Goal: Complete application form: Complete application form

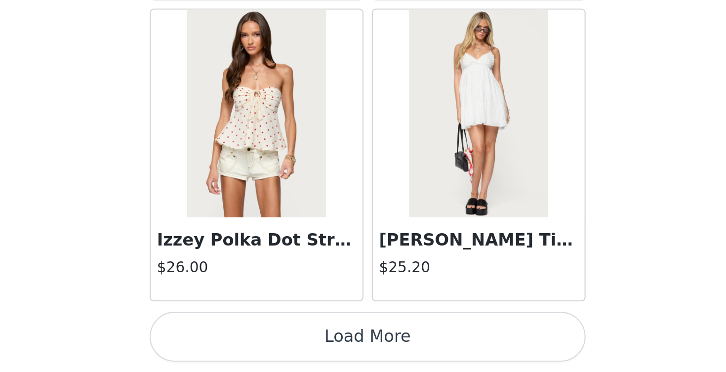
click at [259, 343] on button "Load More" at bounding box center [362, 355] width 207 height 24
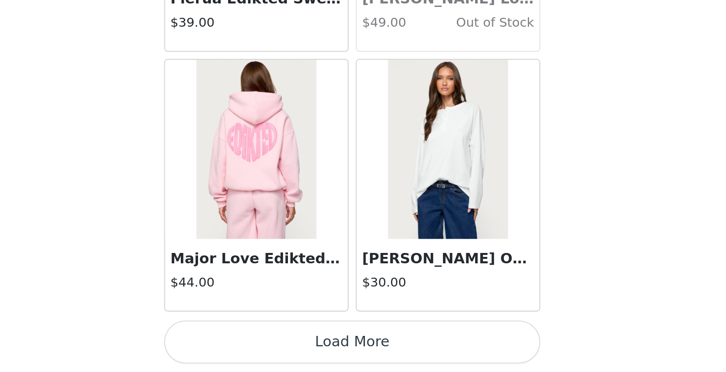
click at [259, 343] on button "Load More" at bounding box center [362, 355] width 207 height 24
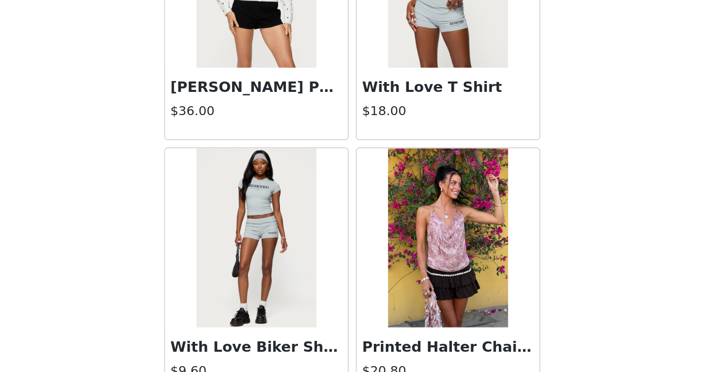
scroll to position [9398, 0]
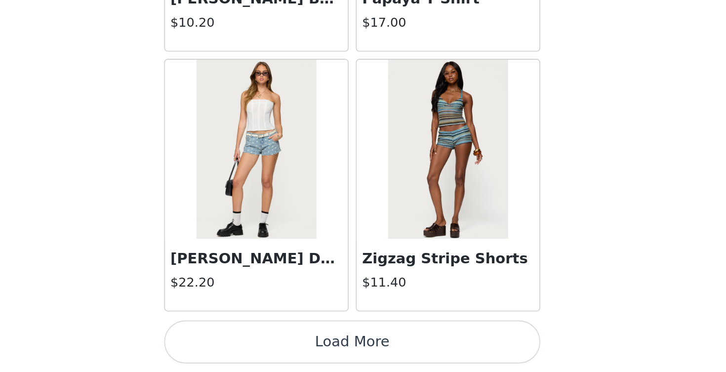
click at [259, 343] on button "Load More" at bounding box center [362, 355] width 207 height 24
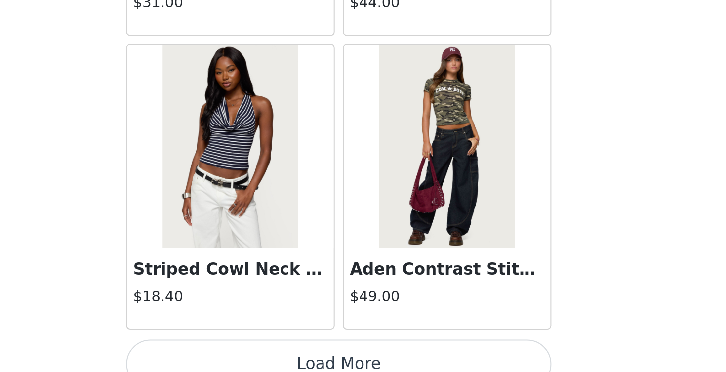
scroll to position [11163, 0]
click at [259, 343] on button "Load More" at bounding box center [362, 355] width 207 height 24
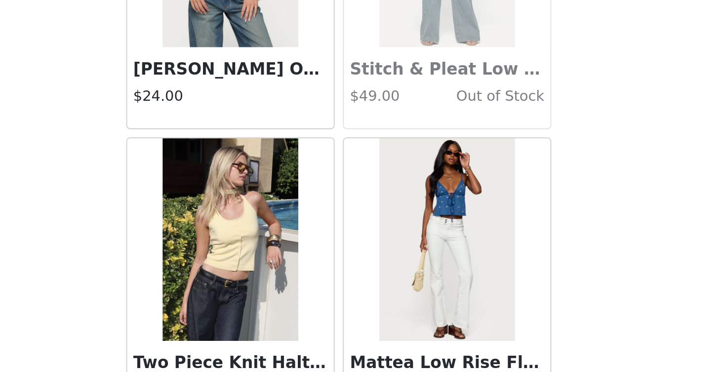
scroll to position [12131, 0]
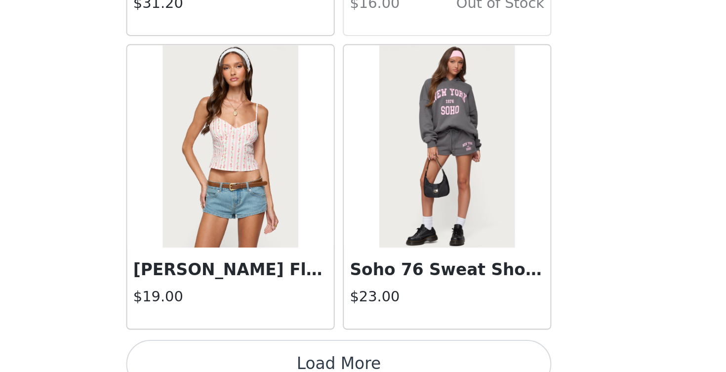
click at [259, 343] on button "Load More" at bounding box center [362, 355] width 207 height 24
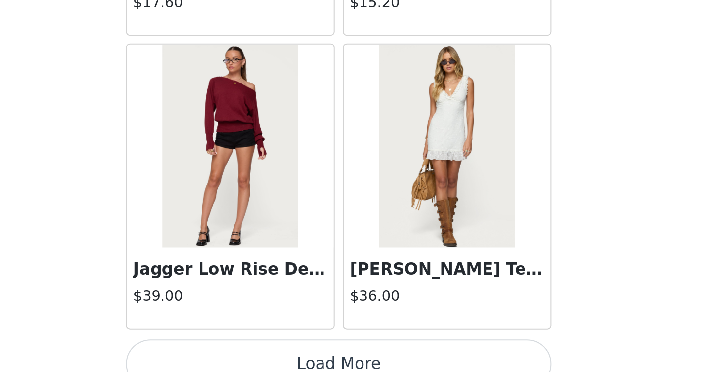
scroll to position [14026, 0]
click at [259, 343] on button "Load More" at bounding box center [362, 355] width 207 height 24
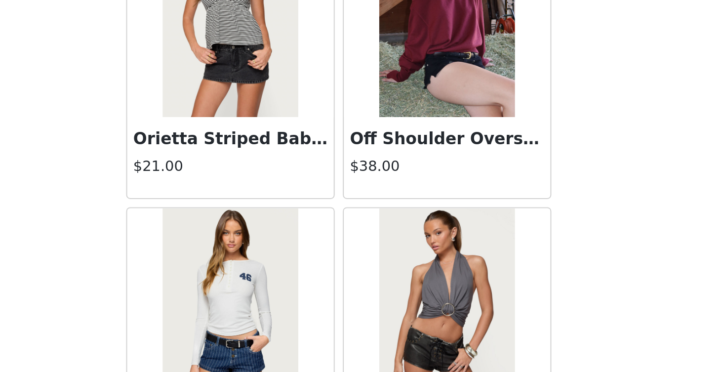
scroll to position [14520, 0]
click at [383, 136] on img at bounding box center [416, 185] width 66 height 99
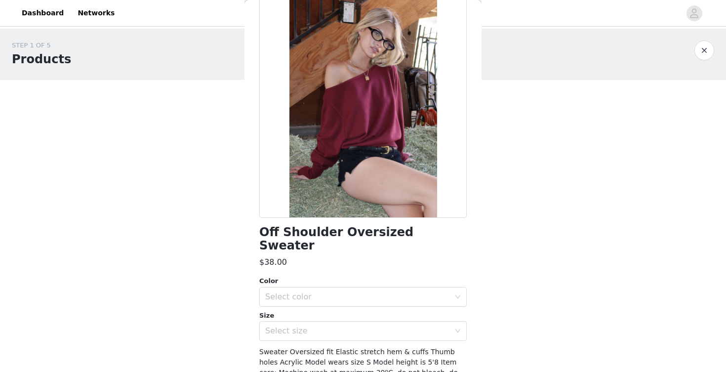
scroll to position [57, 0]
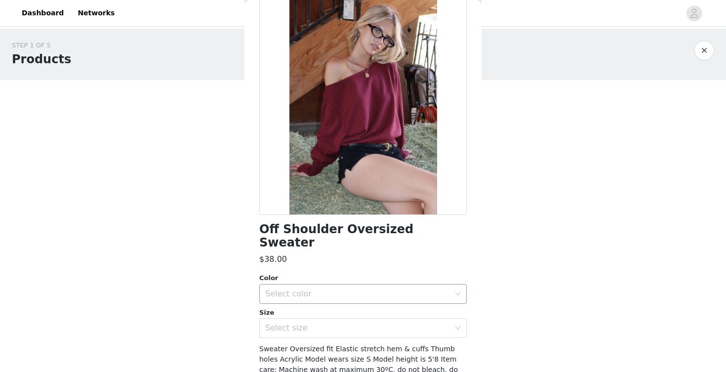
click at [342, 289] on div "Select color" at bounding box center [357, 294] width 185 height 10
click at [333, 303] on li "BURGUNDY" at bounding box center [362, 302] width 207 height 16
click at [332, 323] on div "Select size" at bounding box center [357, 328] width 185 height 10
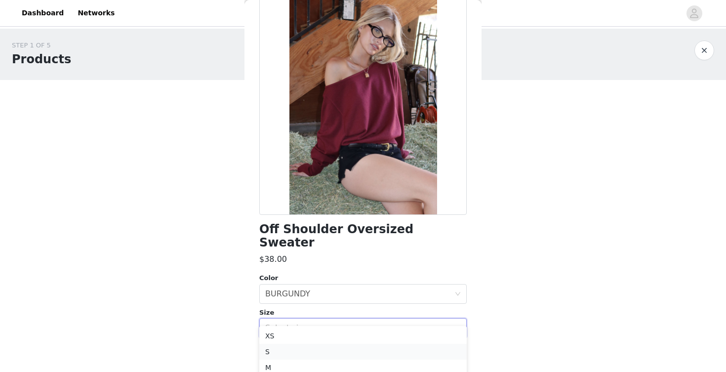
click at [323, 349] on li "S" at bounding box center [362, 352] width 207 height 16
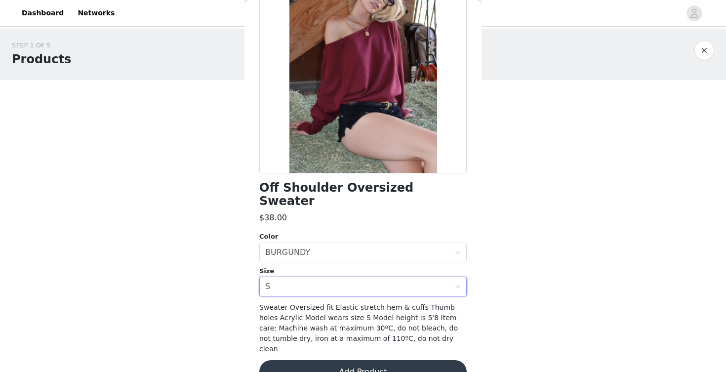
scroll to position [98, 0]
click at [324, 360] on button "Add Product" at bounding box center [362, 372] width 207 height 24
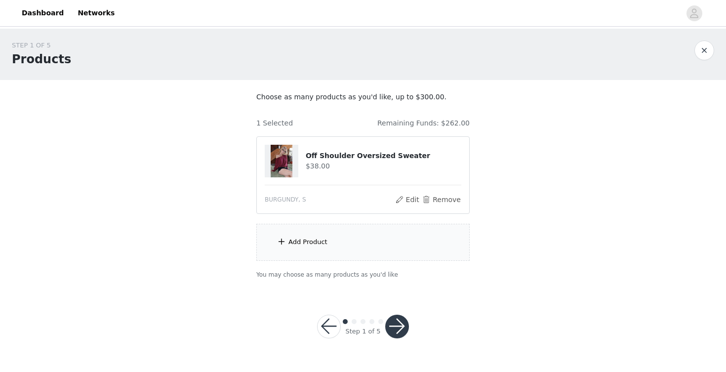
click at [331, 241] on div "Add Product" at bounding box center [362, 242] width 213 height 37
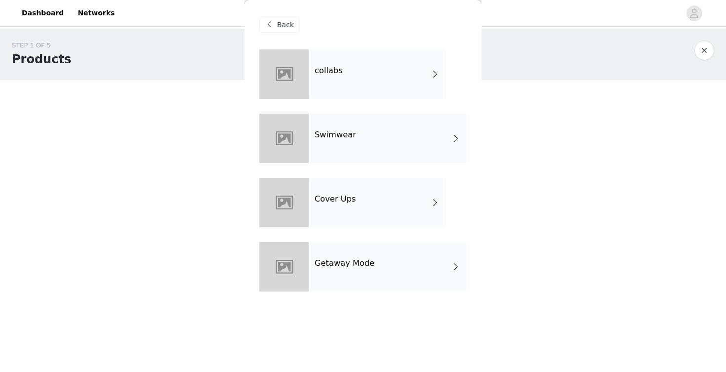
click at [362, 84] on div "collabs" at bounding box center [377, 73] width 137 height 49
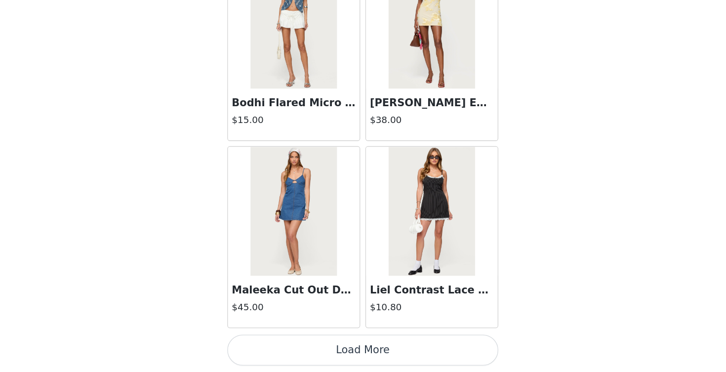
scroll to position [0, 0]
click at [259, 343] on button "Load More" at bounding box center [362, 355] width 207 height 24
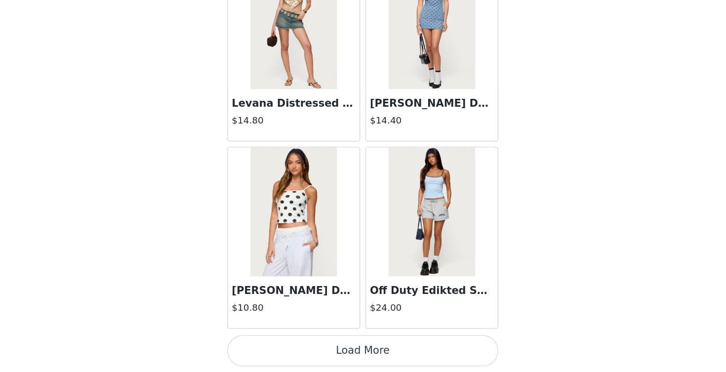
click at [262, 343] on button "Load More" at bounding box center [362, 355] width 207 height 24
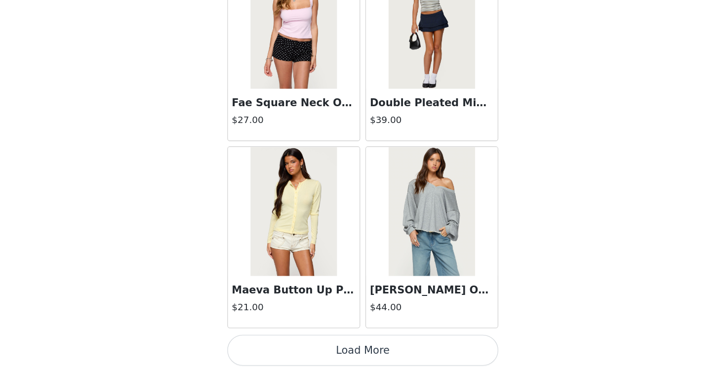
click at [259, 343] on button "Load More" at bounding box center [362, 355] width 207 height 24
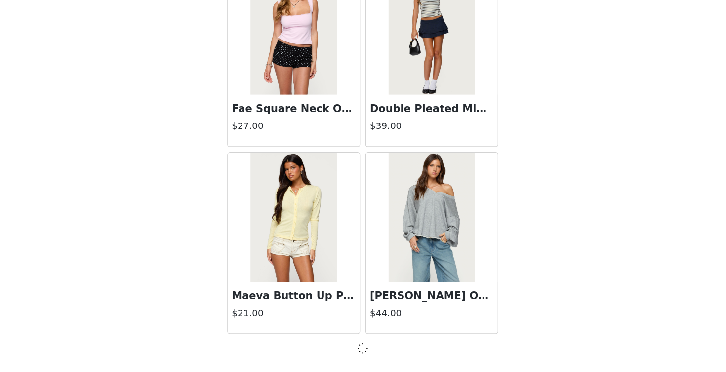
scroll to position [3999, 0]
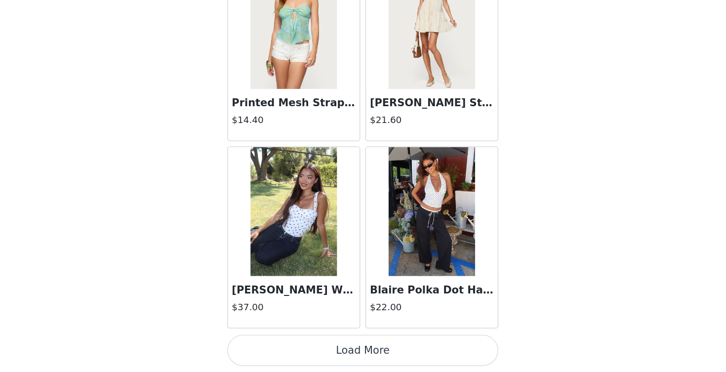
click at [259, 343] on button "Load More" at bounding box center [362, 355] width 207 height 24
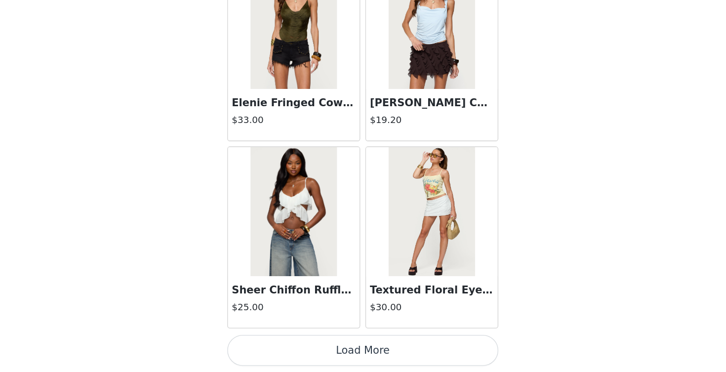
click at [259, 343] on button "Load More" at bounding box center [362, 355] width 207 height 24
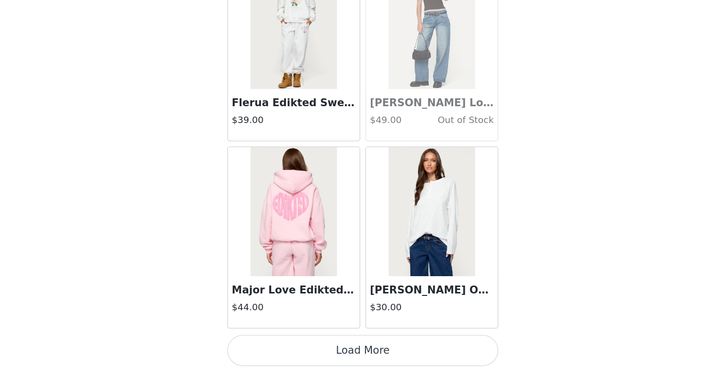
click at [259, 343] on button "Load More" at bounding box center [362, 355] width 207 height 24
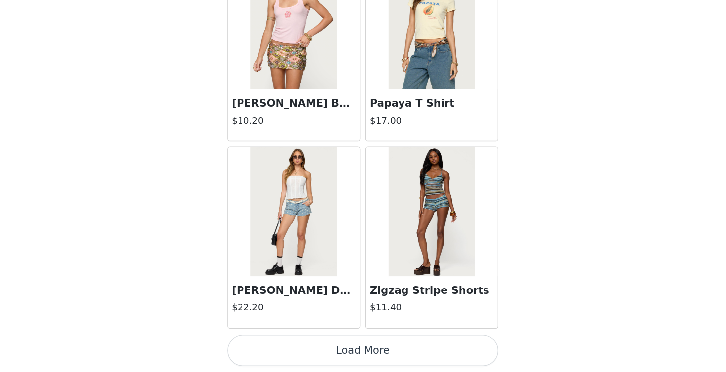
click at [259, 343] on button "Load More" at bounding box center [362, 355] width 207 height 24
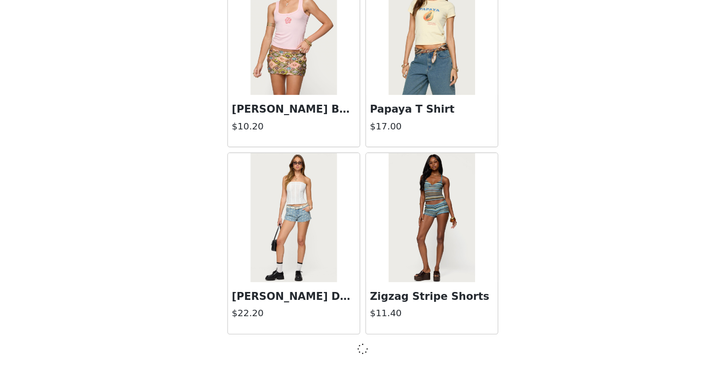
scroll to position [9726, 0]
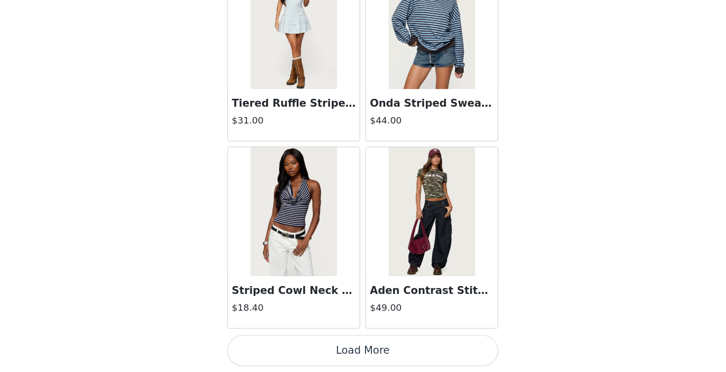
click at [259, 343] on button "Load More" at bounding box center [362, 355] width 207 height 24
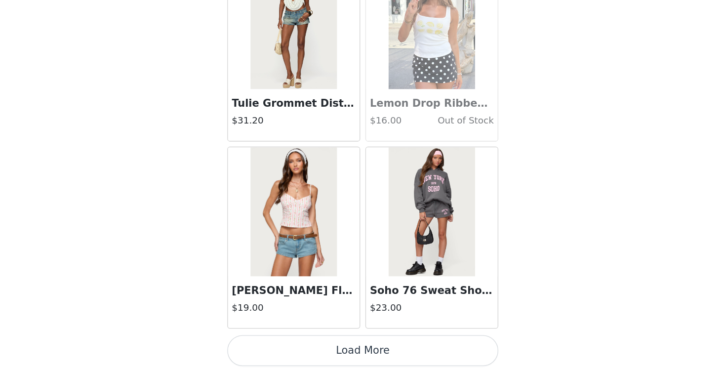
scroll to position [12595, 0]
click at [259, 343] on button "Load More" at bounding box center [362, 355] width 207 height 24
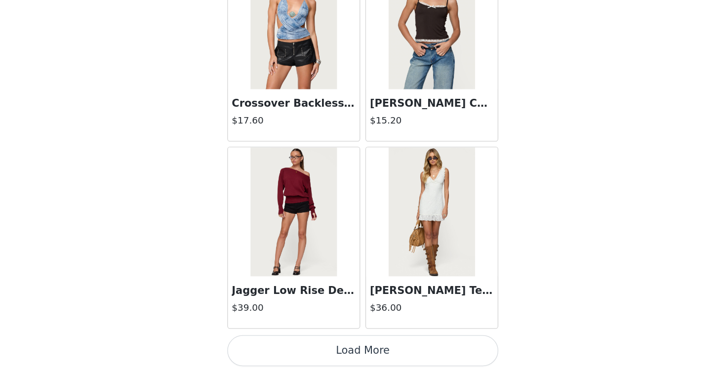
scroll to position [14026, 0]
click at [259, 343] on button "Load More" at bounding box center [362, 355] width 207 height 24
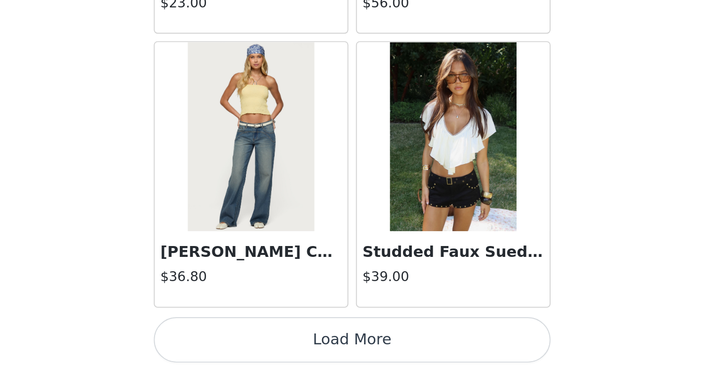
scroll to position [0, 0]
click at [259, 343] on button "Load More" at bounding box center [362, 355] width 207 height 24
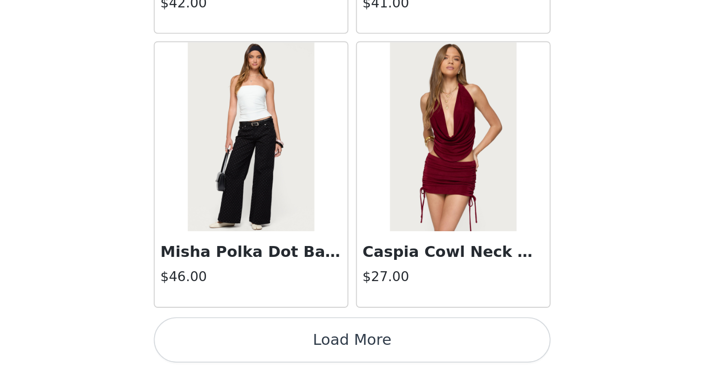
click at [259, 343] on button "Load More" at bounding box center [362, 355] width 207 height 24
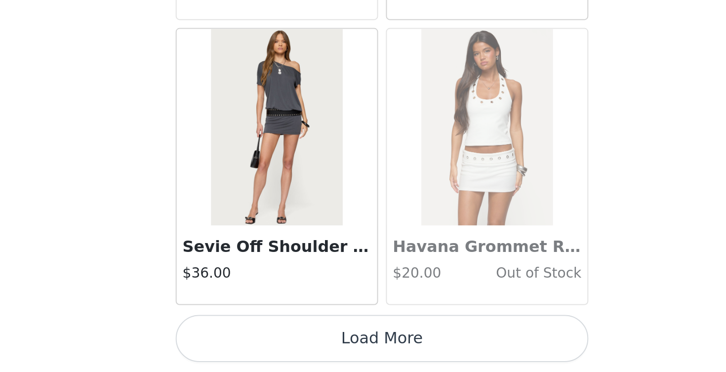
click at [259, 343] on button "Load More" at bounding box center [362, 355] width 207 height 24
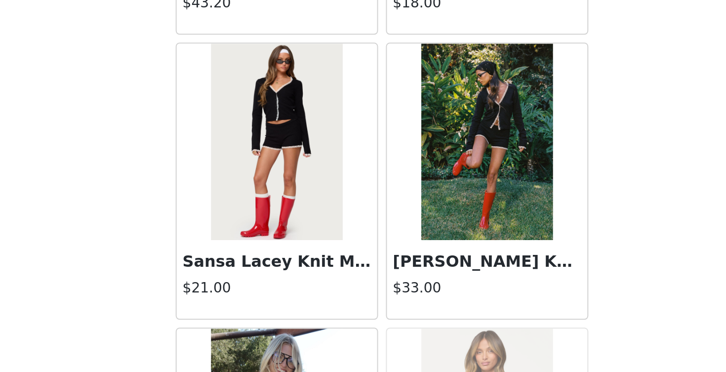
scroll to position [19605, 0]
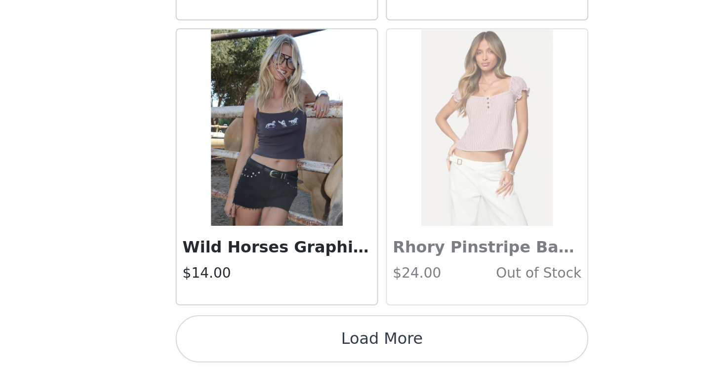
click at [259, 343] on button "Load More" at bounding box center [362, 355] width 207 height 24
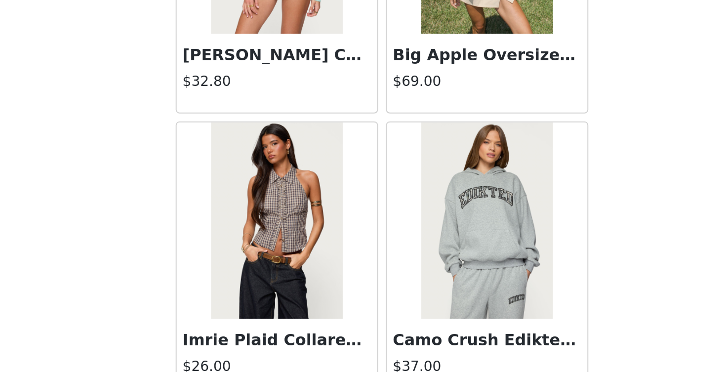
scroll to position [20997, 0]
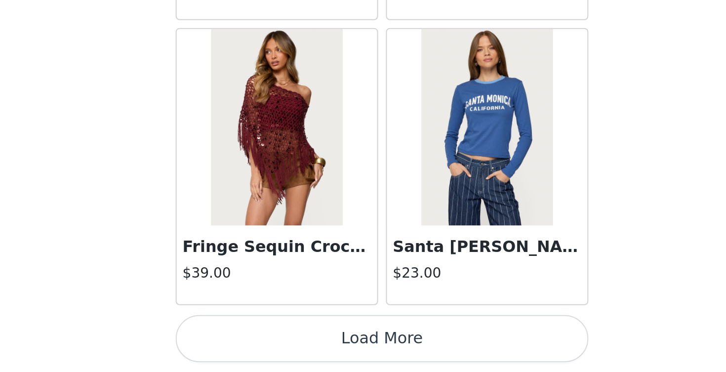
click at [259, 343] on button "Load More" at bounding box center [362, 355] width 207 height 24
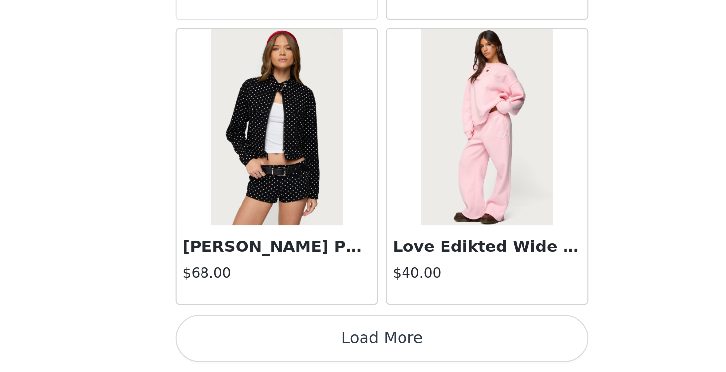
scroll to position [22618, 0]
click at [259, 343] on button "Load More" at bounding box center [362, 355] width 207 height 24
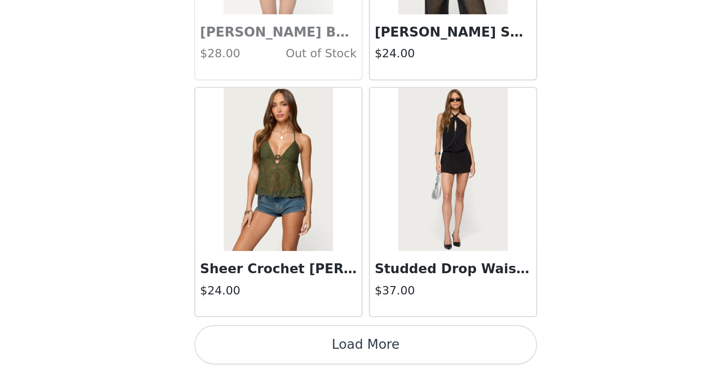
scroll to position [24050, 0]
click at [259, 343] on button "Load More" at bounding box center [362, 355] width 207 height 24
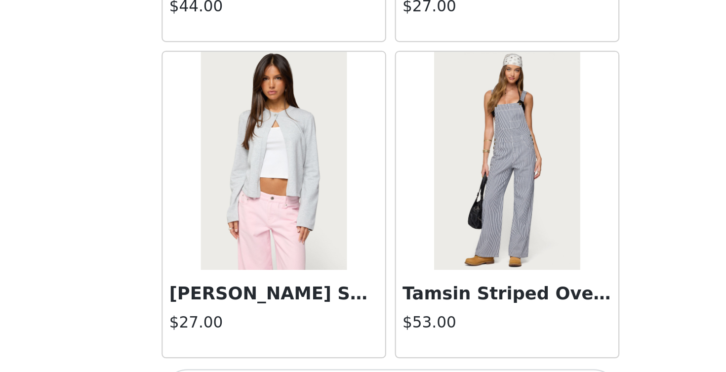
scroll to position [25482, 0]
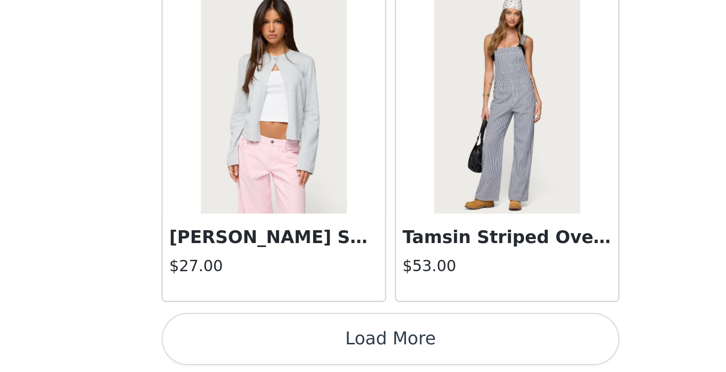
click at [259, 343] on button "Load More" at bounding box center [362, 355] width 207 height 24
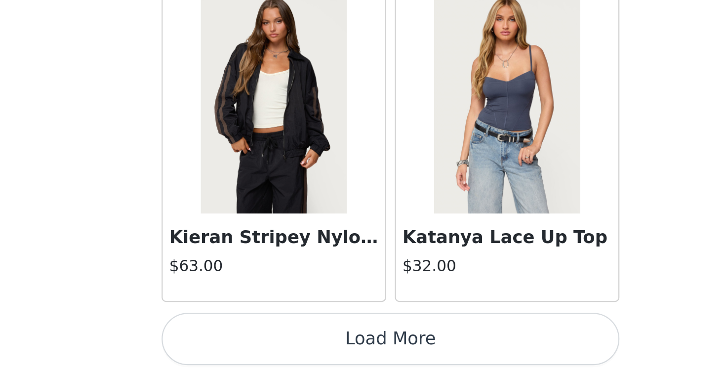
scroll to position [26914, 0]
click at [259, 343] on button "Load More" at bounding box center [362, 355] width 207 height 24
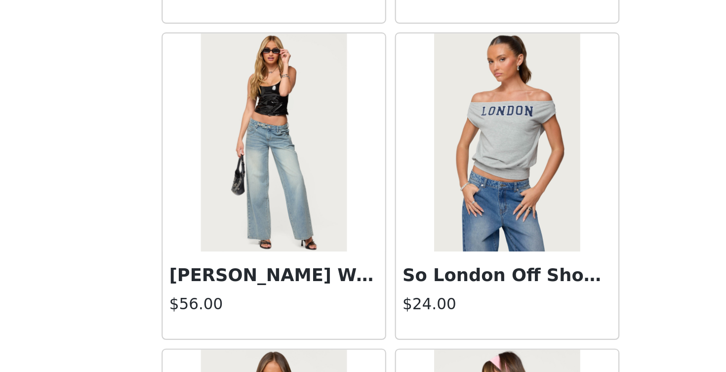
scroll to position [28184, 0]
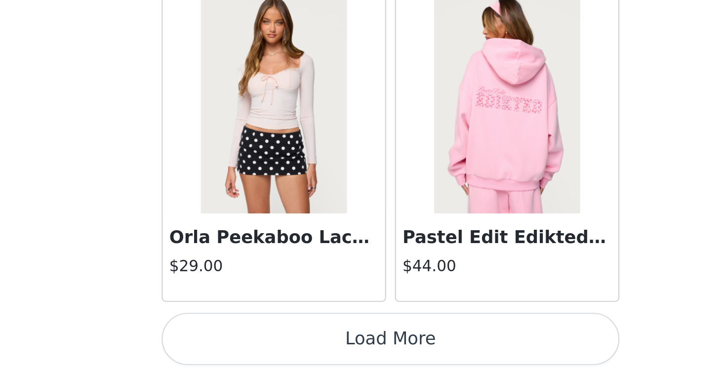
click at [259, 343] on button "Load More" at bounding box center [362, 355] width 207 height 24
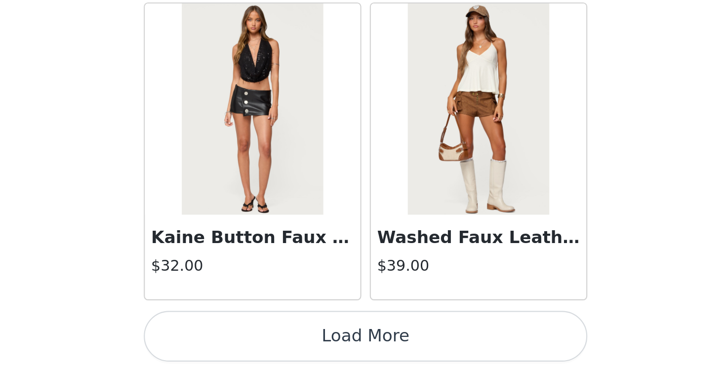
scroll to position [0, 0]
click at [259, 343] on button "Load More" at bounding box center [362, 355] width 207 height 24
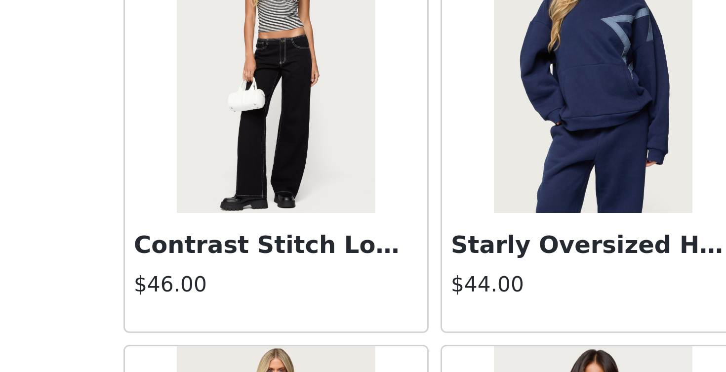
scroll to position [30496, 0]
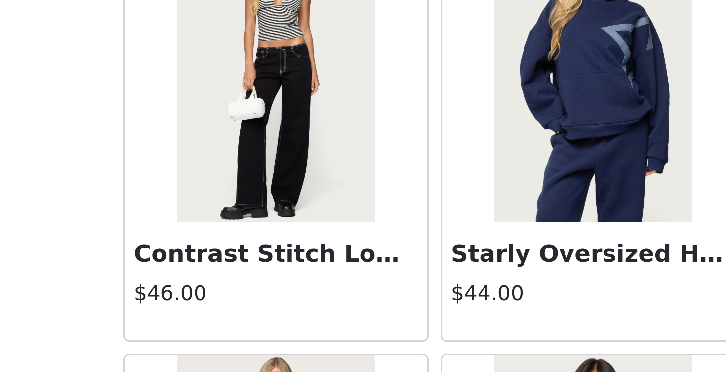
click at [277, 198] on img at bounding box center [310, 247] width 66 height 99
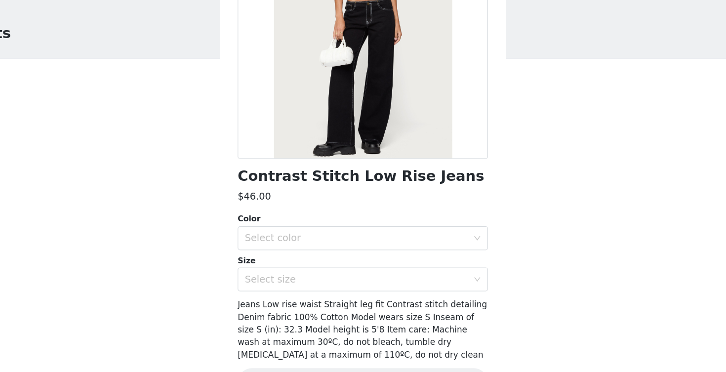
scroll to position [108, 0]
click at [291, 220] on div "Select color" at bounding box center [359, 229] width 189 height 19
click at [274, 242] on li "BLACK" at bounding box center [362, 250] width 207 height 16
click at [271, 254] on div "Select size" at bounding box center [359, 263] width 189 height 19
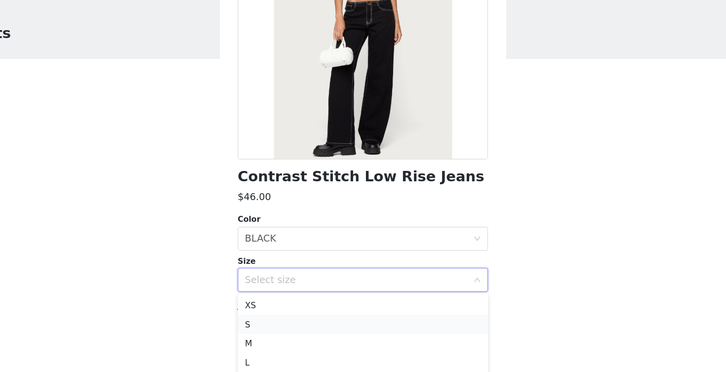
click at [260, 292] on li "S" at bounding box center [362, 300] width 207 height 16
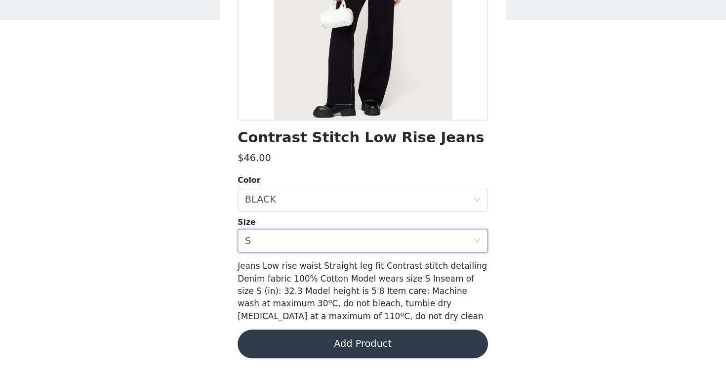
scroll to position [0, 0]
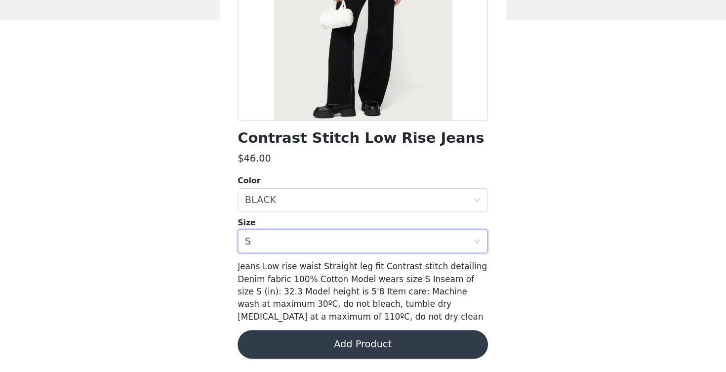
click at [260, 337] on button "Add Product" at bounding box center [362, 349] width 207 height 24
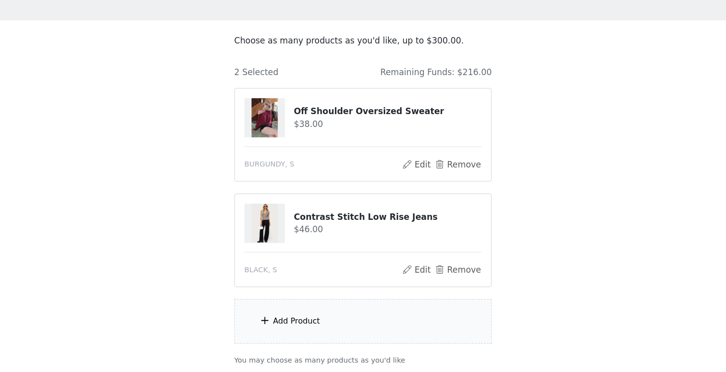
click at [288, 324] on div "Add Product" at bounding box center [307, 329] width 39 height 10
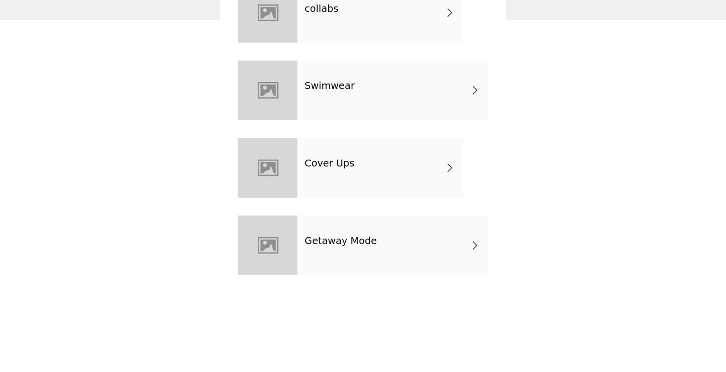
click at [315, 259] on h4 "Getaway Mode" at bounding box center [345, 263] width 60 height 9
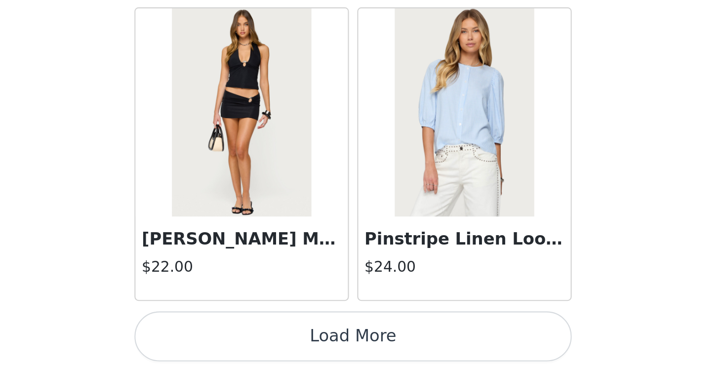
scroll to position [6, 0]
click at [259, 343] on button "Load More" at bounding box center [362, 355] width 207 height 24
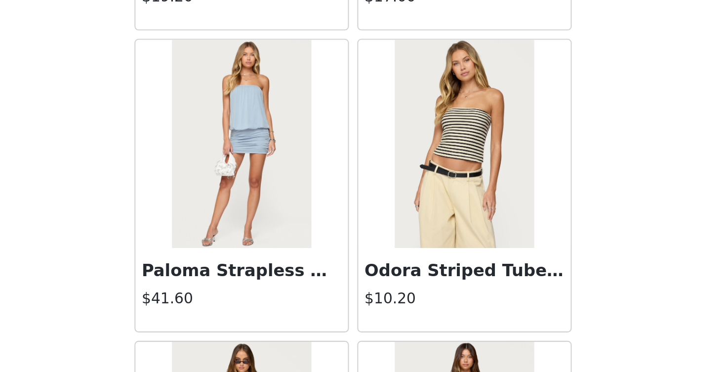
scroll to position [1840, 0]
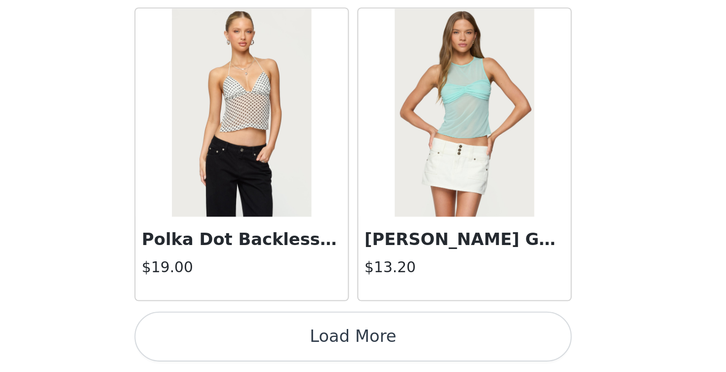
click at [259, 343] on button "Load More" at bounding box center [362, 355] width 207 height 24
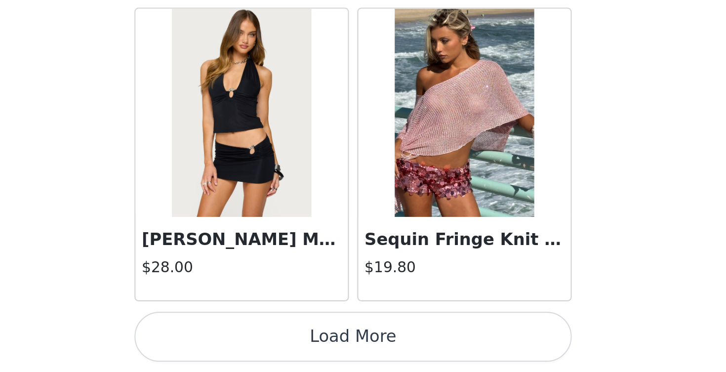
scroll to position [4003, 0]
click at [259, 343] on button "Load More" at bounding box center [362, 355] width 207 height 24
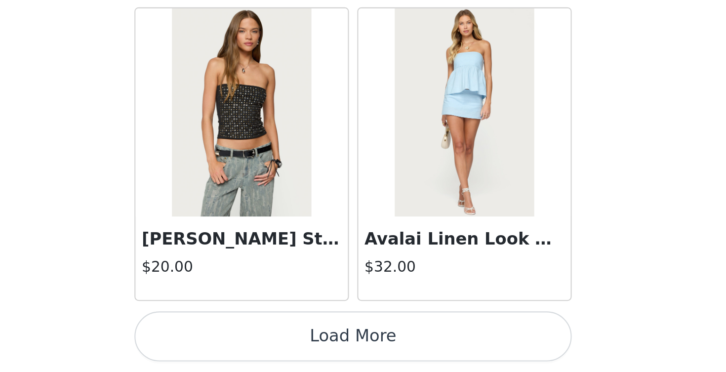
scroll to position [5435, 0]
click at [259, 343] on button "Load More" at bounding box center [362, 355] width 207 height 24
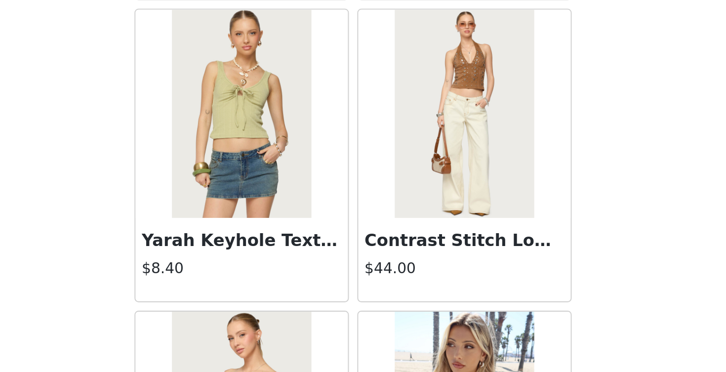
scroll to position [5723, 0]
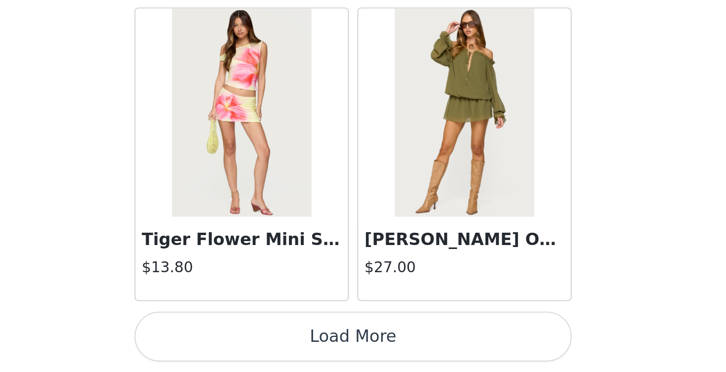
click at [259, 343] on button "Load More" at bounding box center [362, 355] width 207 height 24
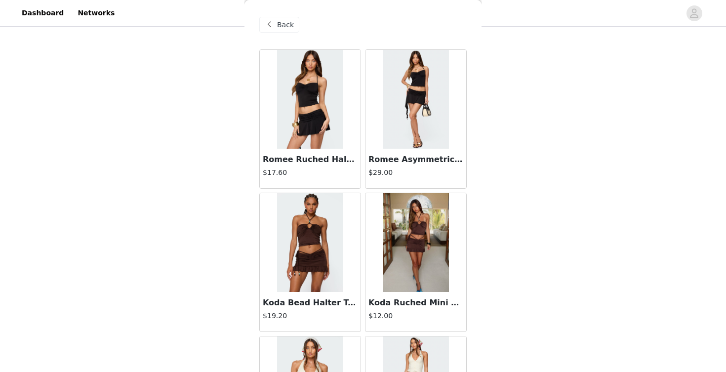
scroll to position [0, 0]
click at [275, 22] on span at bounding box center [269, 25] width 12 height 12
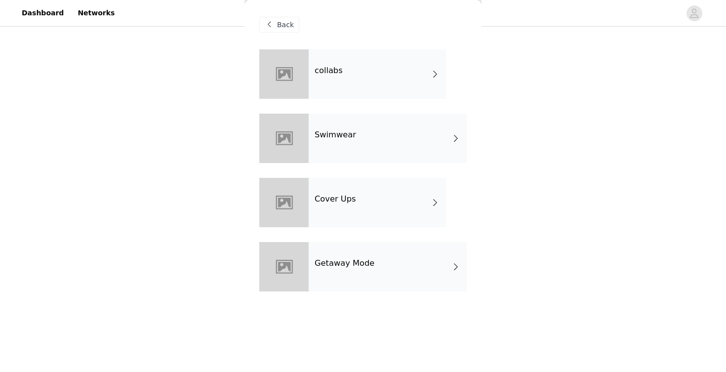
click at [324, 201] on h4 "Cover Ups" at bounding box center [335, 199] width 41 height 9
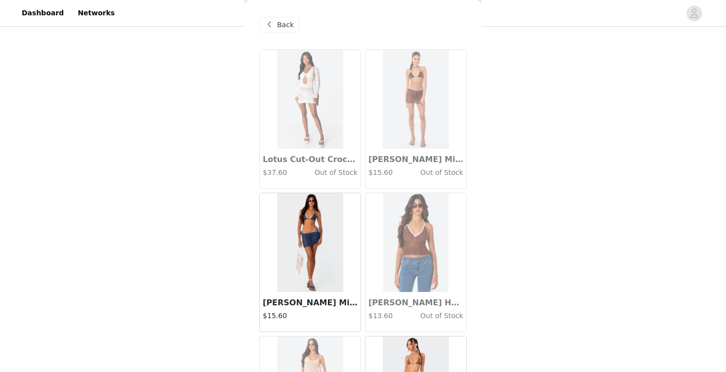
click at [264, 28] on span at bounding box center [269, 25] width 12 height 12
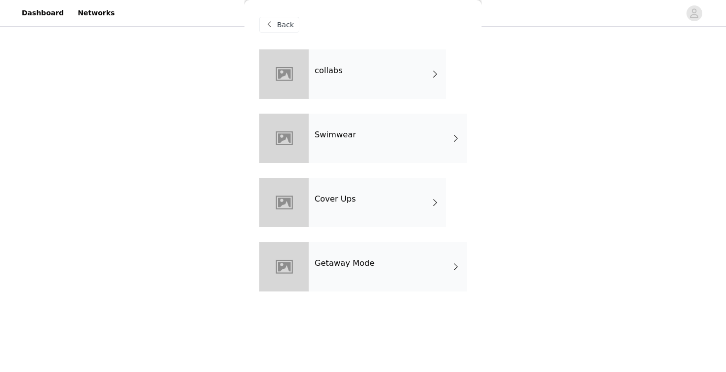
click at [318, 141] on div "Swimwear" at bounding box center [388, 138] width 158 height 49
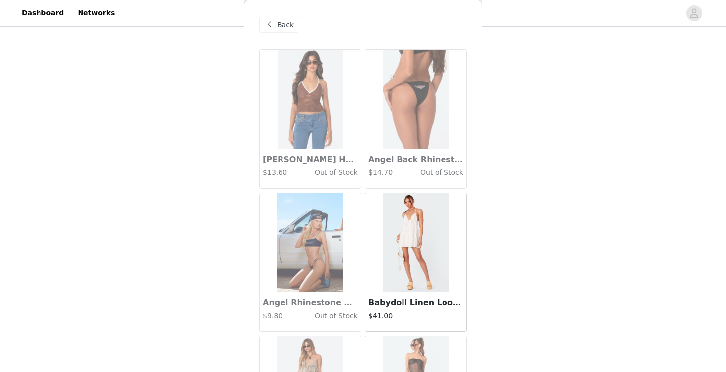
click at [267, 22] on span at bounding box center [269, 25] width 12 height 12
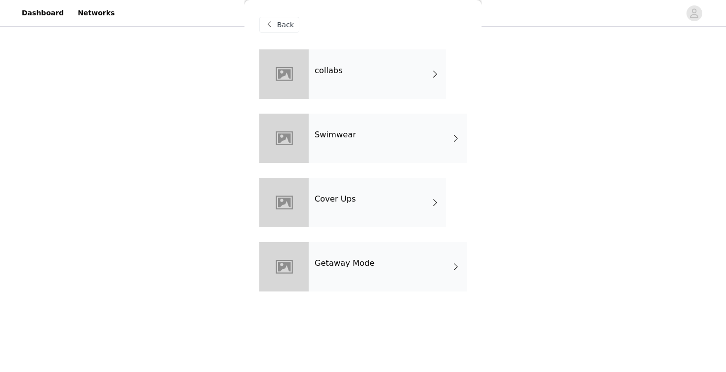
click at [341, 115] on div "Swimwear" at bounding box center [388, 138] width 158 height 49
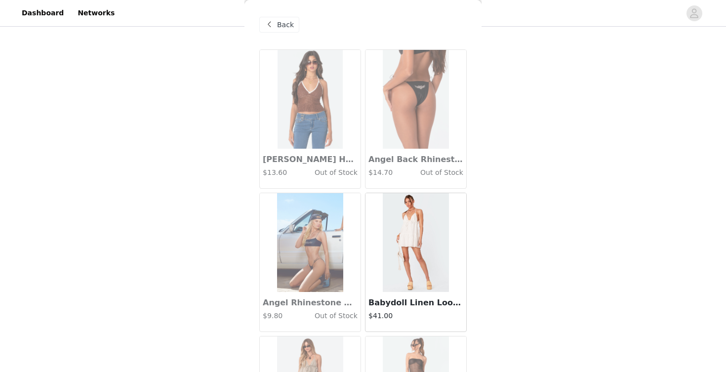
click at [289, 23] on span "Back" at bounding box center [285, 25] width 17 height 10
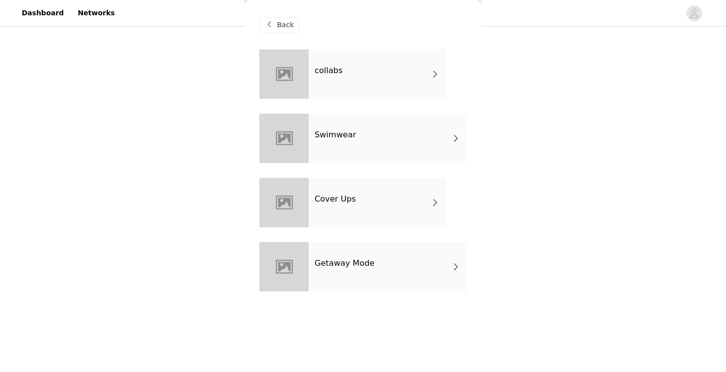
click at [340, 81] on div "collabs" at bounding box center [377, 73] width 137 height 49
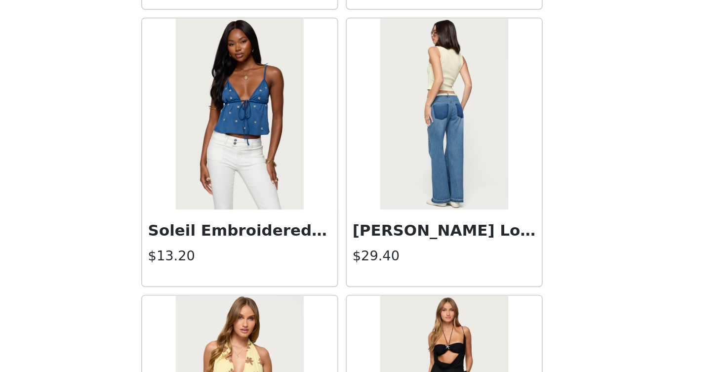
scroll to position [700, 0]
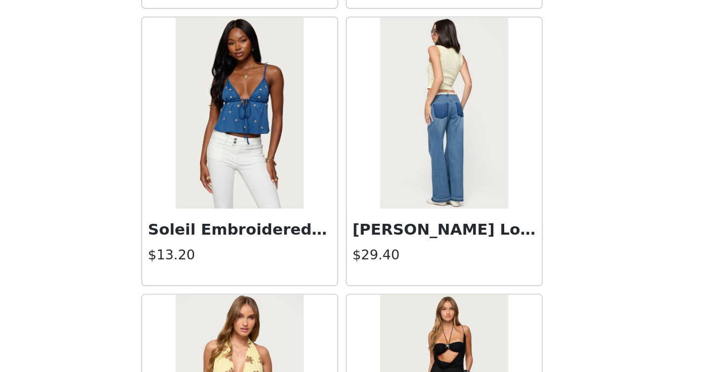
click at [383, 93] on img at bounding box center [416, 115] width 66 height 99
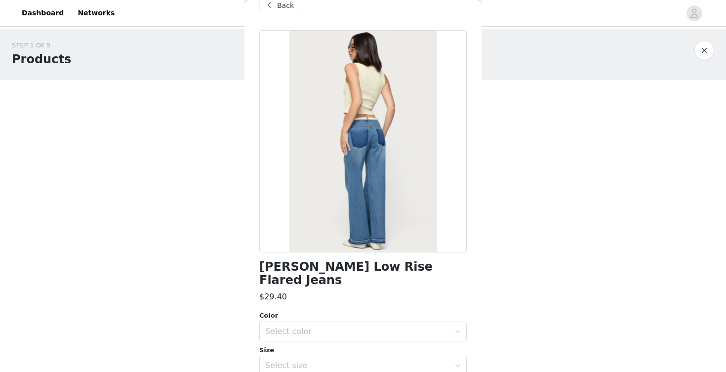
scroll to position [77, 0]
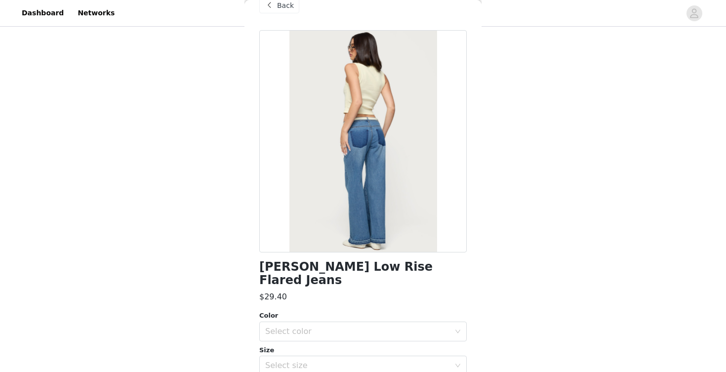
click at [283, 6] on span "Back" at bounding box center [285, 5] width 17 height 10
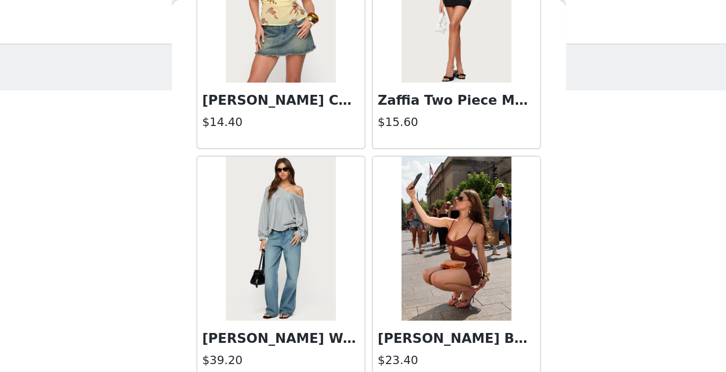
scroll to position [959, 0]
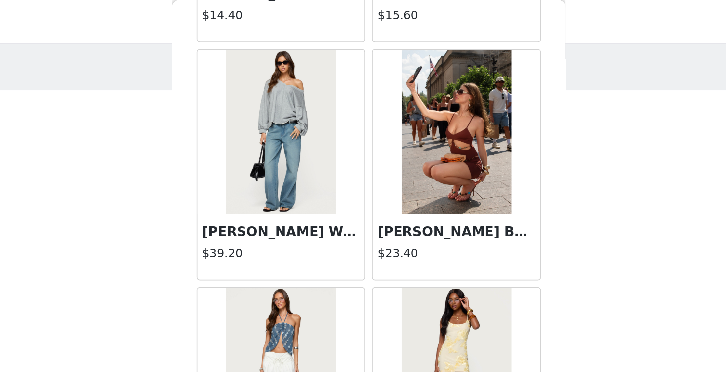
click at [277, 102] on img at bounding box center [310, 79] width 66 height 99
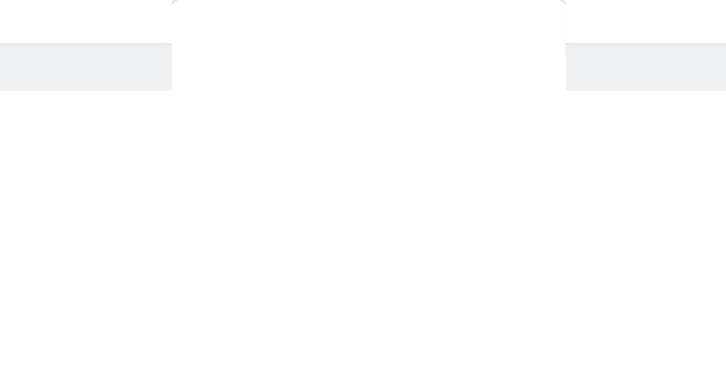
scroll to position [108, 0]
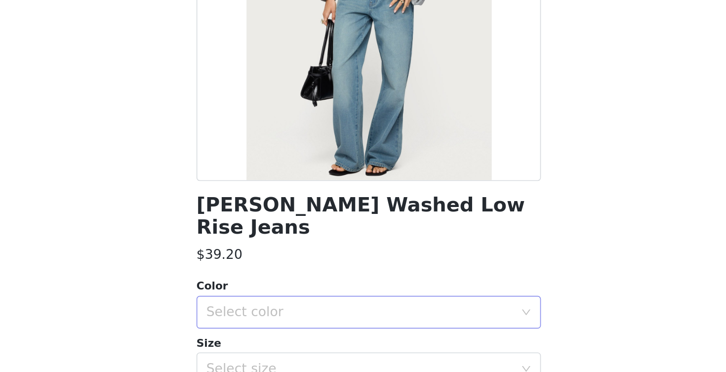
click at [265, 233] on div "Select color" at bounding box center [359, 242] width 189 height 19
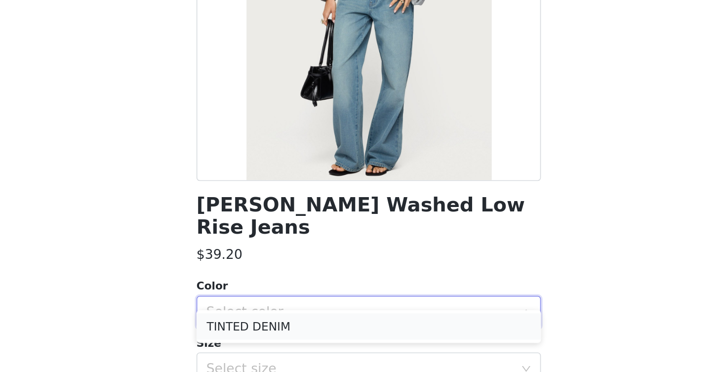
click at [259, 243] on li "TINTED DENIM" at bounding box center [362, 251] width 207 height 16
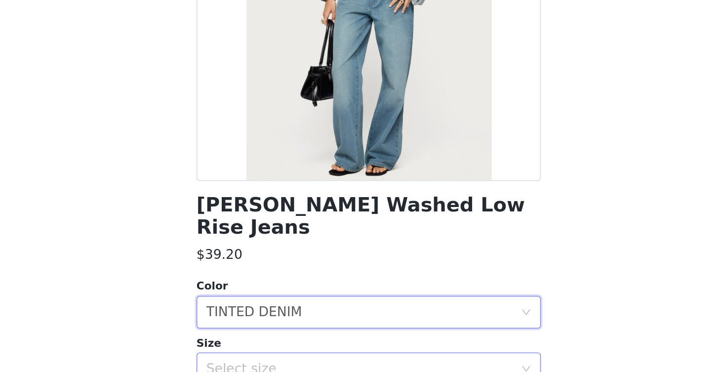
click at [265, 267] on div "Select size" at bounding box center [359, 276] width 189 height 19
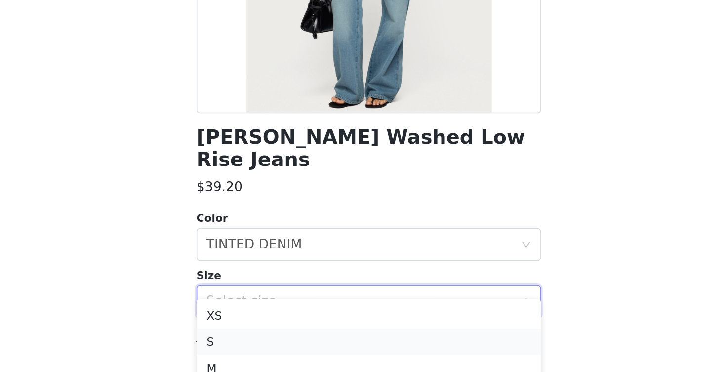
click at [259, 293] on li "S" at bounding box center [362, 301] width 207 height 16
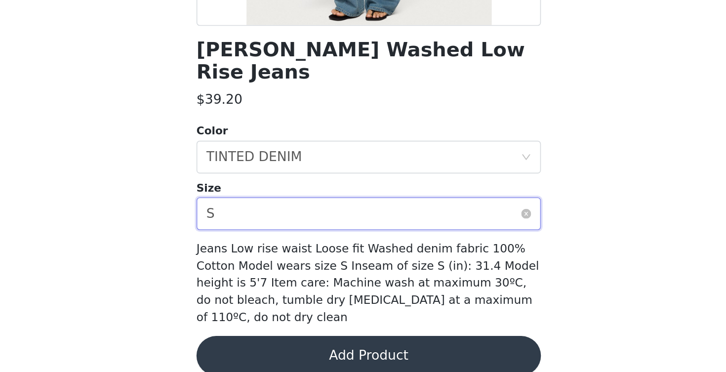
scroll to position [44, 0]
click at [259, 350] on button "Add Product" at bounding box center [362, 362] width 207 height 24
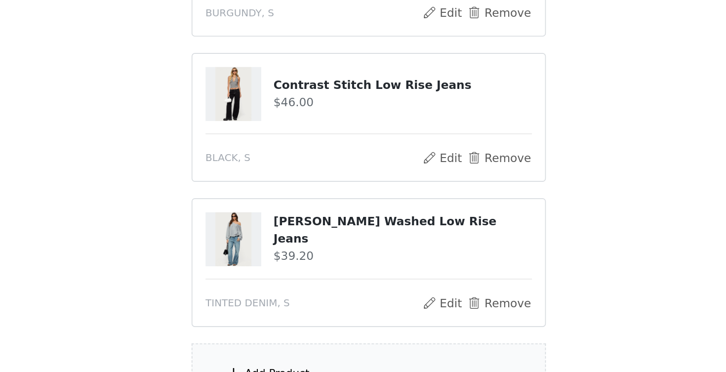
click at [244, 205] on section "Choose as many products as you'd like, up to $300.00. 3 Selected Remaining Fund…" at bounding box center [362, 229] width 237 height 386
click at [256, 355] on div "Add Product" at bounding box center [362, 373] width 213 height 37
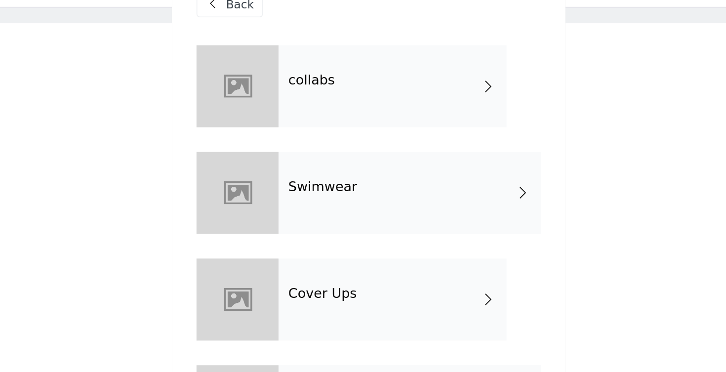
click at [315, 66] on h4 "collabs" at bounding box center [329, 70] width 28 height 9
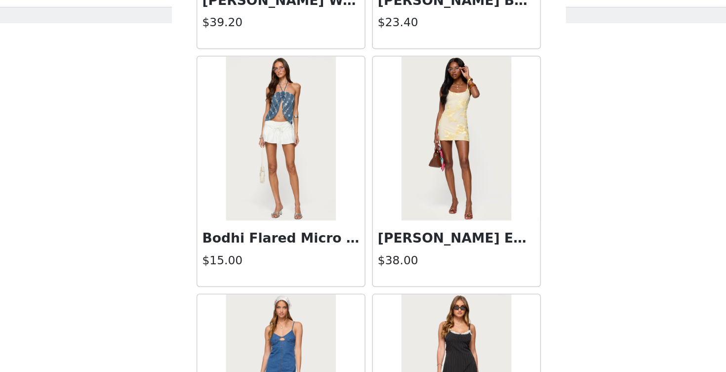
scroll to position [1139, 0]
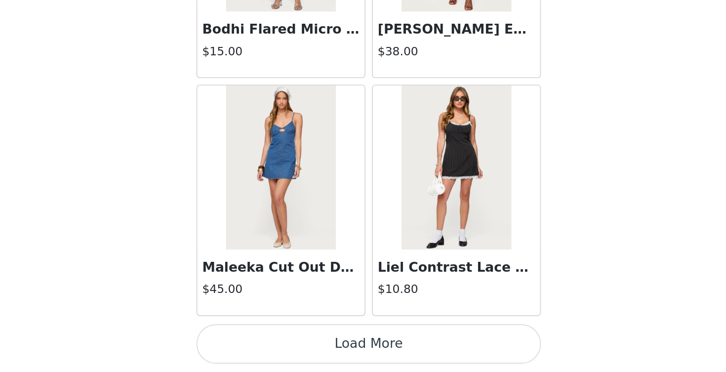
click at [259, 343] on button "Load More" at bounding box center [362, 355] width 207 height 24
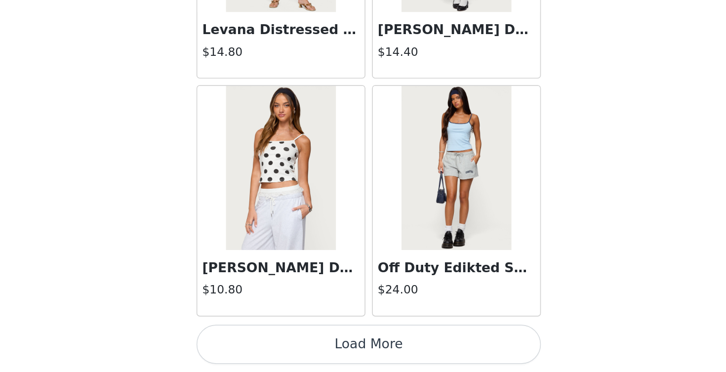
scroll to position [2571, 0]
click at [259, 343] on button "Load More" at bounding box center [362, 355] width 207 height 24
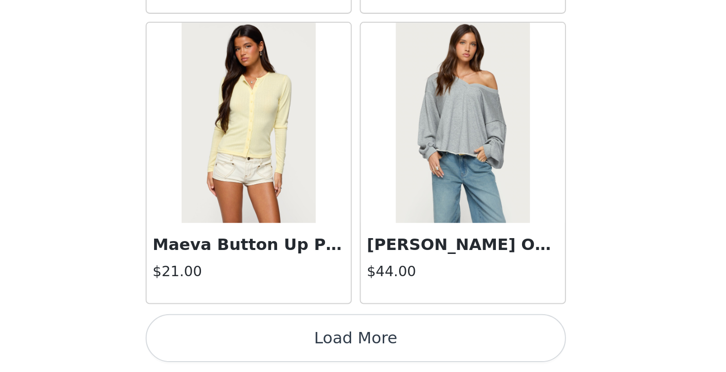
scroll to position [164, 0]
click at [259, 343] on button "Load More" at bounding box center [362, 355] width 207 height 24
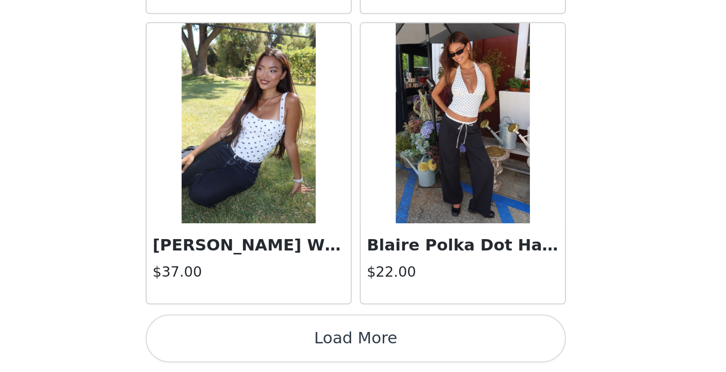
click at [259, 343] on button "Load More" at bounding box center [362, 355] width 207 height 24
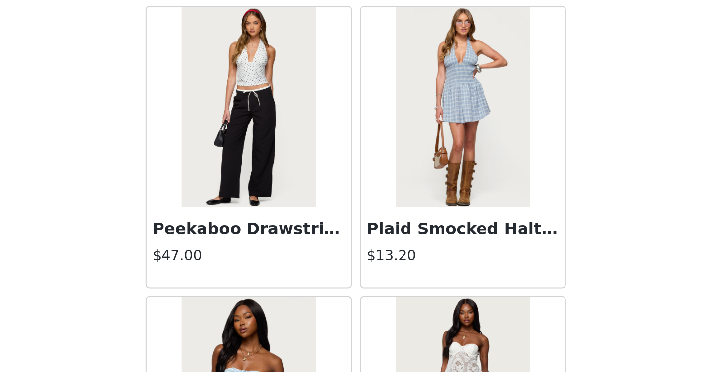
scroll to position [6156, 0]
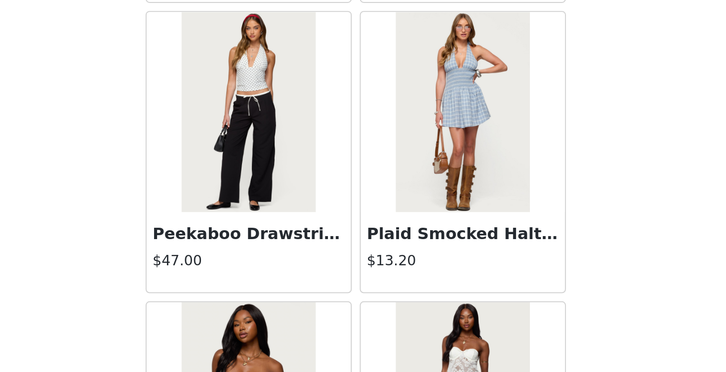
click at [277, 194] on img at bounding box center [310, 243] width 66 height 99
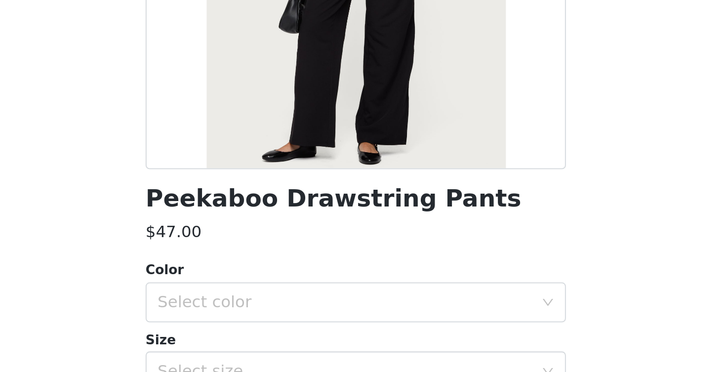
scroll to position [0, 0]
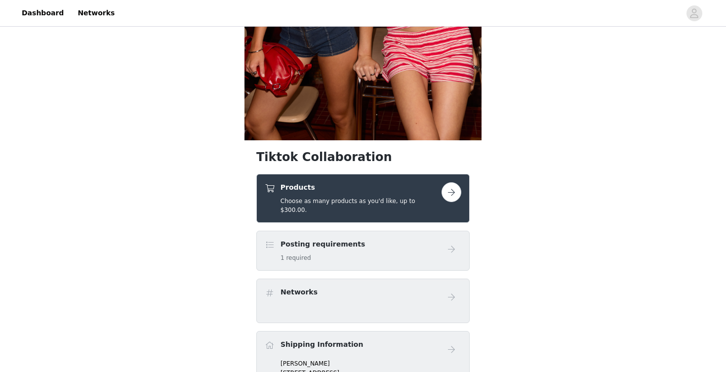
scroll to position [356, 0]
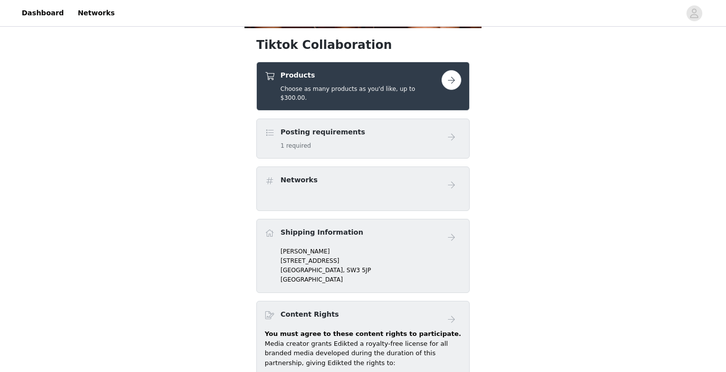
click at [447, 84] on button "button" at bounding box center [451, 80] width 20 height 20
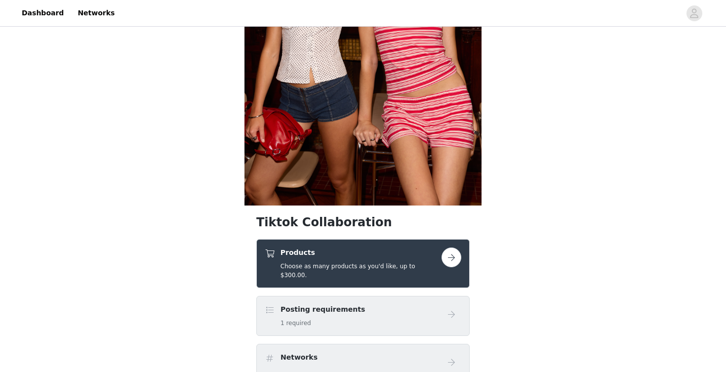
scroll to position [367, 0]
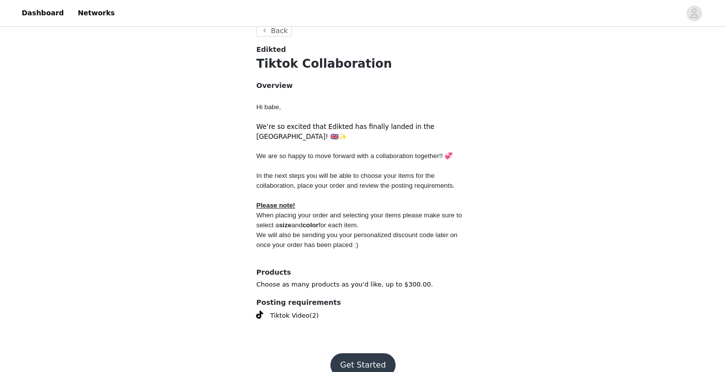
click at [364, 353] on button "Get Started" at bounding box center [363, 365] width 66 height 24
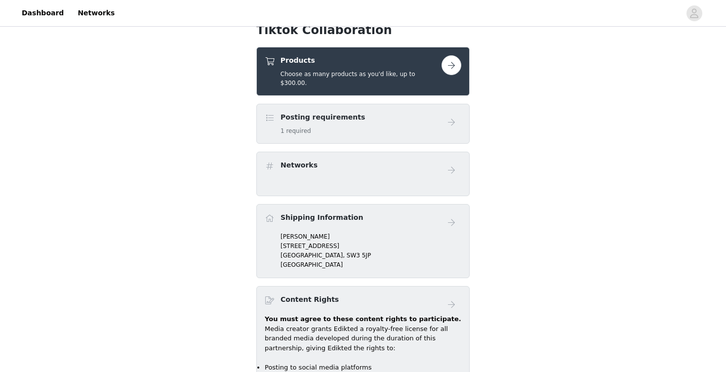
scroll to position [370, 0]
click at [359, 67] on div "Products Choose as many products as you'd like, up to $300.00." at bounding box center [360, 72] width 161 height 32
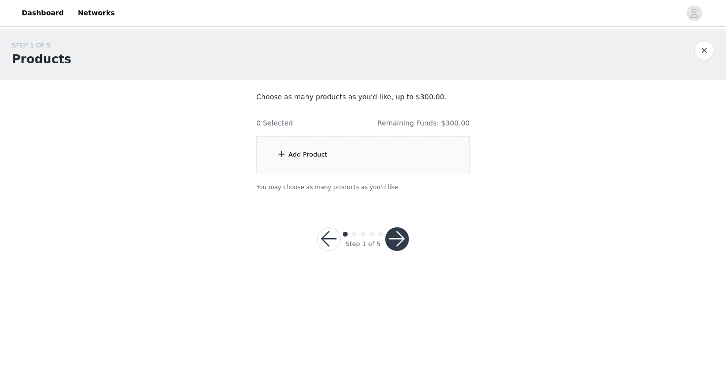
click at [338, 180] on section "Choose as many products as you'd like, up to $300.00. 0 Selected Remaining Fund…" at bounding box center [362, 142] width 237 height 124
click at [339, 150] on div "Add Product" at bounding box center [362, 154] width 213 height 37
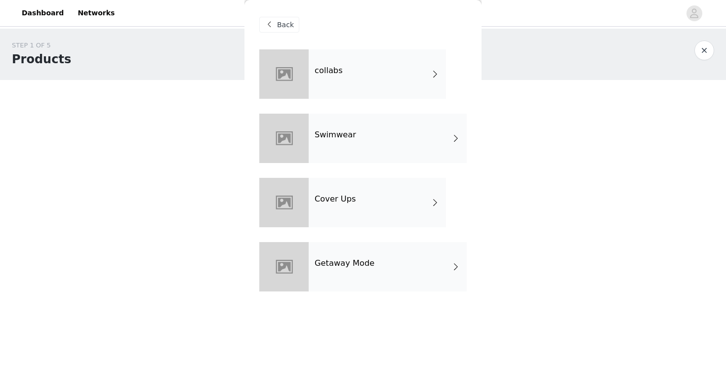
click at [339, 82] on div "collabs" at bounding box center [377, 73] width 137 height 49
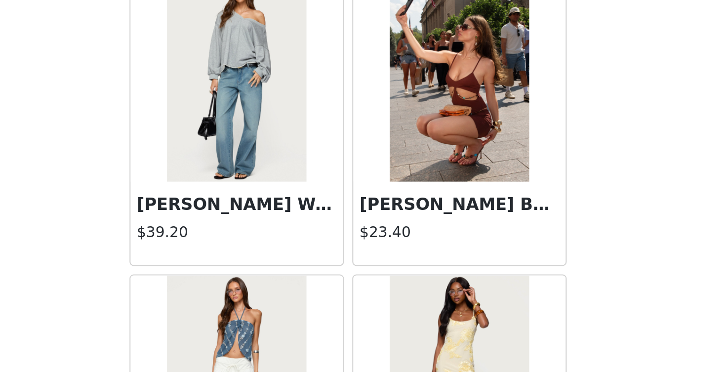
scroll to position [969, 0]
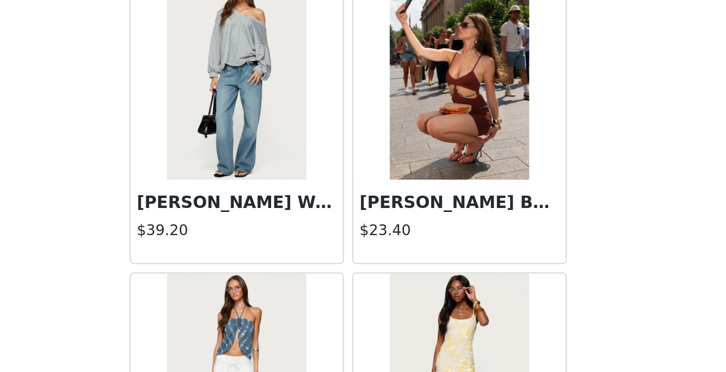
click at [277, 83] on img at bounding box center [310, 132] width 66 height 99
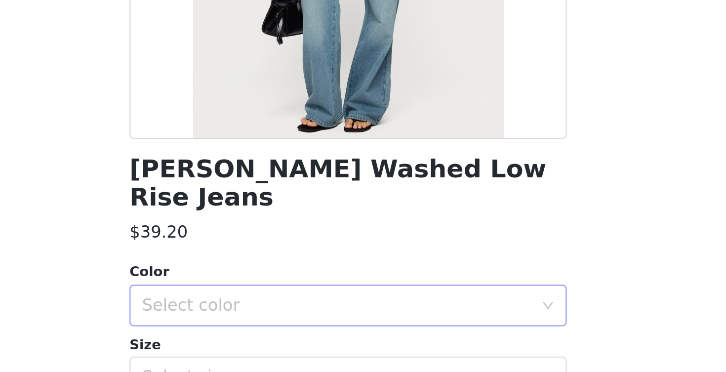
scroll to position [108, 0]
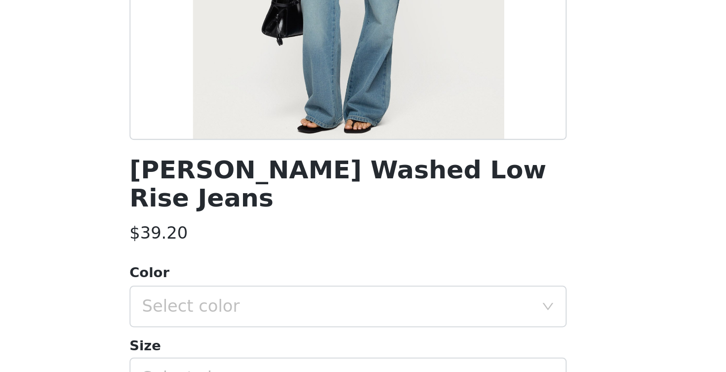
click at [259, 222] on div "Color Select color Size Select size" at bounding box center [362, 254] width 207 height 65
click at [265, 238] on div "Select color" at bounding box center [357, 243] width 185 height 10
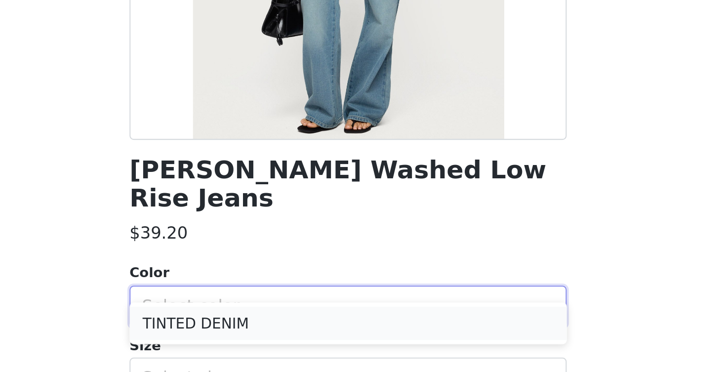
click at [259, 242] on li "TINTED DENIM" at bounding box center [362, 250] width 207 height 16
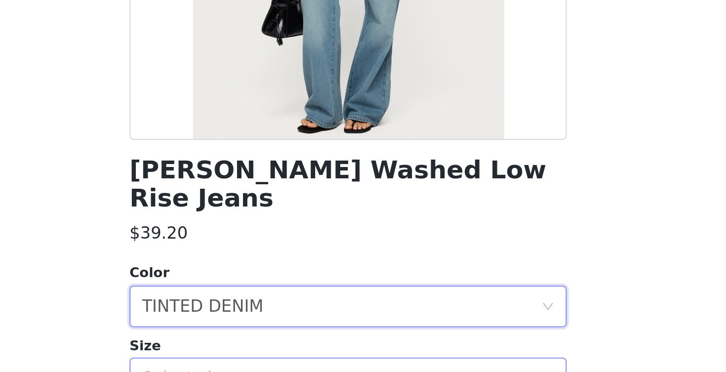
click at [265, 272] on div "Select size" at bounding box center [357, 277] width 185 height 10
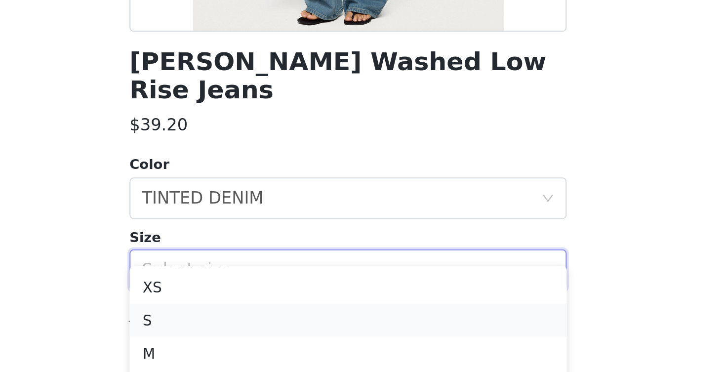
click at [259, 292] on li "S" at bounding box center [362, 300] width 207 height 16
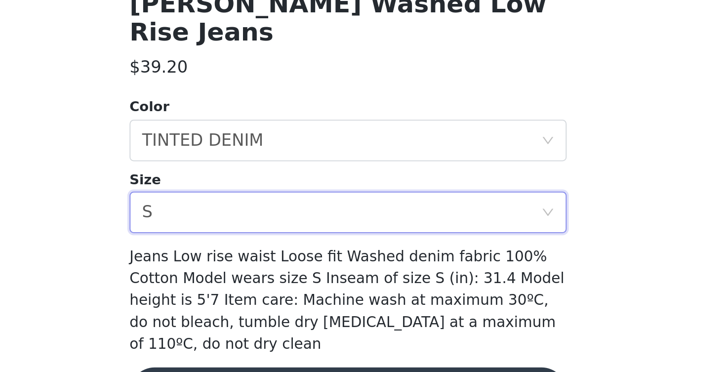
scroll to position [1, 0]
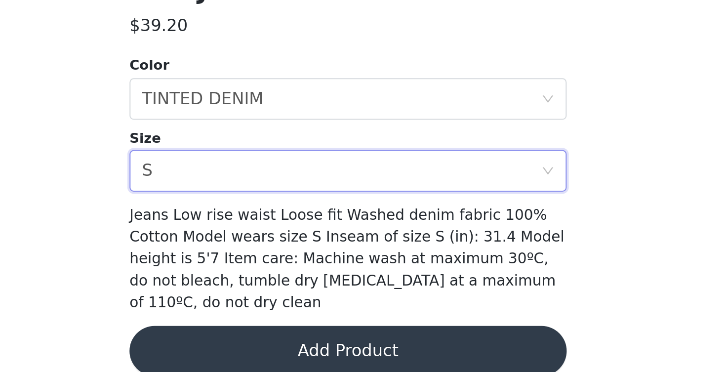
click at [259, 350] on button "Add Product" at bounding box center [362, 362] width 207 height 24
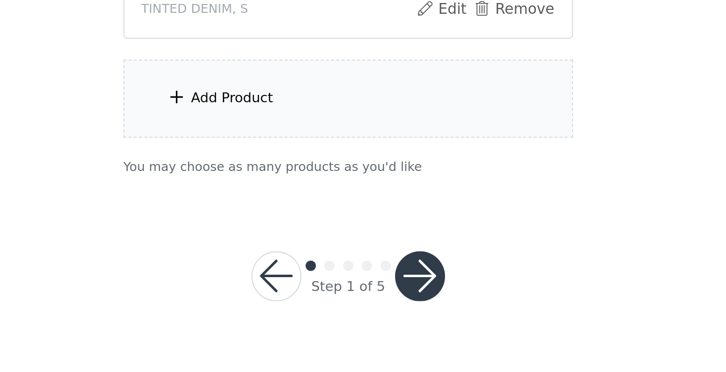
click at [256, 224] on div "Add Product" at bounding box center [362, 242] width 213 height 37
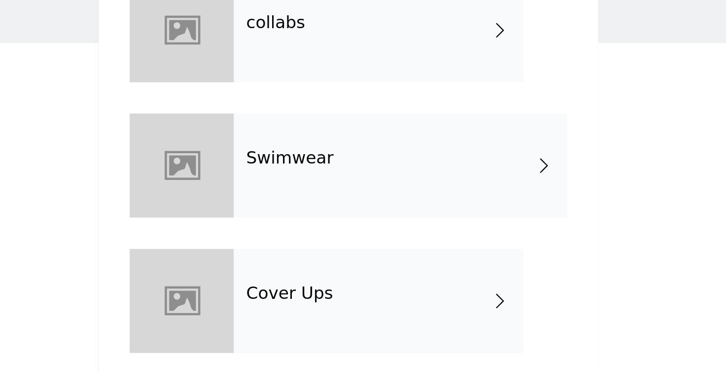
click at [309, 49] on div "collabs" at bounding box center [377, 73] width 137 height 49
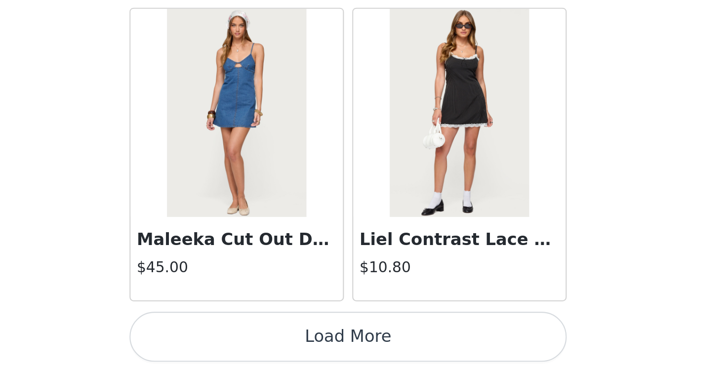
click at [259, 343] on button "Load More" at bounding box center [362, 355] width 207 height 24
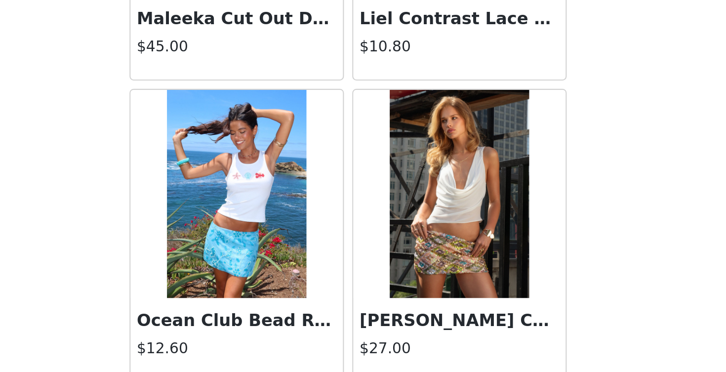
scroll to position [1255, 0]
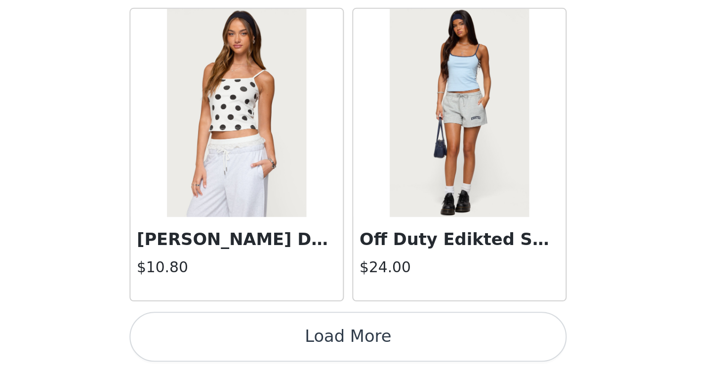
click at [259, 343] on button "Load More" at bounding box center [362, 355] width 207 height 24
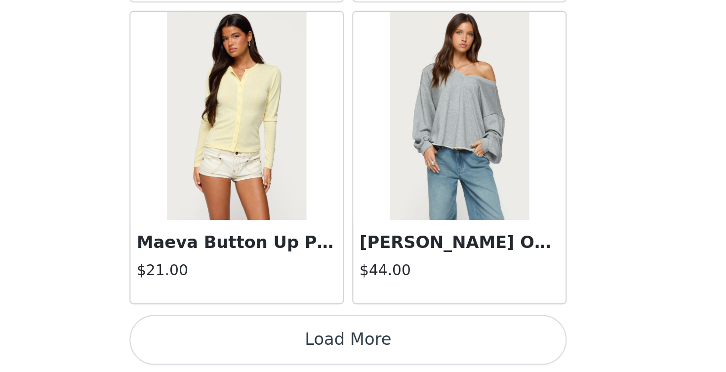
scroll to position [4003, 0]
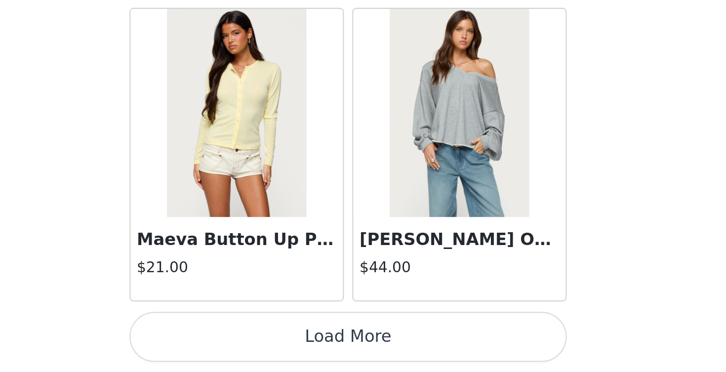
click at [259, 343] on button "Load More" at bounding box center [362, 355] width 207 height 24
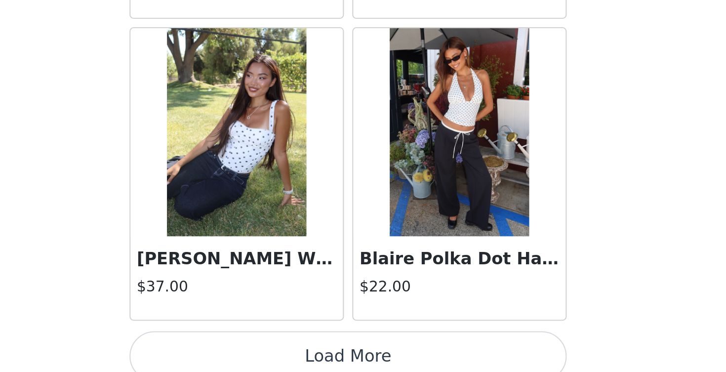
scroll to position [5426, 0]
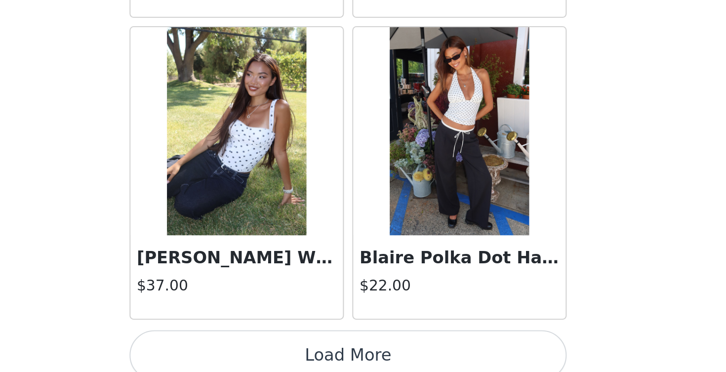
click at [259, 352] on button "Load More" at bounding box center [362, 364] width 207 height 24
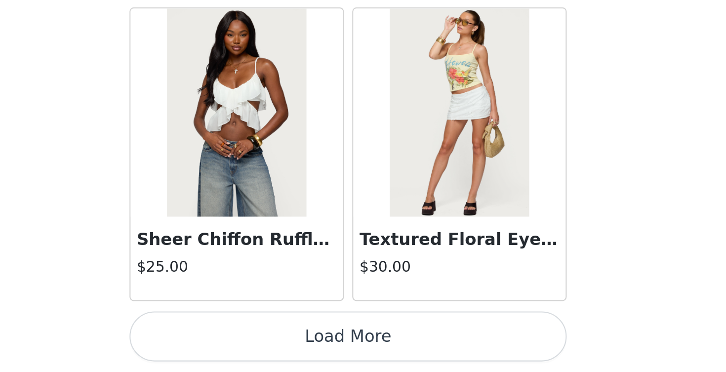
click at [259, 343] on button "Load More" at bounding box center [362, 355] width 207 height 24
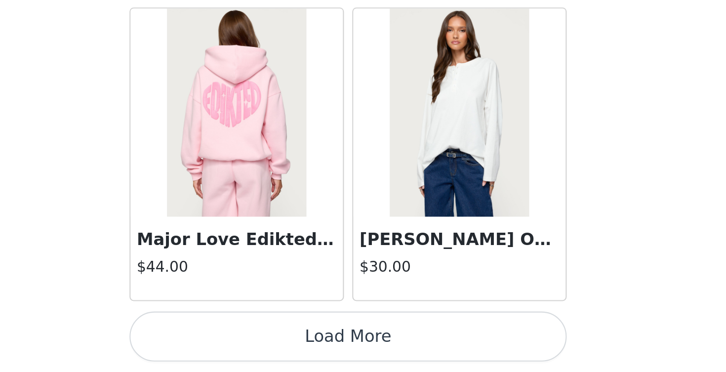
scroll to position [8299, 0]
click at [259, 343] on button "Load More" at bounding box center [362, 355] width 207 height 24
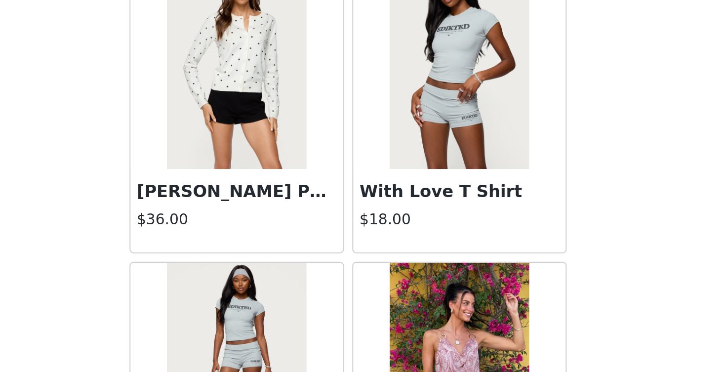
scroll to position [9295, 0]
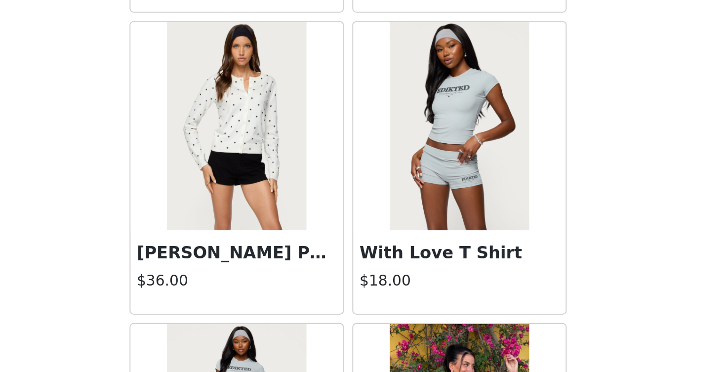
click at [263, 310] on h3 "[PERSON_NAME] Polka Dot Knitted Cardigan" at bounding box center [310, 316] width 95 height 12
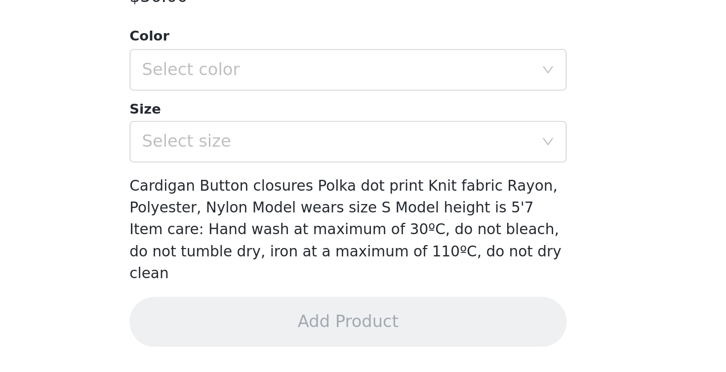
scroll to position [98, 0]
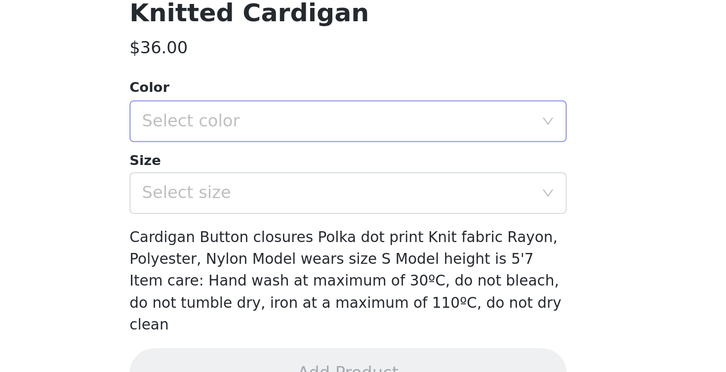
click at [265, 243] on div "Select color" at bounding box center [359, 252] width 189 height 19
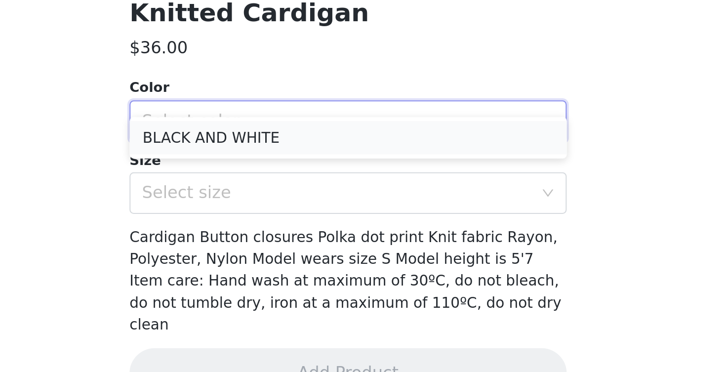
click at [259, 253] on li "BLACK AND WHITE" at bounding box center [362, 261] width 207 height 16
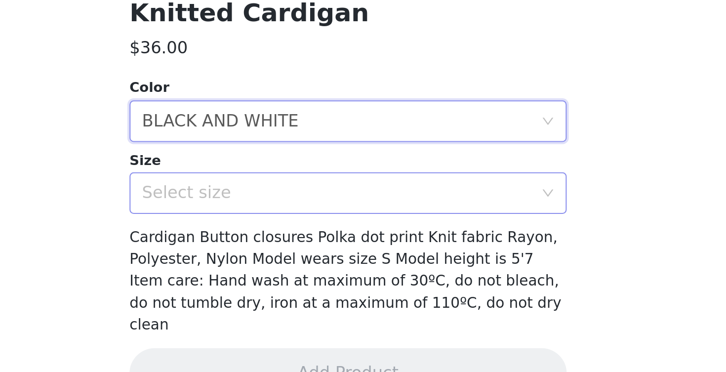
click at [265, 277] on div "Select size" at bounding box center [359, 286] width 189 height 19
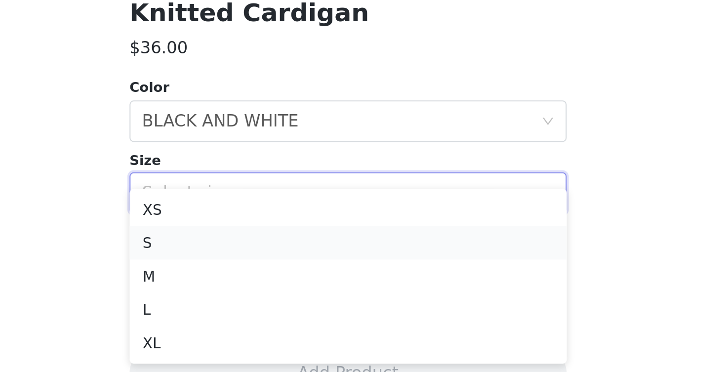
click at [259, 303] on li "S" at bounding box center [362, 311] width 207 height 16
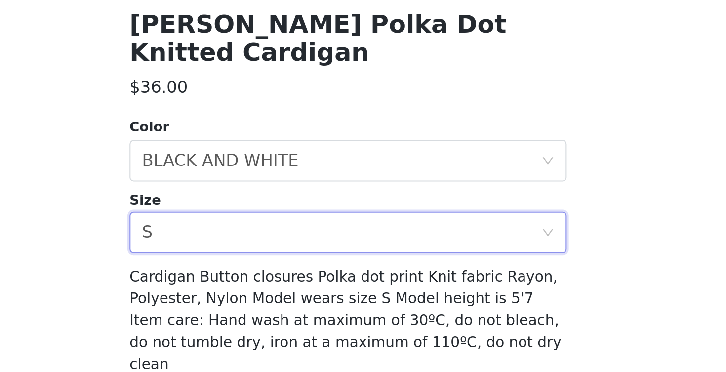
click at [259, 360] on button "Add Product" at bounding box center [362, 372] width 207 height 24
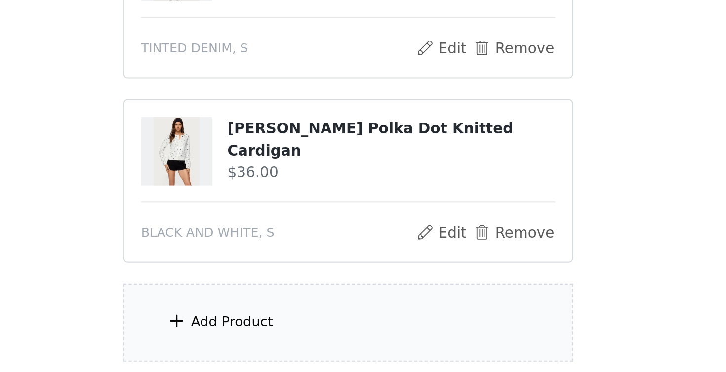
click at [288, 324] on div "Add Product" at bounding box center [307, 329] width 39 height 10
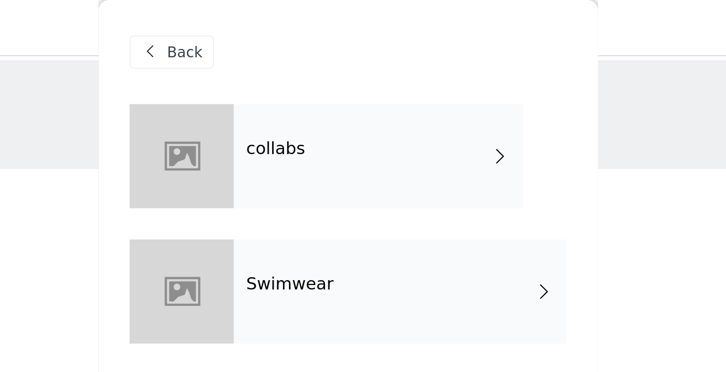
scroll to position [0, 0]
click at [259, 72] on div at bounding box center [283, 73] width 49 height 49
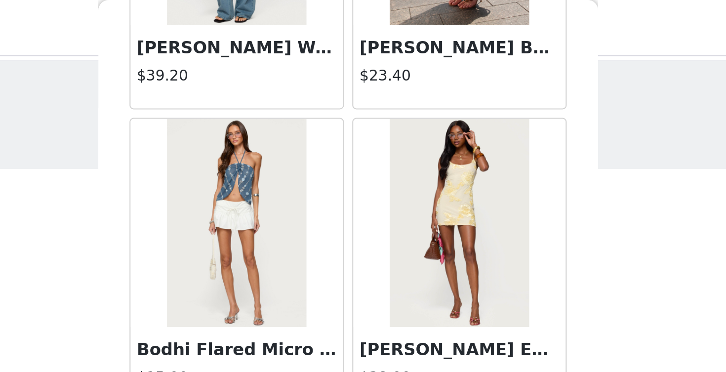
scroll to position [1139, 0]
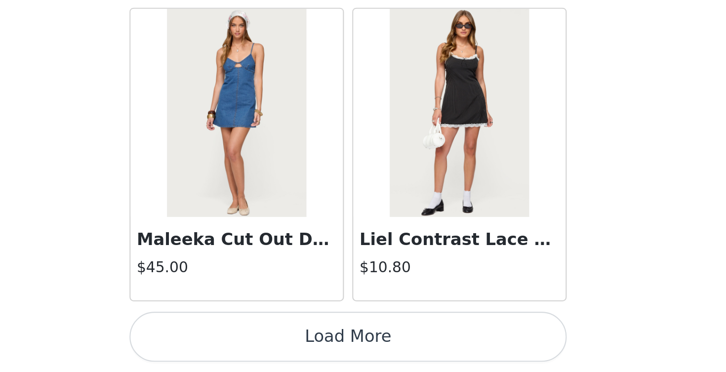
click at [259, 343] on button "Load More" at bounding box center [362, 355] width 207 height 24
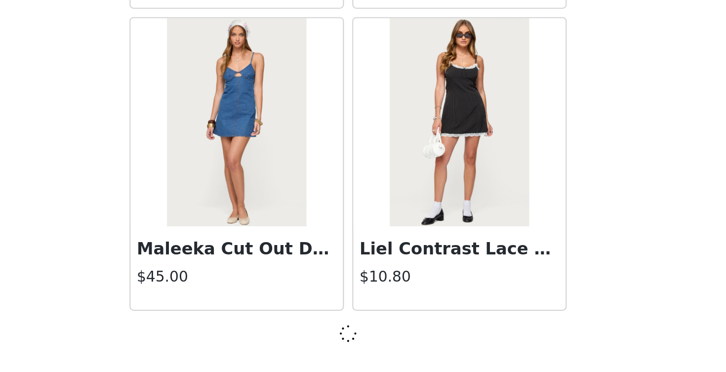
scroll to position [1135, 0]
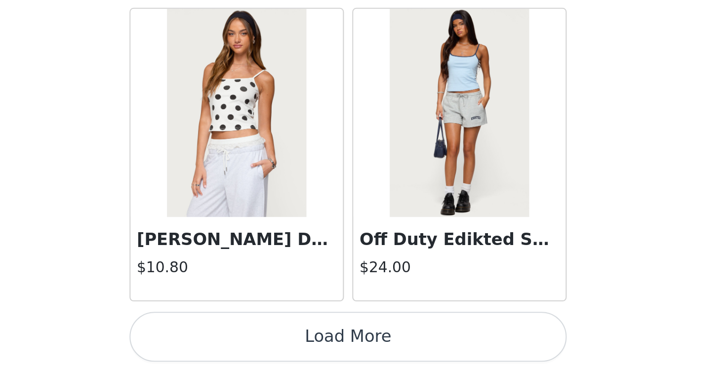
click at [259, 343] on button "Load More" at bounding box center [362, 355] width 207 height 24
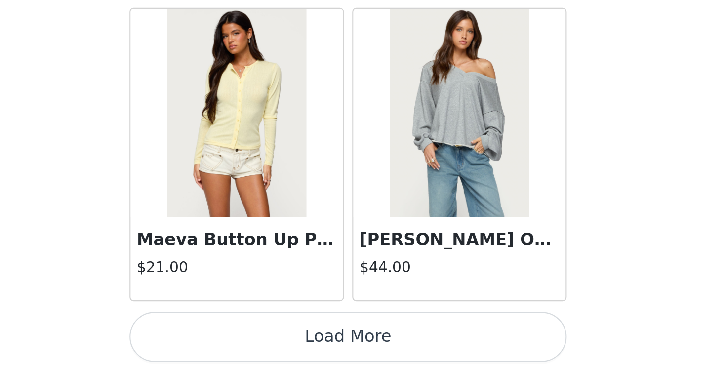
scroll to position [4003, 0]
click at [259, 343] on button "Load More" at bounding box center [362, 355] width 207 height 24
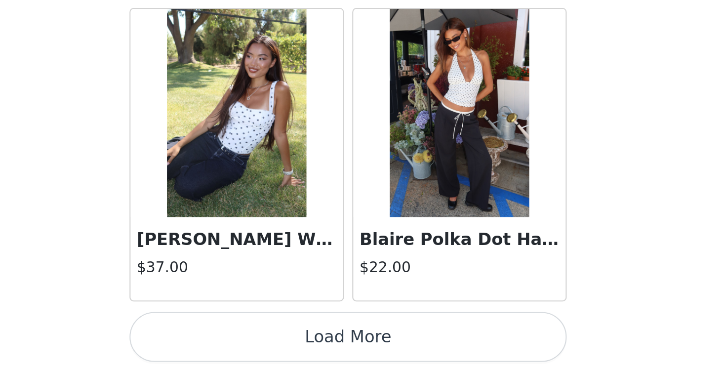
scroll to position [5435, 0]
click at [259, 343] on button "Load More" at bounding box center [362, 355] width 207 height 24
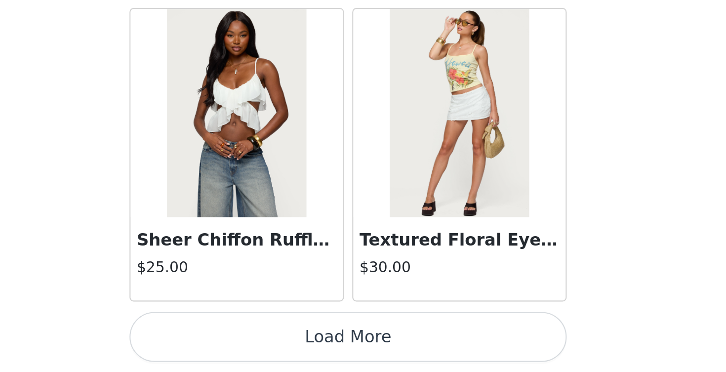
click at [259, 343] on button "Load More" at bounding box center [362, 355] width 207 height 24
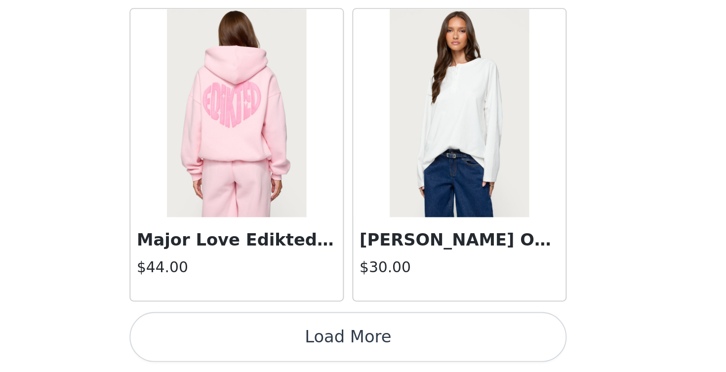
scroll to position [8299, 0]
click at [259, 343] on button "Load More" at bounding box center [362, 355] width 207 height 24
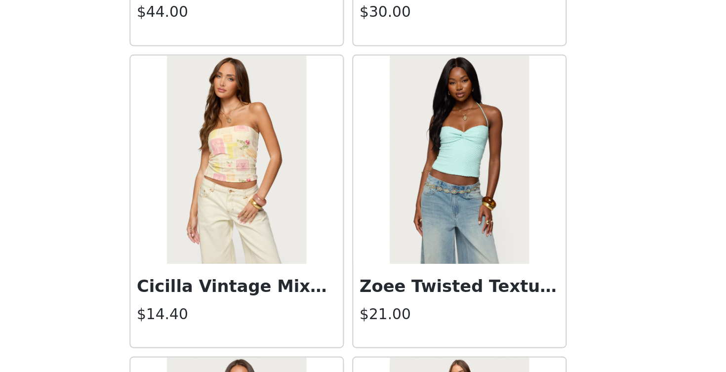
scroll to position [77, 0]
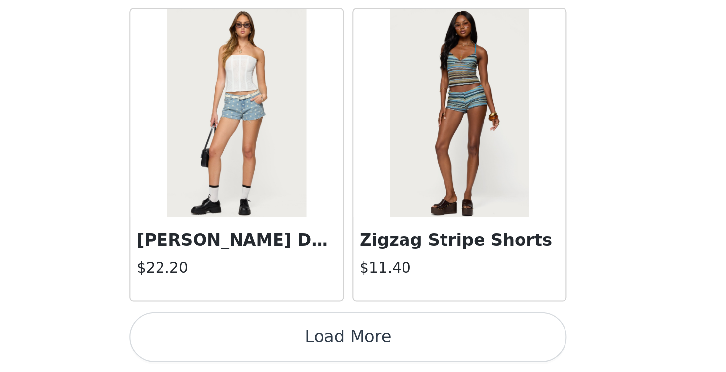
click at [259, 343] on button "Load More" at bounding box center [362, 355] width 207 height 24
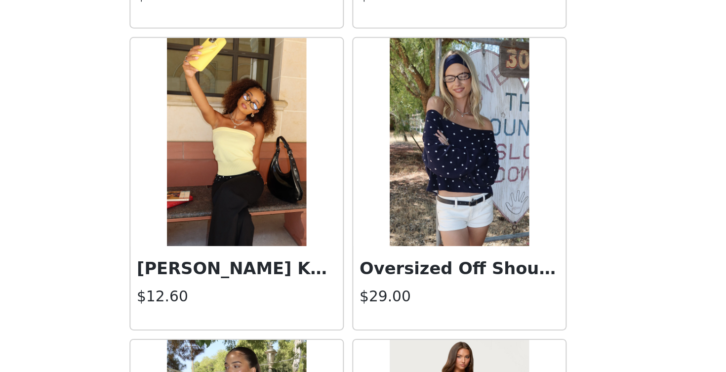
scroll to position [10007, 0]
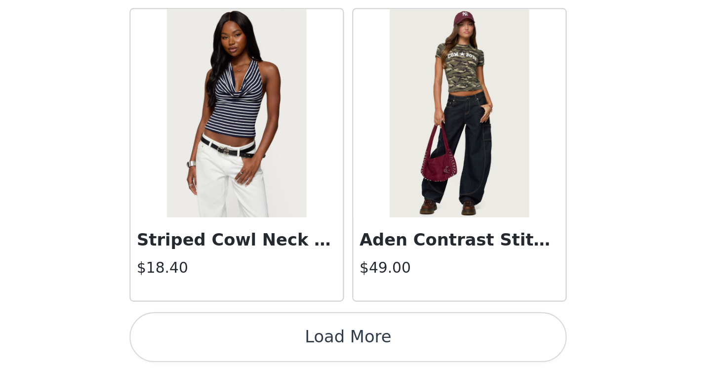
click at [259, 343] on button "Load More" at bounding box center [362, 355] width 207 height 24
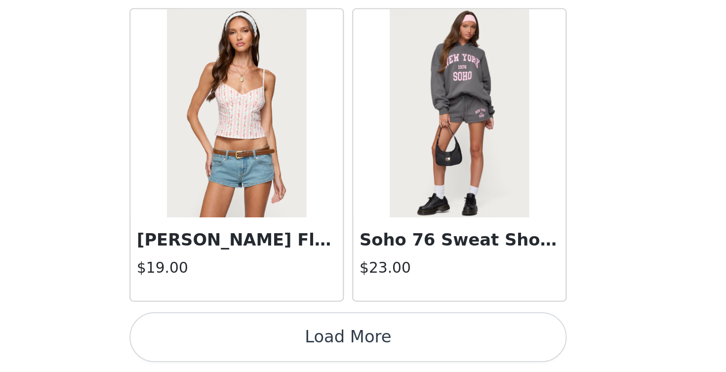
click at [259, 343] on button "Load More" at bounding box center [362, 355] width 207 height 24
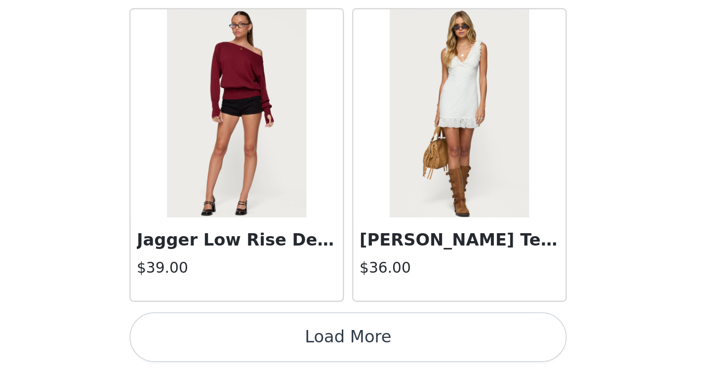
scroll to position [14026, 0]
click at [277, 199] on img at bounding box center [310, 248] width 66 height 99
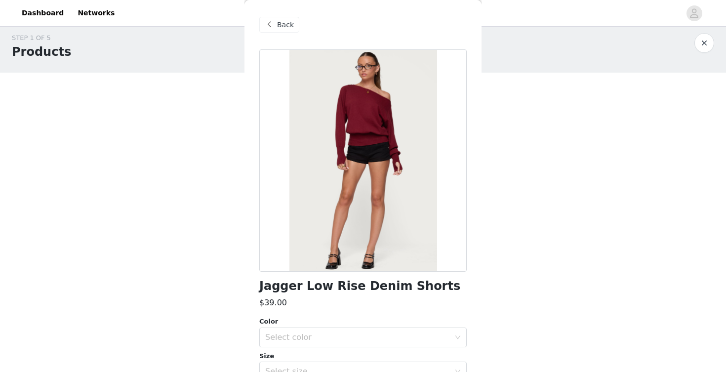
scroll to position [2, 0]
click at [279, 24] on span "Back" at bounding box center [285, 25] width 17 height 10
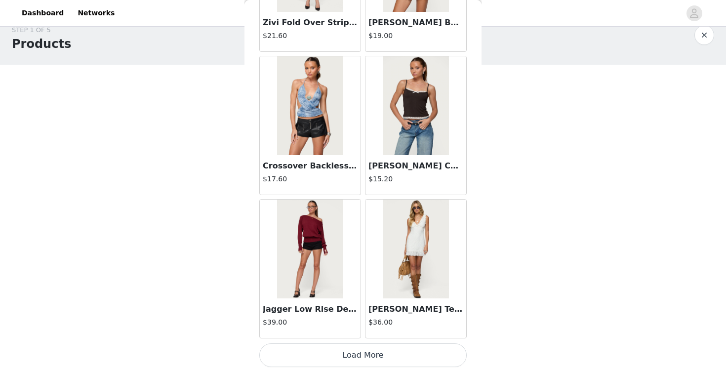
scroll to position [18, 0]
click at [347, 363] on button "Load More" at bounding box center [362, 355] width 207 height 24
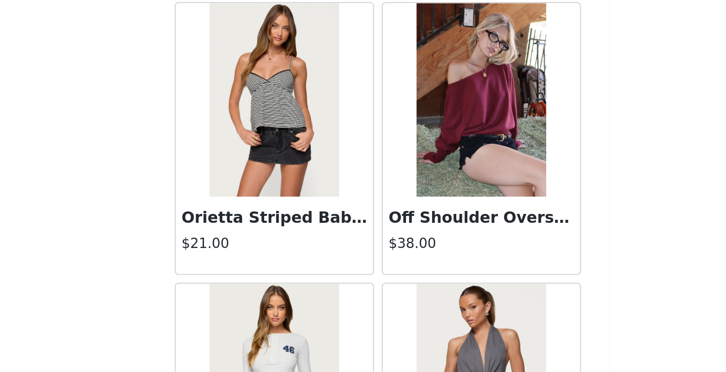
scroll to position [14510, 0]
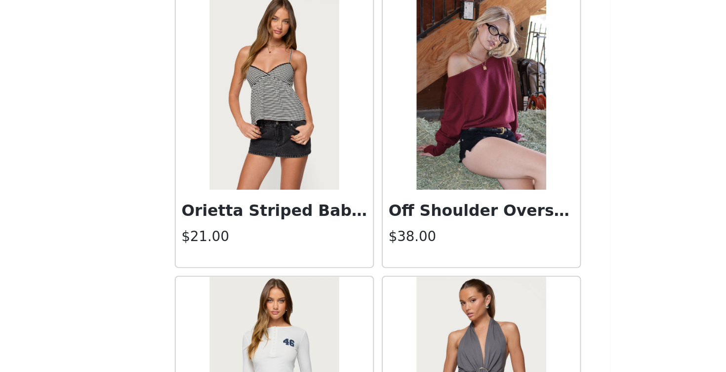
click at [383, 146] on img at bounding box center [416, 195] width 66 height 99
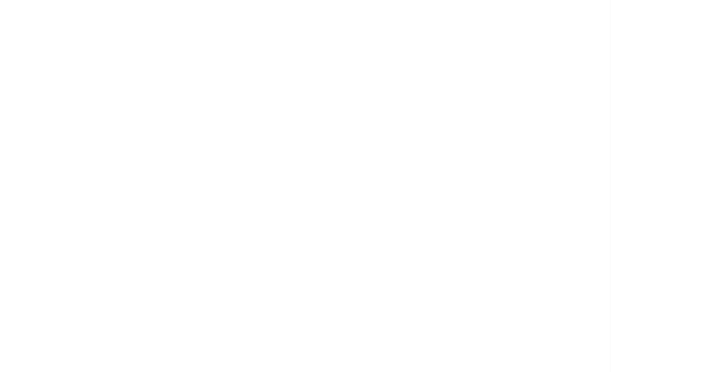
scroll to position [98, 0]
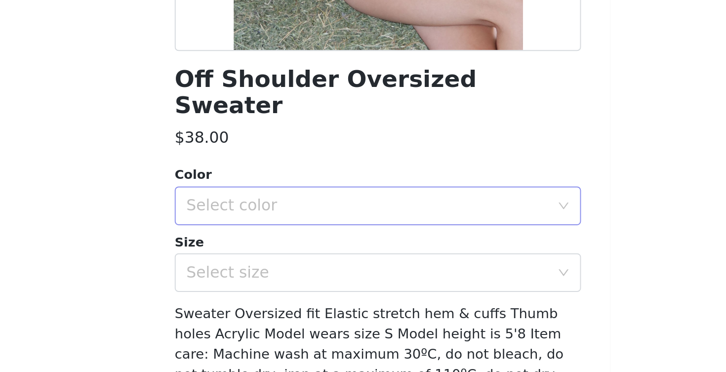
click at [265, 248] on div "Select color" at bounding box center [357, 253] width 185 height 10
click at [259, 253] on li "BURGUNDY" at bounding box center [362, 261] width 207 height 16
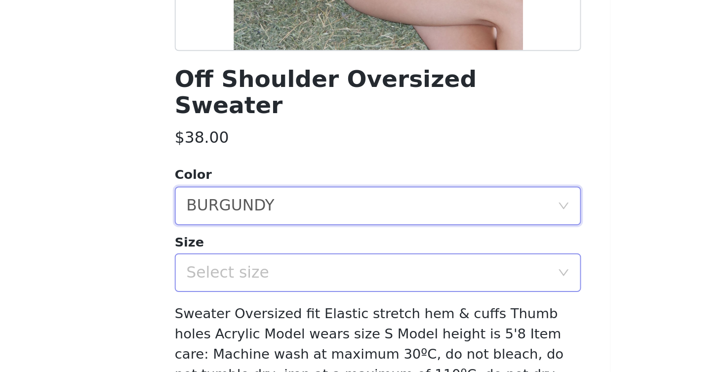
click at [265, 282] on div "Select size" at bounding box center [357, 287] width 185 height 10
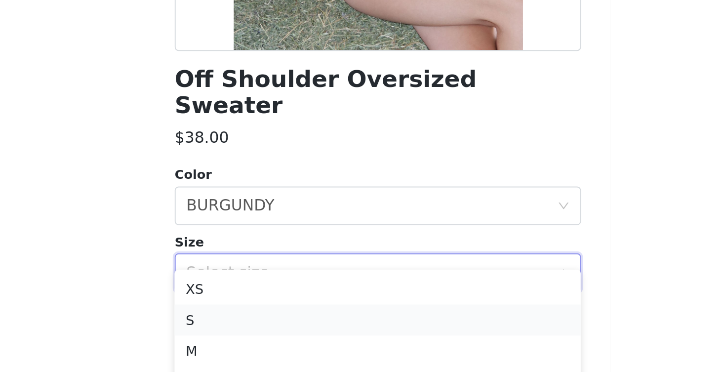
click at [259, 303] on li "S" at bounding box center [362, 311] width 207 height 16
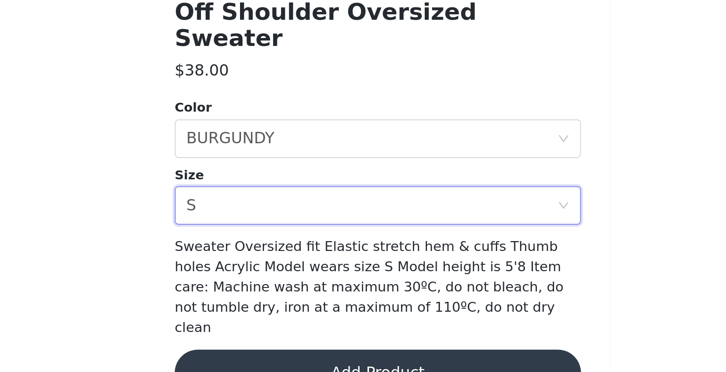
scroll to position [44, 0]
click at [259, 360] on button "Add Product" at bounding box center [362, 372] width 207 height 24
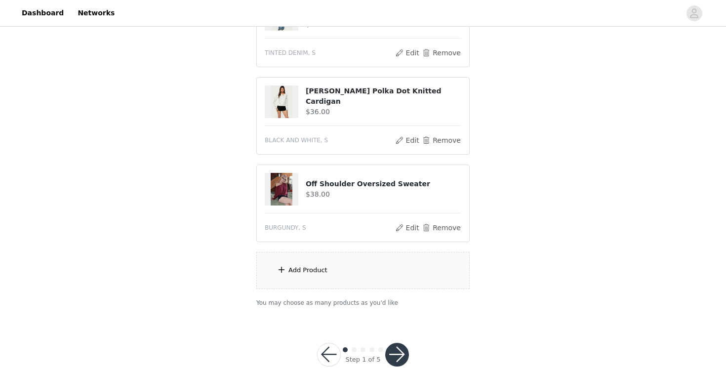
scroll to position [152, 0]
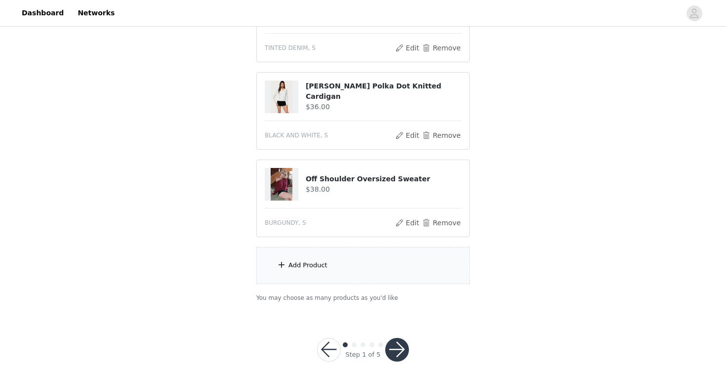
click at [318, 267] on div "Add Product" at bounding box center [307, 265] width 39 height 10
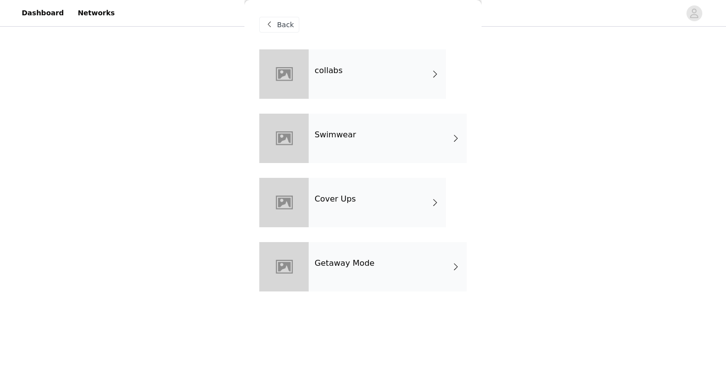
click at [341, 89] on div "collabs" at bounding box center [377, 73] width 137 height 49
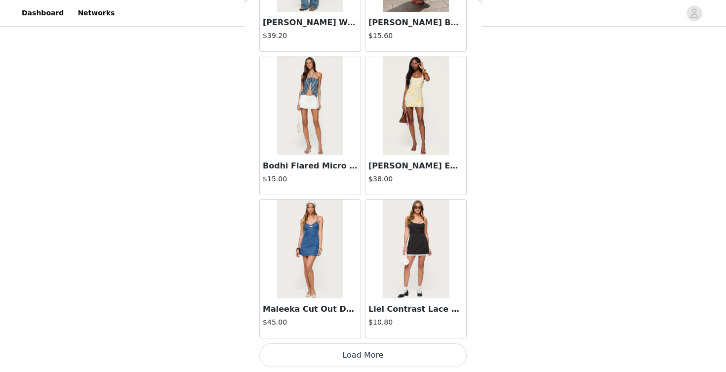
click at [336, 351] on button "Load More" at bounding box center [362, 355] width 207 height 24
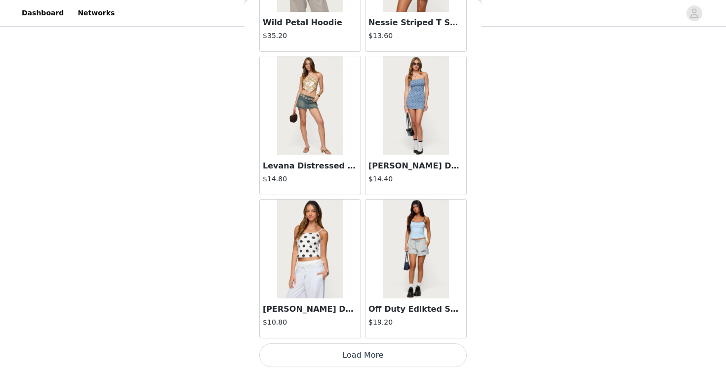
click at [340, 356] on button "Load More" at bounding box center [362, 355] width 207 height 24
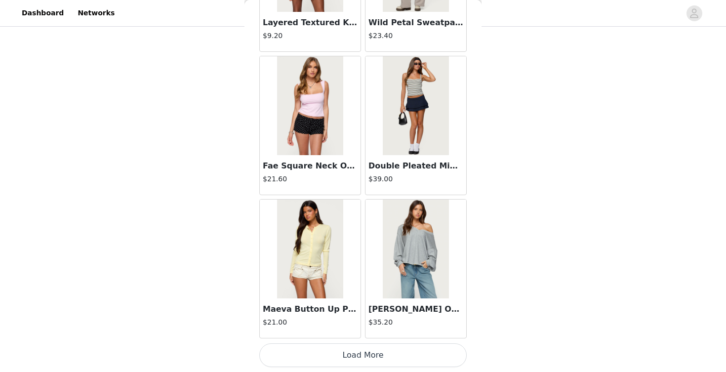
click at [343, 352] on button "Load More" at bounding box center [362, 355] width 207 height 24
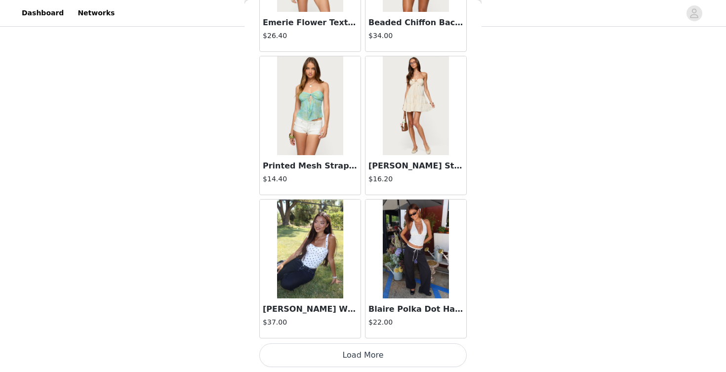
scroll to position [164, 0]
click at [304, 355] on button "Load More" at bounding box center [362, 355] width 207 height 24
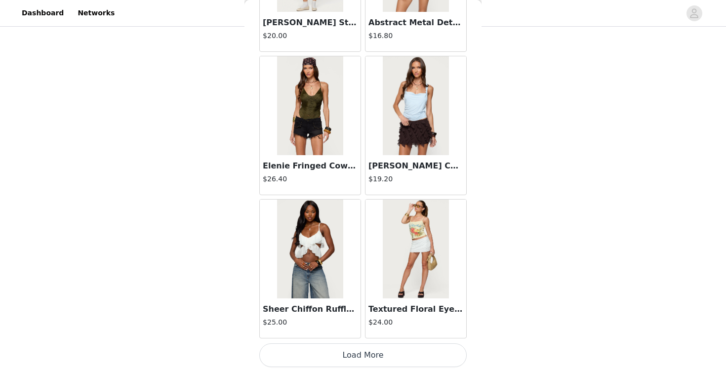
click at [318, 353] on button "Load More" at bounding box center [362, 355] width 207 height 24
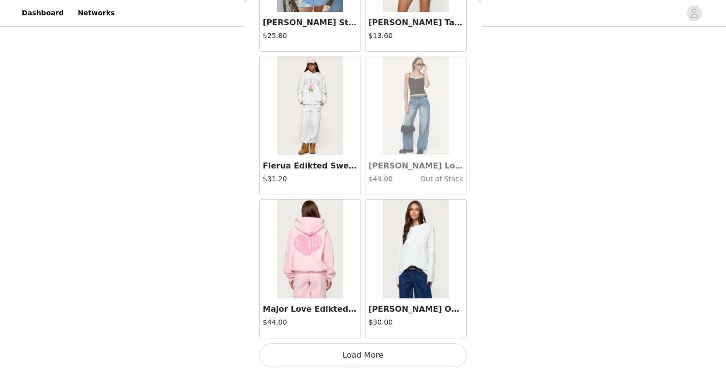
click at [328, 357] on button "Load More" at bounding box center [362, 355] width 207 height 24
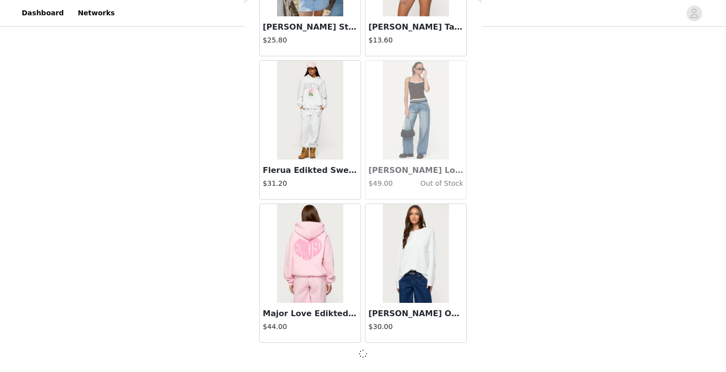
scroll to position [8294, 0]
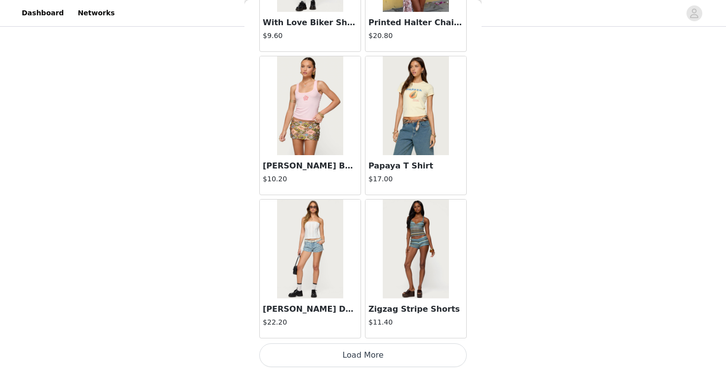
click at [334, 357] on button "Load More" at bounding box center [362, 355] width 207 height 24
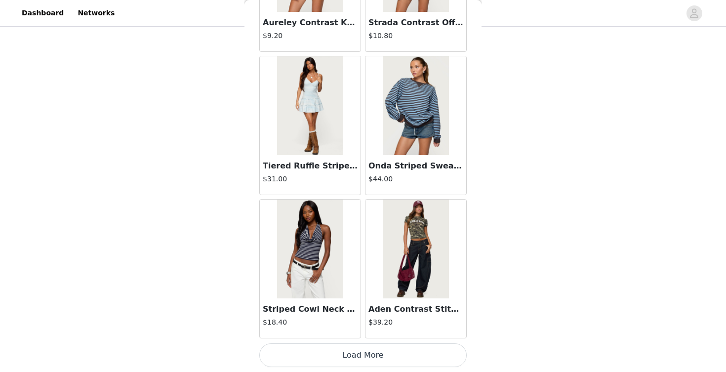
click at [336, 357] on button "Load More" at bounding box center [362, 355] width 207 height 24
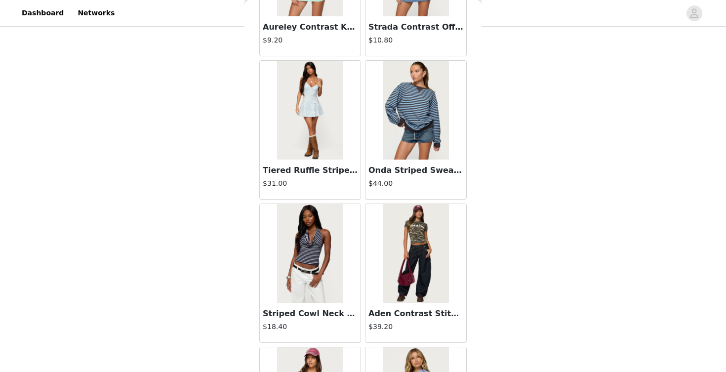
scroll to position [164, 0]
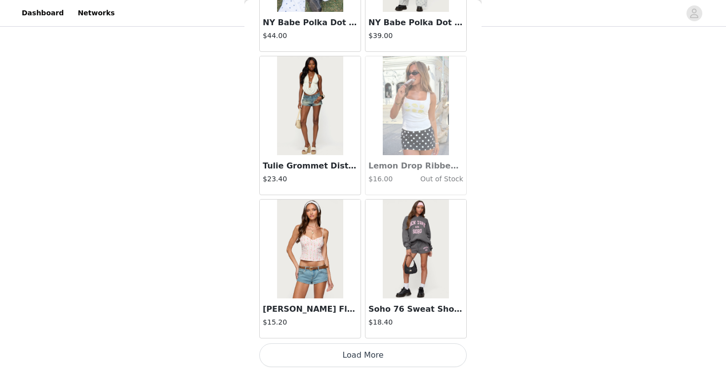
click at [332, 353] on button "Load More" at bounding box center [362, 355] width 207 height 24
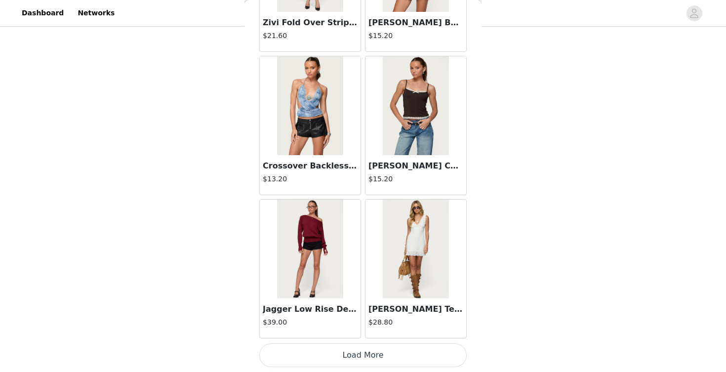
scroll to position [14026, 0]
click at [318, 360] on button "Load More" at bounding box center [362, 355] width 207 height 24
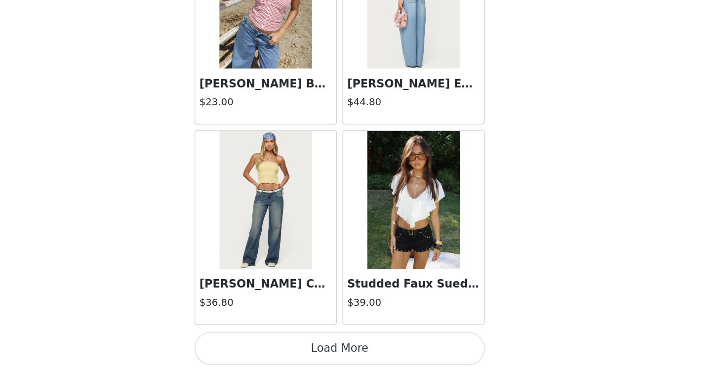
scroll to position [164, 0]
click at [259, 343] on button "Load More" at bounding box center [362, 355] width 207 height 24
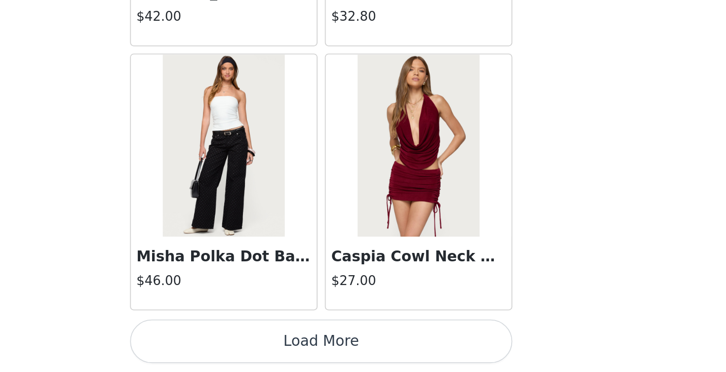
click at [259, 343] on button "Load More" at bounding box center [362, 355] width 207 height 24
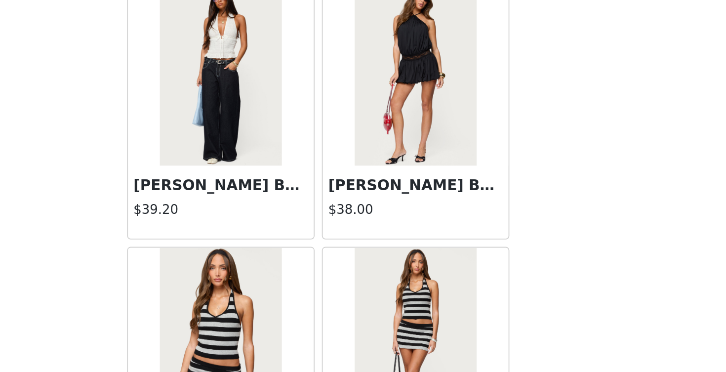
scroll to position [17658, 0]
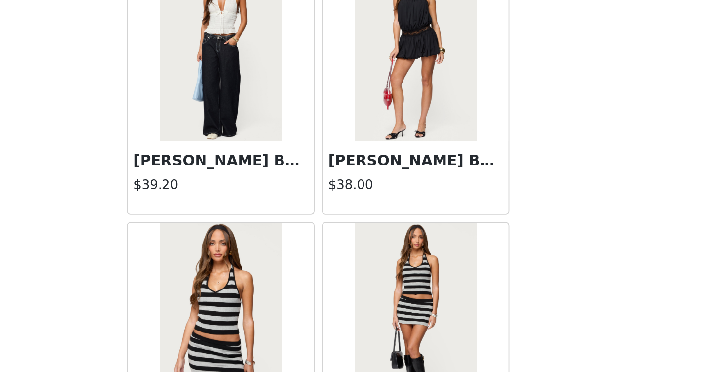
click at [368, 251] on h3 "[PERSON_NAME] Backless Bubble Mini Dress" at bounding box center [415, 257] width 95 height 12
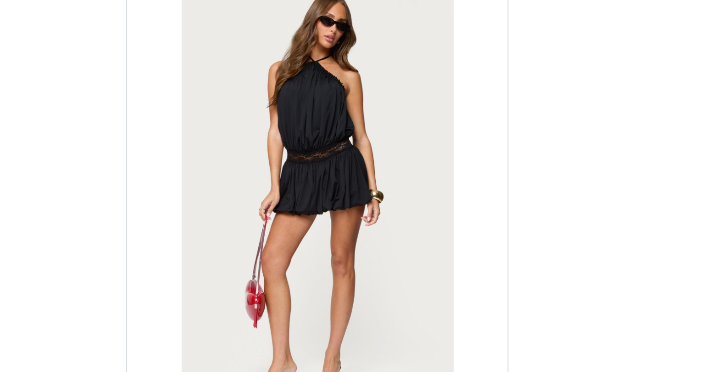
scroll to position [123, 0]
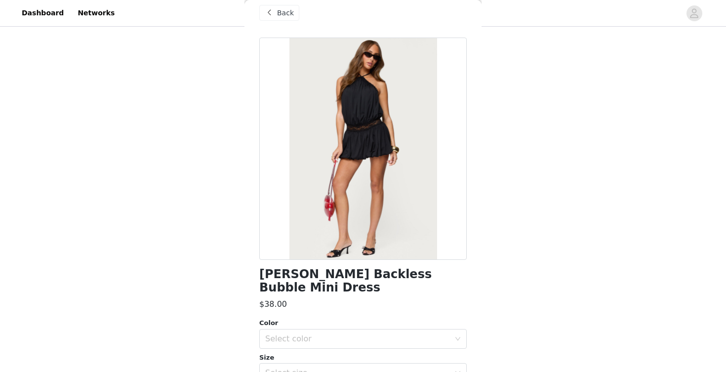
click at [277, 12] on div "Back" at bounding box center [279, 13] width 40 height 16
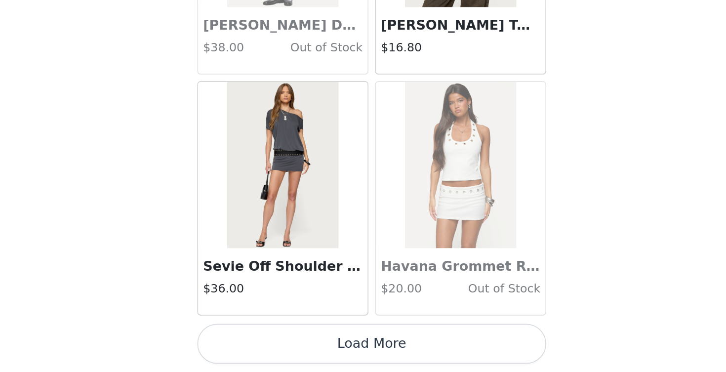
scroll to position [119, 0]
click at [259, 343] on button "Load More" at bounding box center [362, 355] width 207 height 24
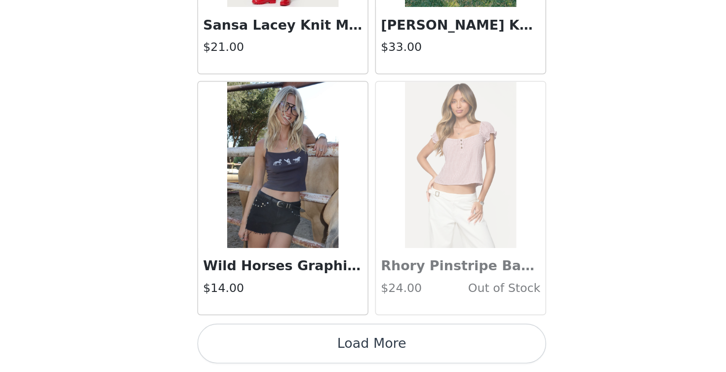
scroll to position [164, 0]
click at [259, 343] on button "Load More" at bounding box center [362, 355] width 207 height 24
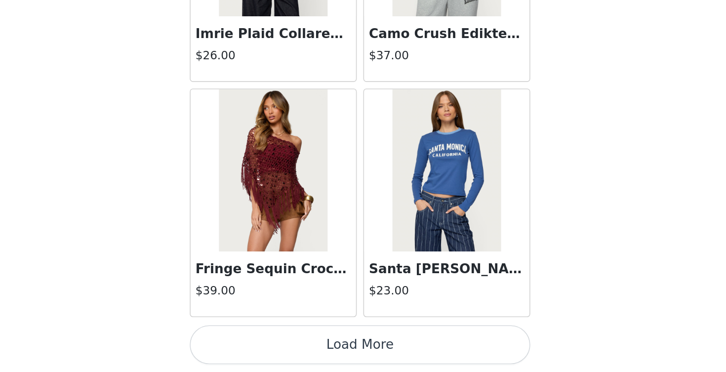
scroll to position [21186, 0]
click at [259, 343] on button "Load More" at bounding box center [362, 355] width 207 height 24
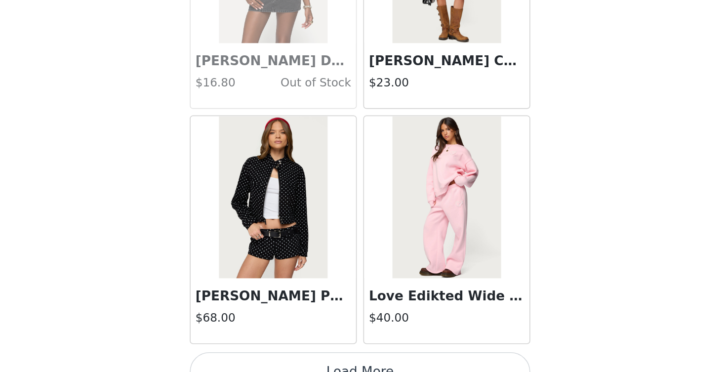
scroll to position [22610, 0]
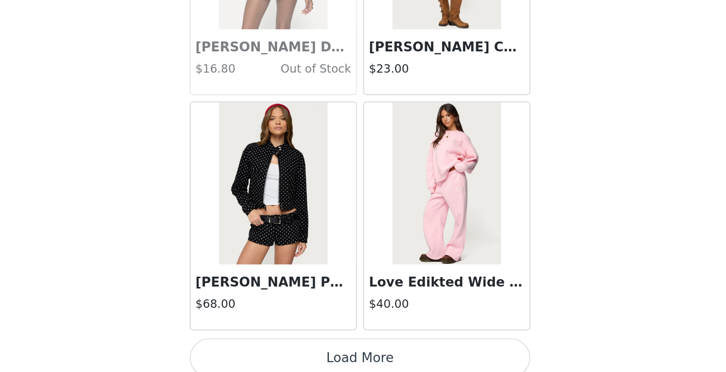
click at [259, 351] on button "Load More" at bounding box center [362, 363] width 207 height 24
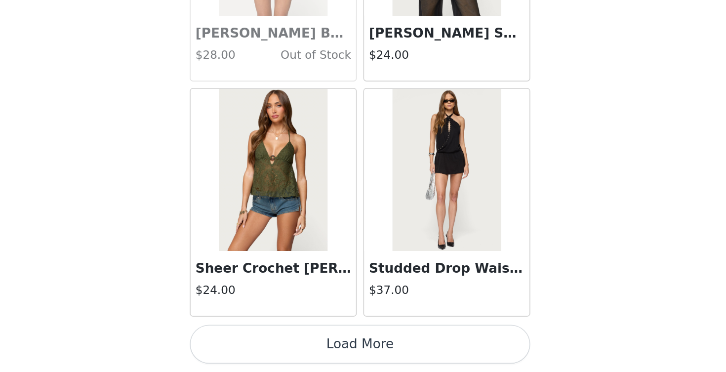
scroll to position [164, 0]
click at [259, 343] on button "Load More" at bounding box center [362, 355] width 207 height 24
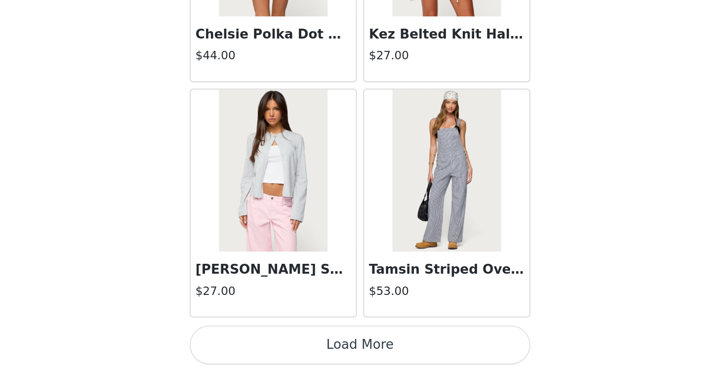
click at [259, 343] on button "Load More" at bounding box center [362, 355] width 207 height 24
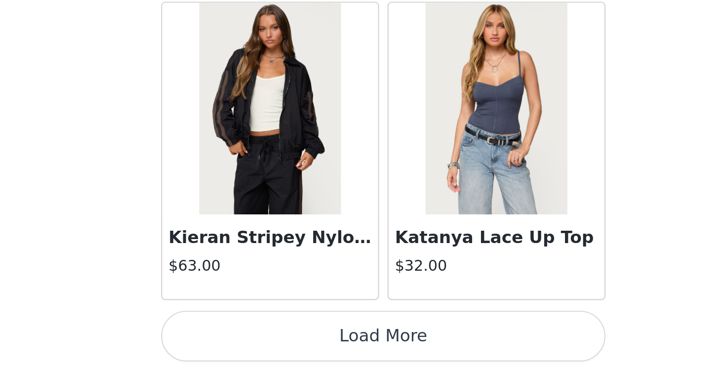
click at [259, 343] on button "Load More" at bounding box center [362, 355] width 207 height 24
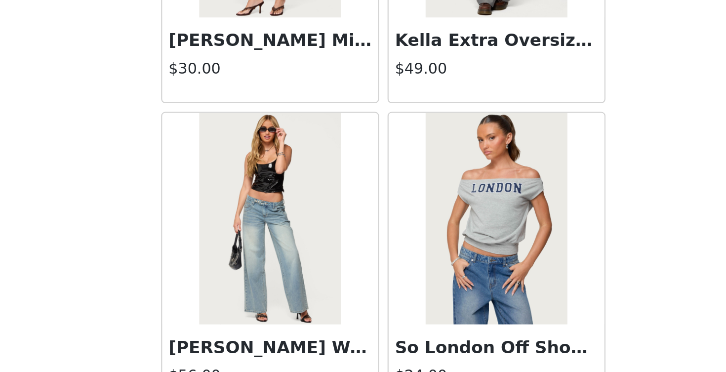
scroll to position [28155, 0]
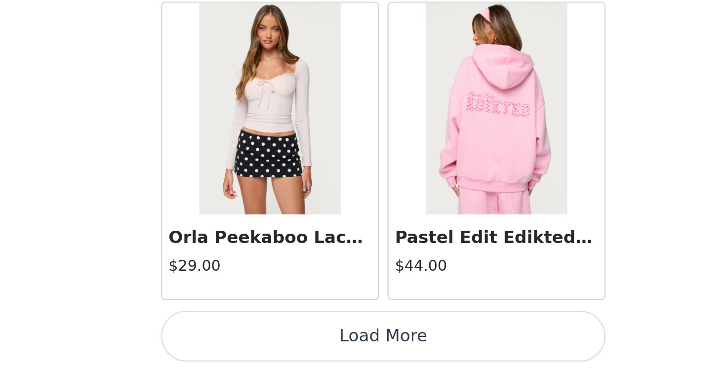
click at [259, 343] on button "Load More" at bounding box center [362, 355] width 207 height 24
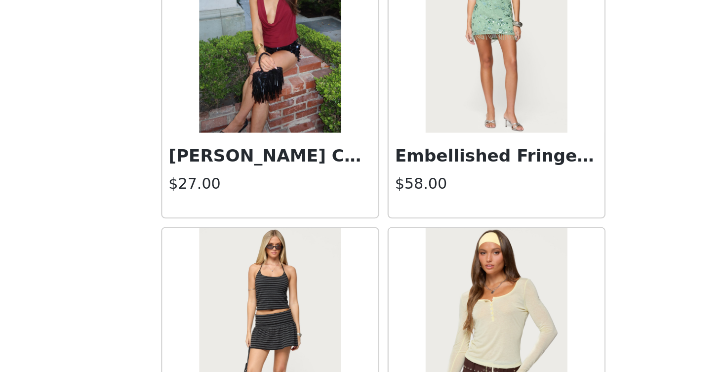
scroll to position [28977, 0]
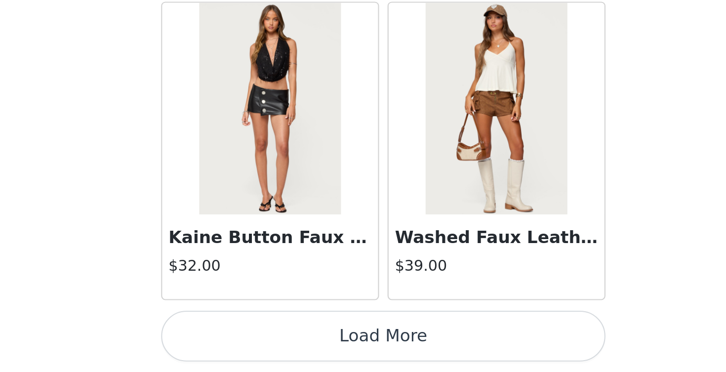
click at [259, 343] on button "Load More" at bounding box center [362, 355] width 207 height 24
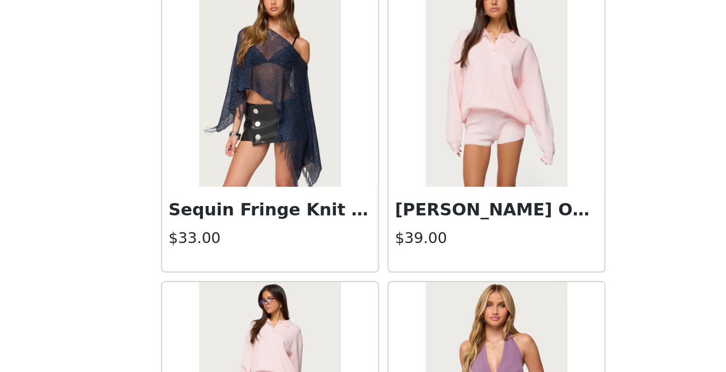
scroll to position [26355, 0]
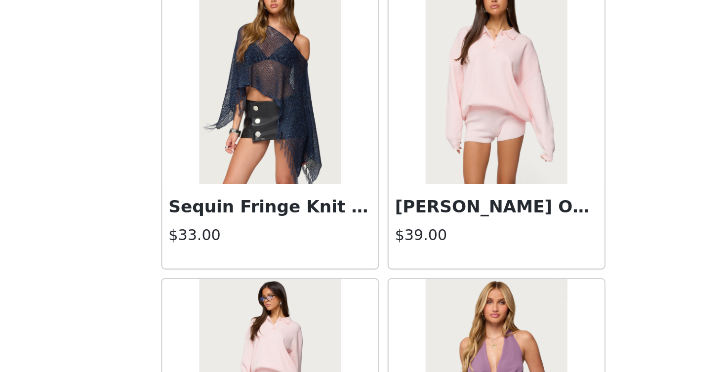
click at [383, 185] on img at bounding box center [416, 234] width 66 height 99
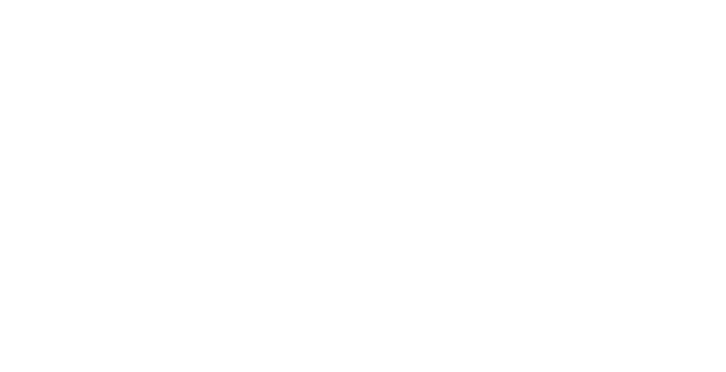
scroll to position [108, 0]
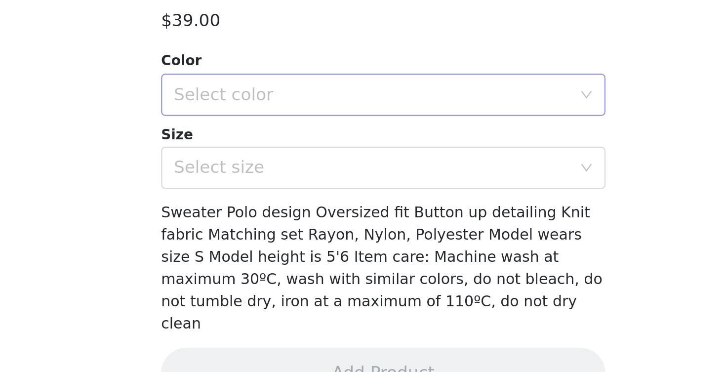
click at [265, 238] on div "Select color" at bounding box center [357, 243] width 185 height 10
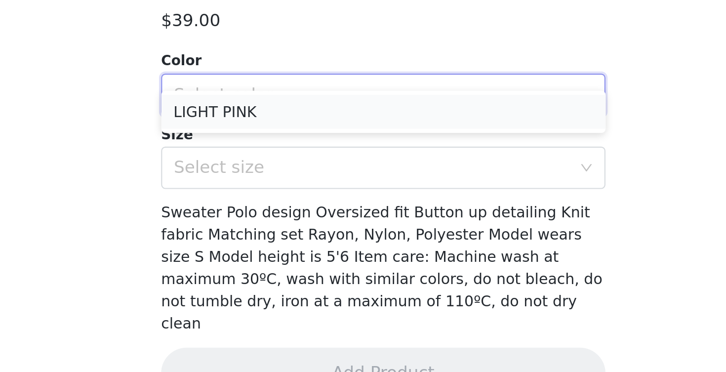
click at [259, 242] on li "LIGHT PINK" at bounding box center [362, 250] width 207 height 16
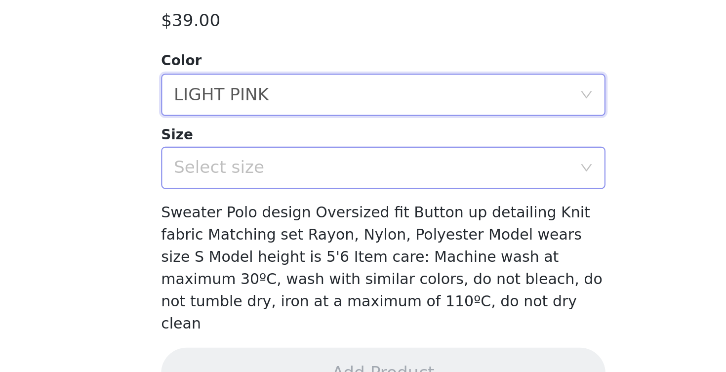
click at [265, 272] on div "Select size" at bounding box center [357, 277] width 185 height 10
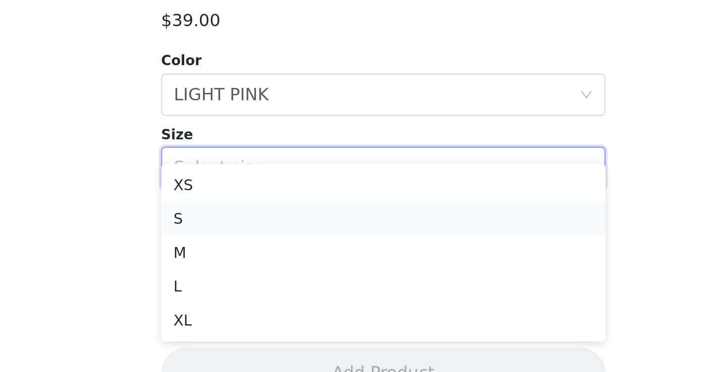
click at [259, 292] on li "S" at bounding box center [362, 300] width 207 height 16
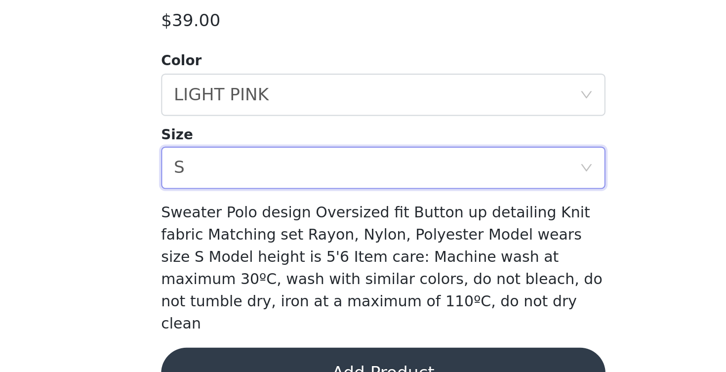
click at [259, 360] on button "Add Product" at bounding box center [362, 372] width 207 height 24
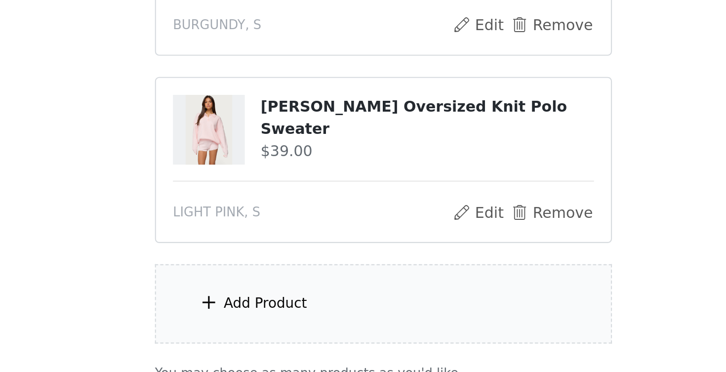
click at [288, 335] on div "Add Product" at bounding box center [307, 340] width 39 height 10
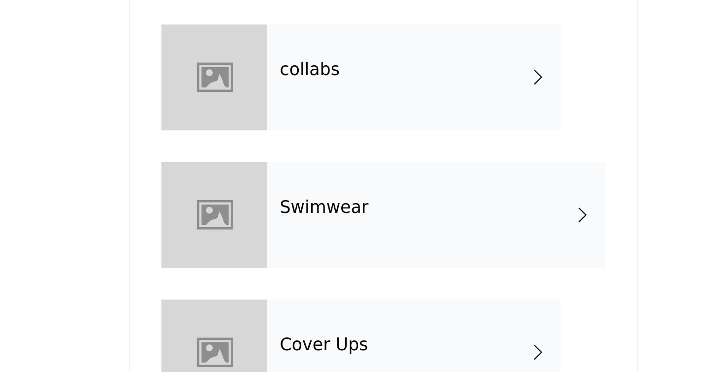
click at [309, 49] on div "collabs" at bounding box center [377, 73] width 137 height 49
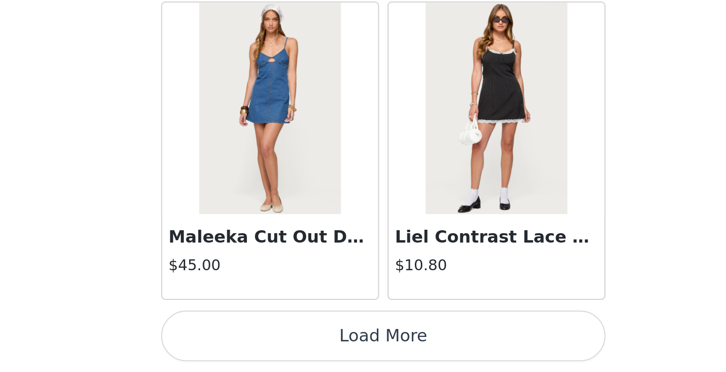
scroll to position [252, 0]
click at [259, 343] on button "Load More" at bounding box center [362, 355] width 207 height 24
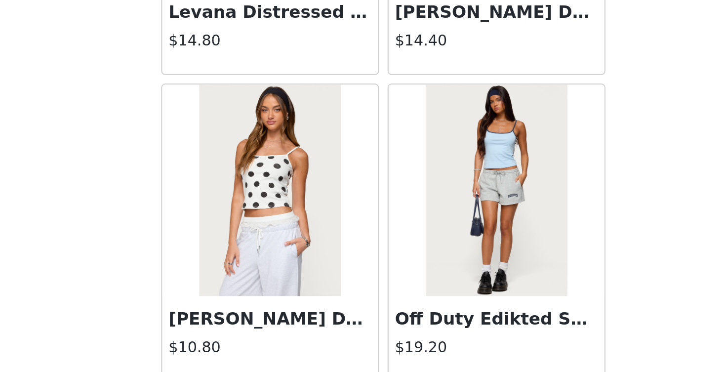
scroll to position [2571, 0]
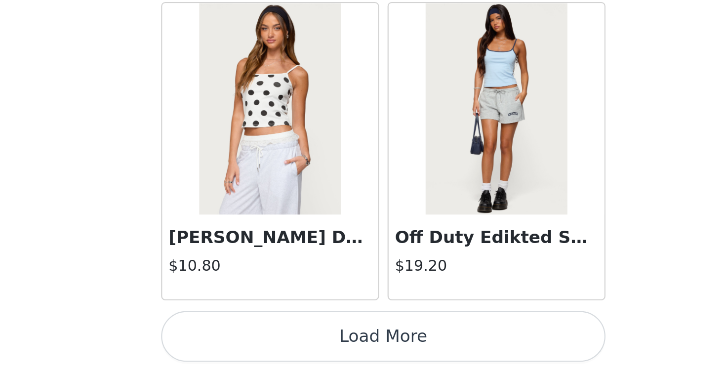
click at [259, 343] on button "Load More" at bounding box center [362, 355] width 207 height 24
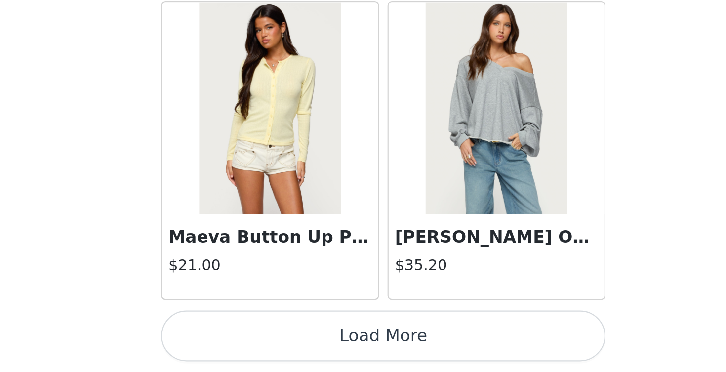
scroll to position [252, 0]
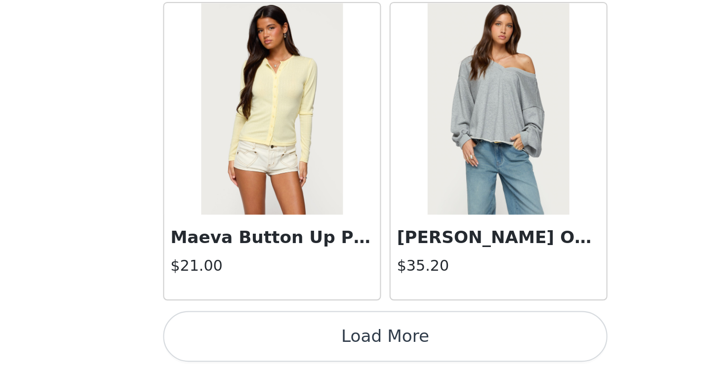
click at [259, 343] on button "Load More" at bounding box center [362, 355] width 207 height 24
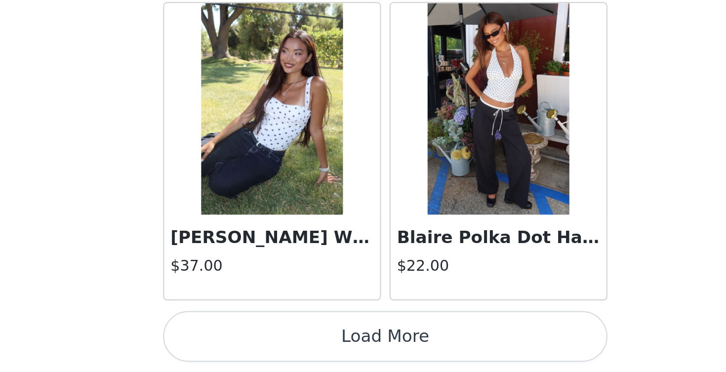
scroll to position [5435, 0]
click at [259, 343] on button "Load More" at bounding box center [362, 355] width 207 height 24
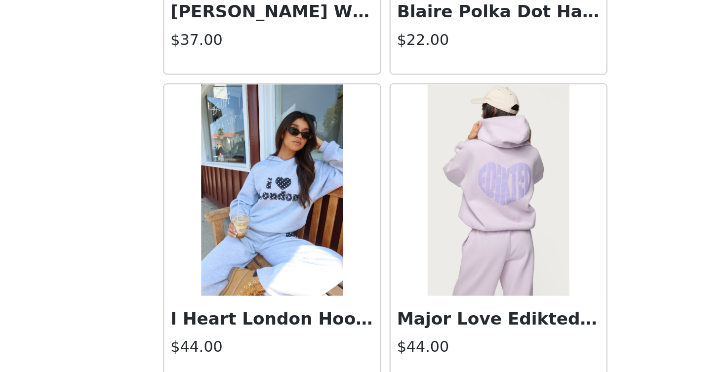
scroll to position [5545, 0]
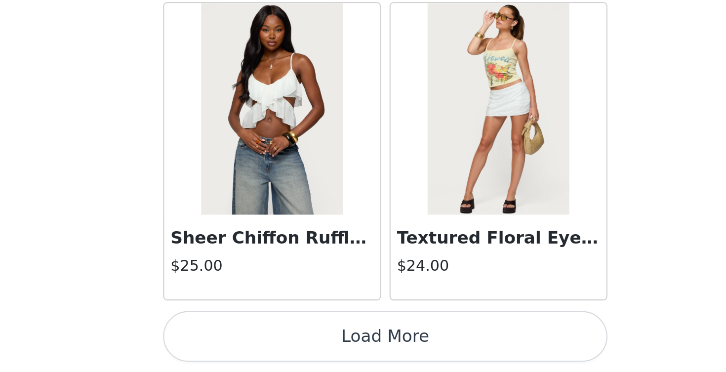
click at [259, 343] on button "Load More" at bounding box center [362, 355] width 207 height 24
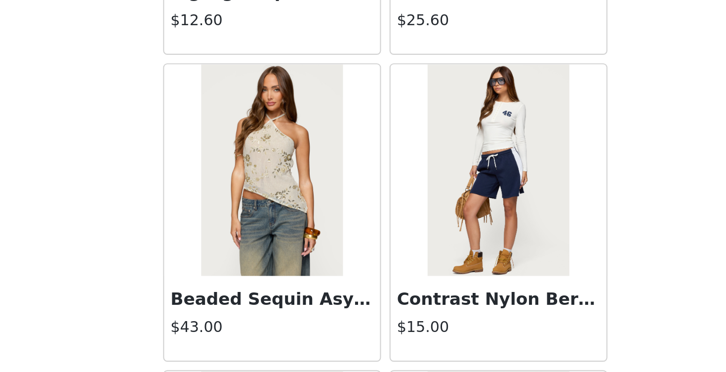
scroll to position [7555, 0]
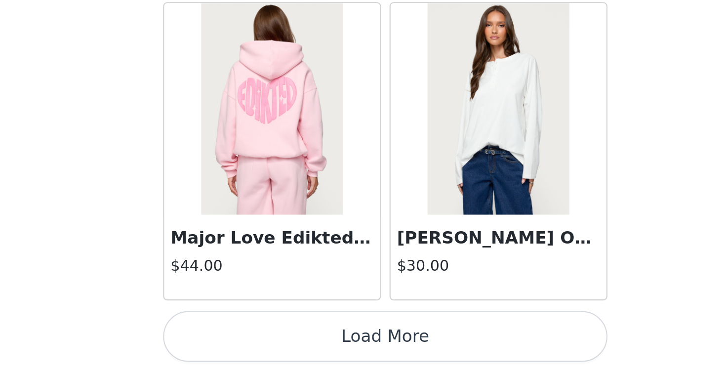
click at [259, 343] on button "Load More" at bounding box center [362, 355] width 207 height 24
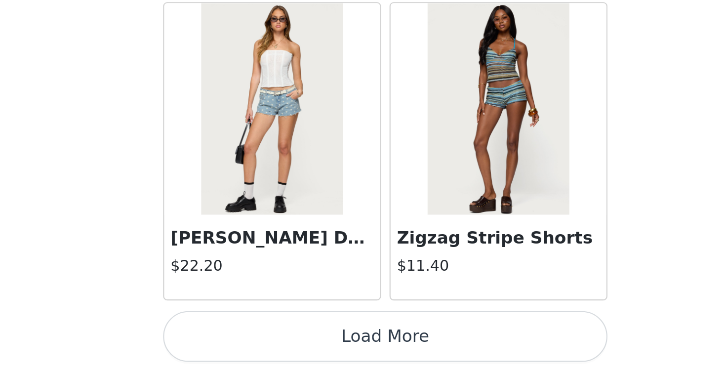
scroll to position [9731, 0]
click at [259, 343] on button "Load More" at bounding box center [362, 355] width 207 height 24
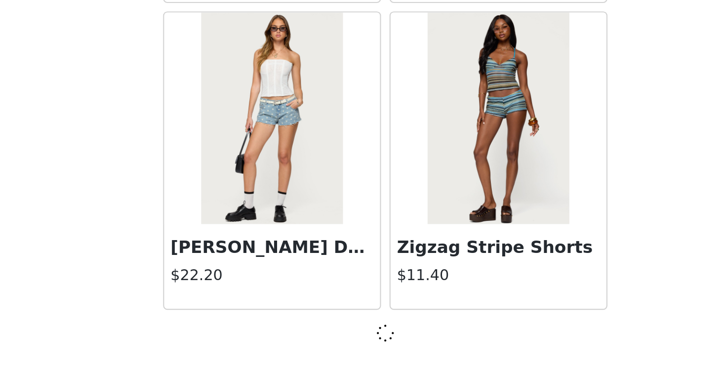
scroll to position [9726, 0]
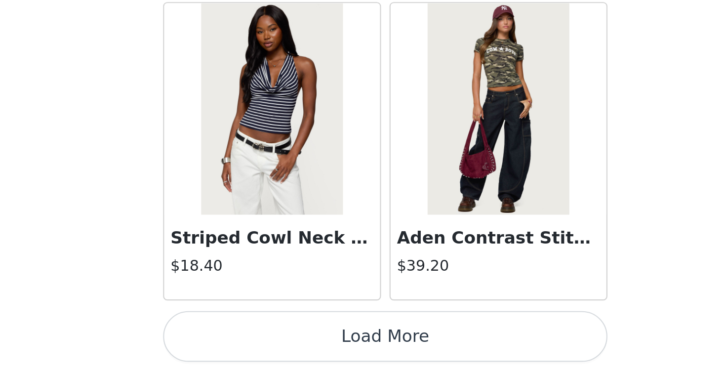
click at [259, 343] on button "Load More" at bounding box center [362, 355] width 207 height 24
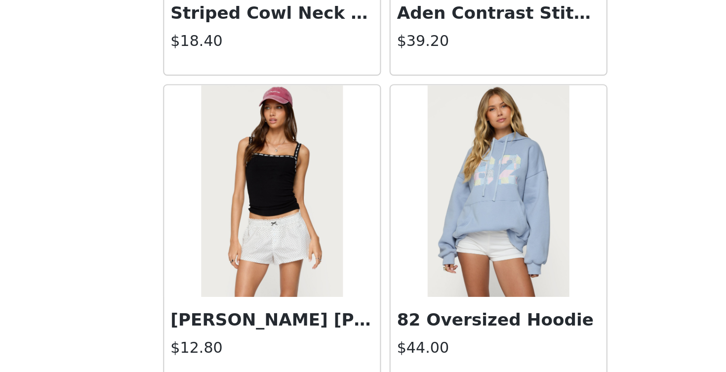
scroll to position [11274, 0]
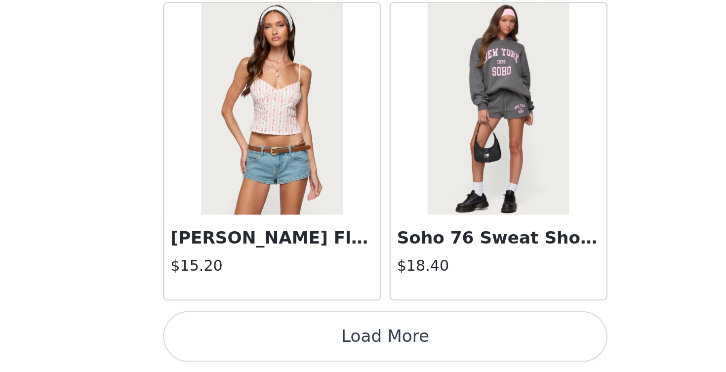
click at [259, 343] on button "Load More" at bounding box center [362, 355] width 207 height 24
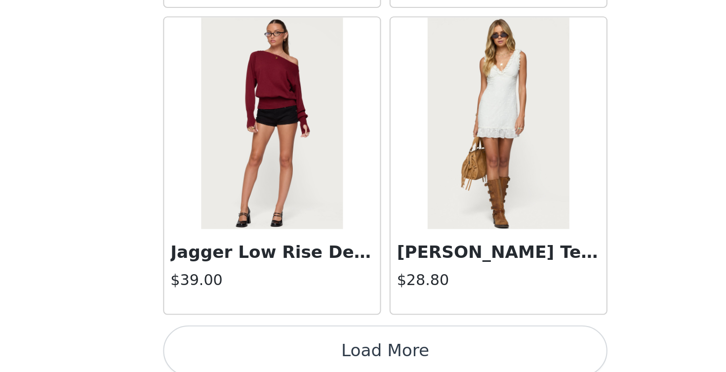
scroll to position [14021, 0]
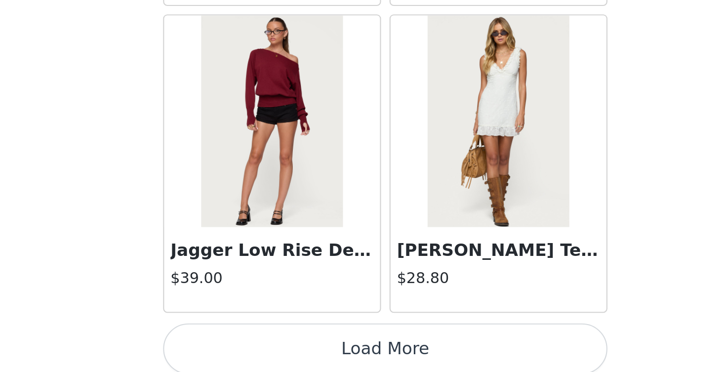
click at [259, 349] on button "Load More" at bounding box center [362, 361] width 207 height 24
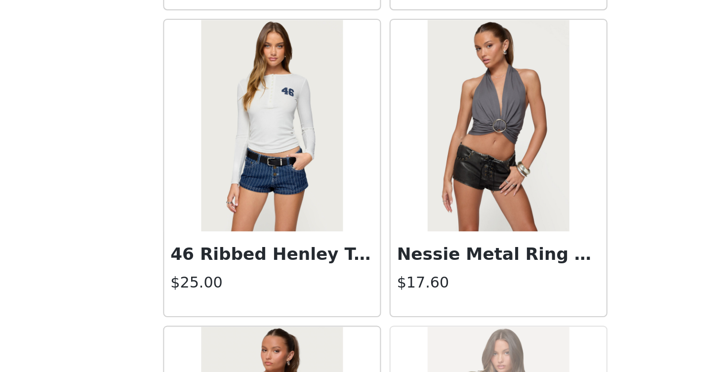
scroll to position [14610, 0]
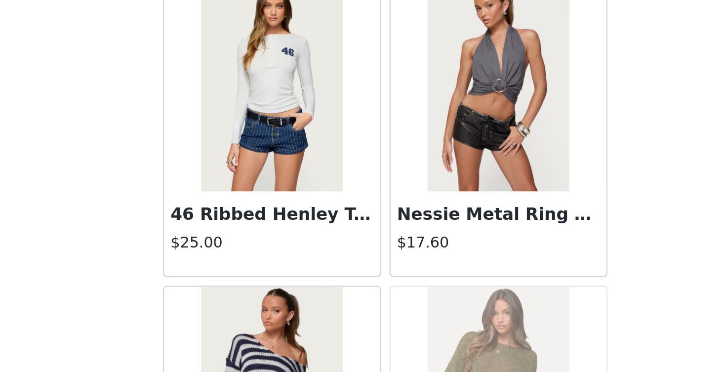
click at [277, 189] on img at bounding box center [310, 238] width 66 height 99
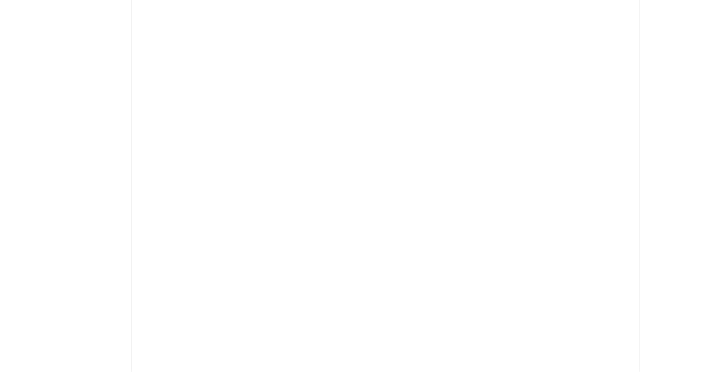
scroll to position [0, 0]
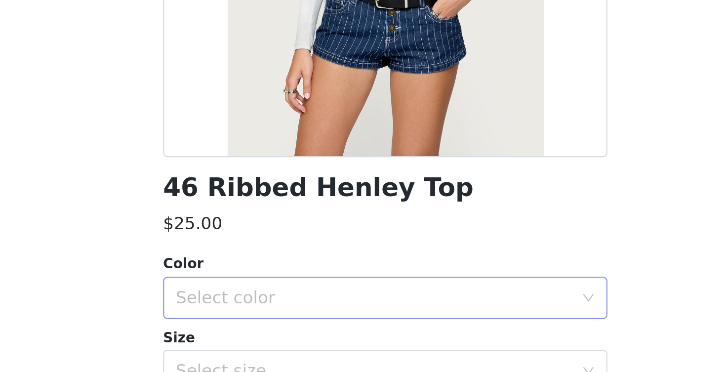
click at [265, 332] on div "Select color" at bounding box center [357, 337] width 185 height 10
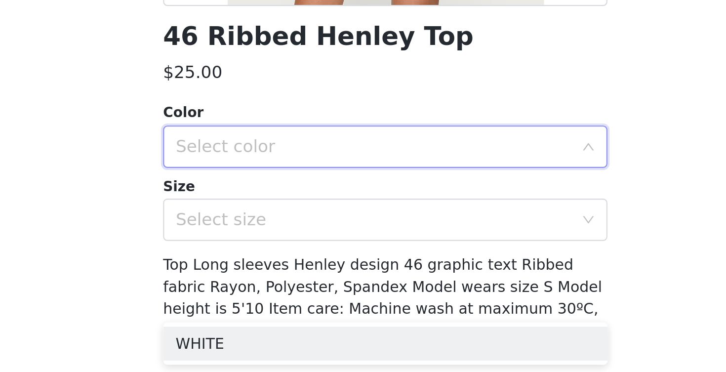
scroll to position [77, 0]
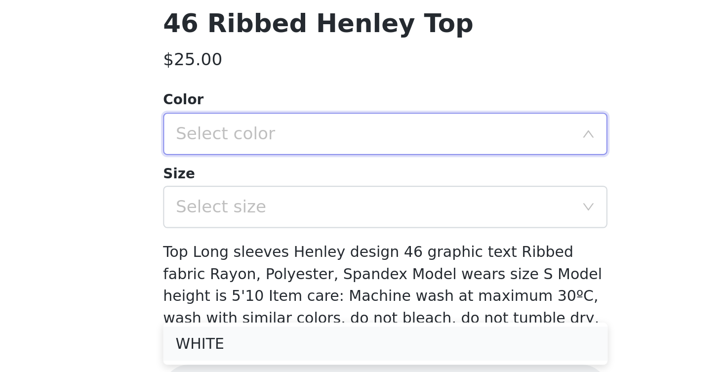
click at [259, 351] on li "WHITE" at bounding box center [362, 359] width 207 height 16
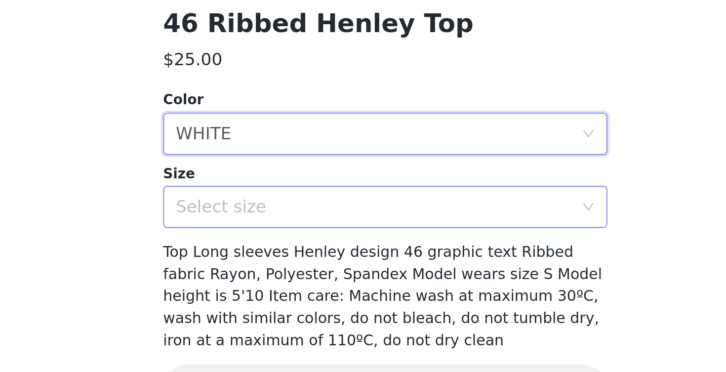
click at [265, 285] on div "Select size" at bounding box center [359, 294] width 189 height 19
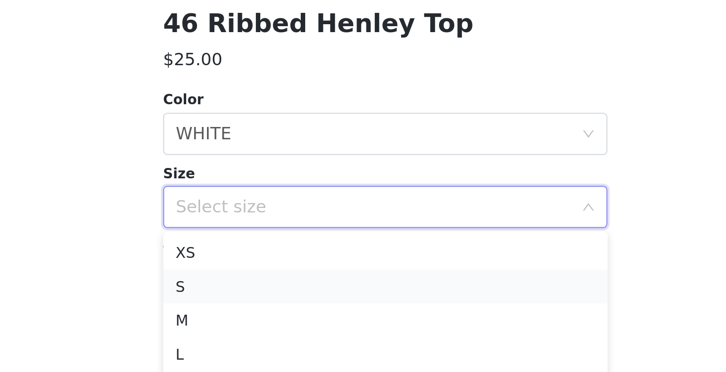
click at [259, 324] on li "S" at bounding box center [362, 332] width 207 height 16
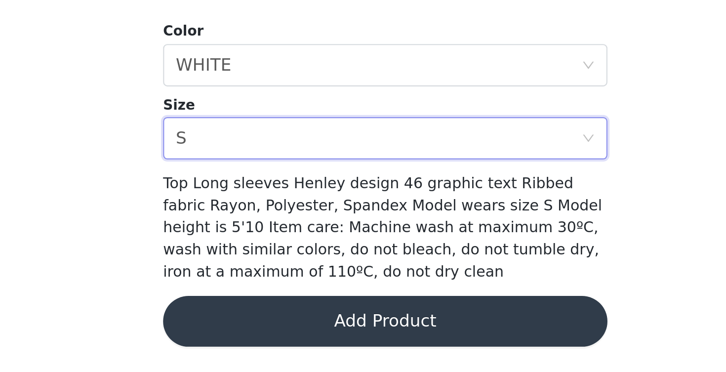
scroll to position [108, 0]
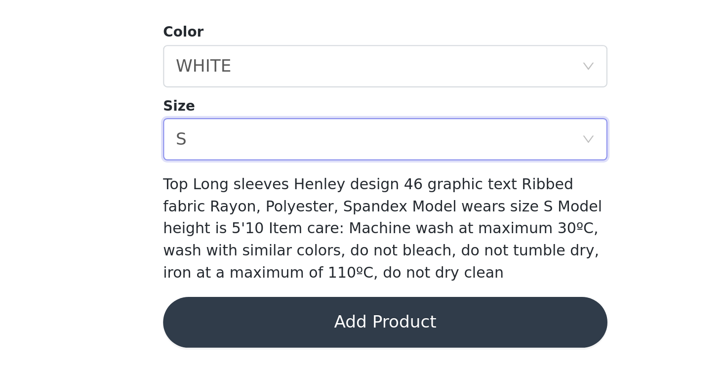
click at [259, 337] on button "Add Product" at bounding box center [362, 349] width 207 height 24
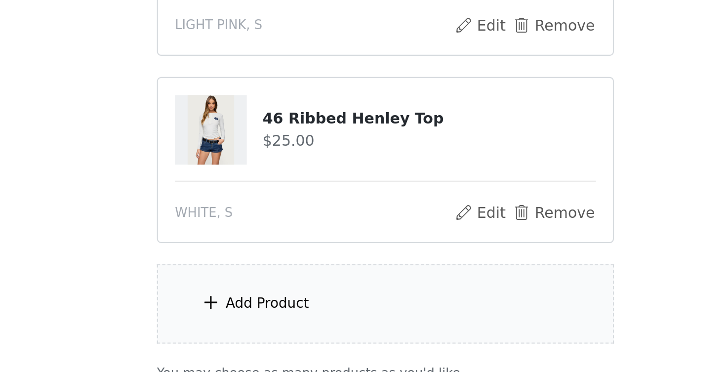
click at [256, 321] on div "Add Product" at bounding box center [362, 339] width 213 height 37
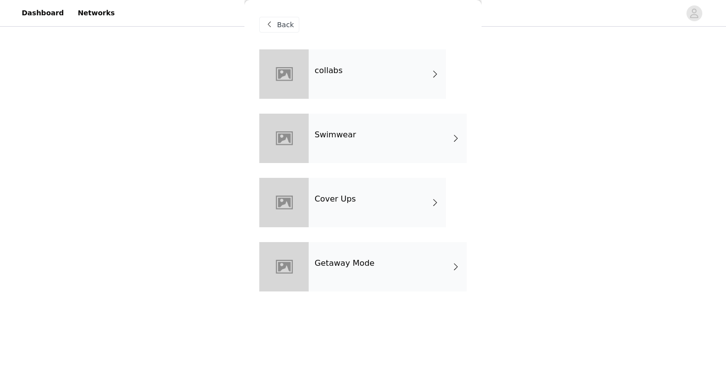
scroll to position [206, 0]
click at [293, 30] on div "Back" at bounding box center [279, 25] width 40 height 16
click at [279, 28] on span "Back" at bounding box center [285, 25] width 17 height 10
click at [356, 70] on div "collabs" at bounding box center [377, 73] width 137 height 49
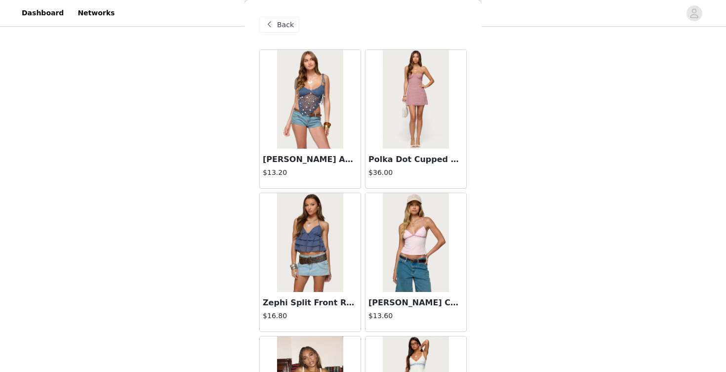
click at [326, 139] on img at bounding box center [310, 99] width 66 height 99
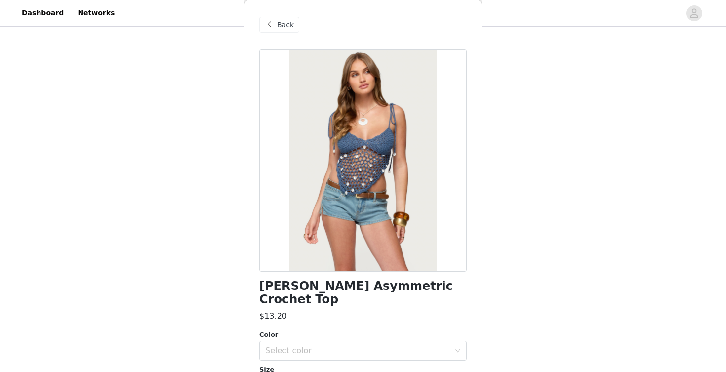
click at [339, 364] on div "Size" at bounding box center [362, 369] width 207 height 10
click at [336, 341] on div "Select color" at bounding box center [359, 350] width 189 height 19
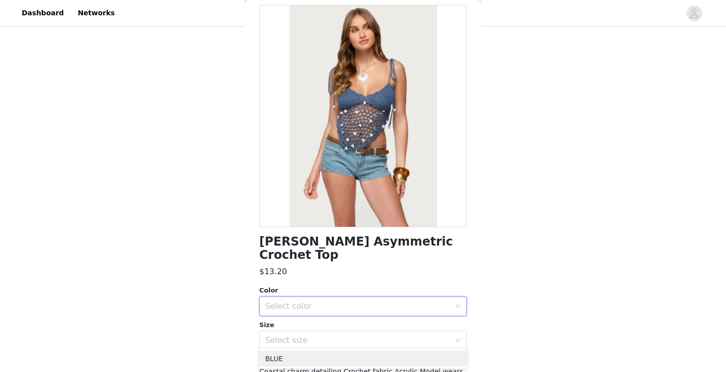
scroll to position [45, 0]
click at [326, 357] on li "BLUE" at bounding box center [362, 359] width 207 height 16
click at [326, 335] on div "Select size" at bounding box center [357, 340] width 185 height 10
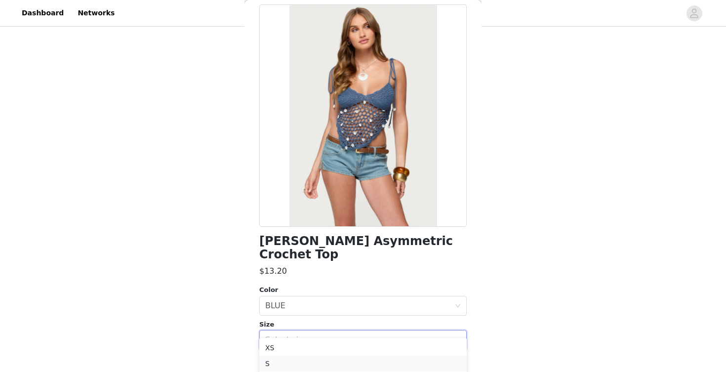
click at [321, 357] on li "S" at bounding box center [362, 364] width 207 height 16
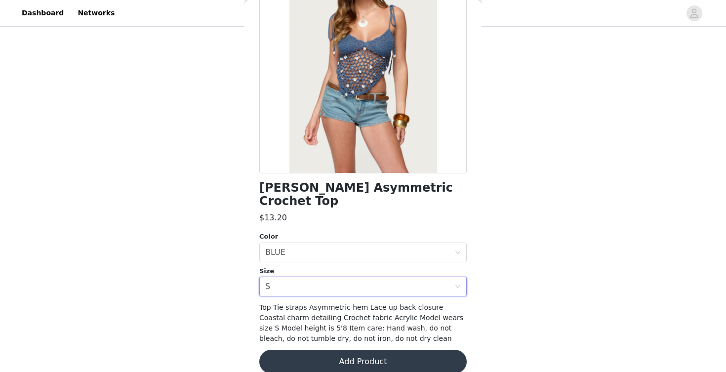
scroll to position [98, 0]
click at [325, 350] on button "Add Product" at bounding box center [362, 362] width 207 height 24
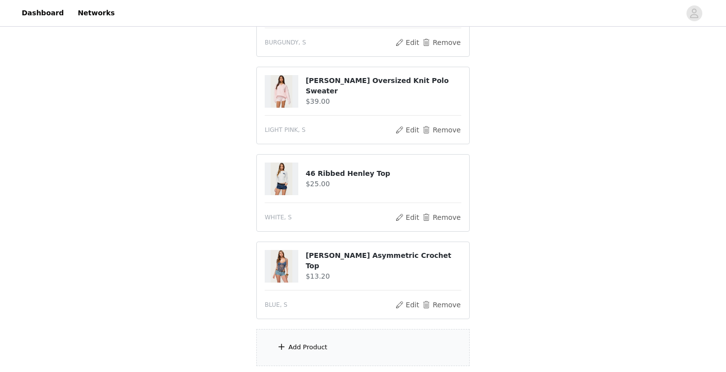
scroll to position [372, 0]
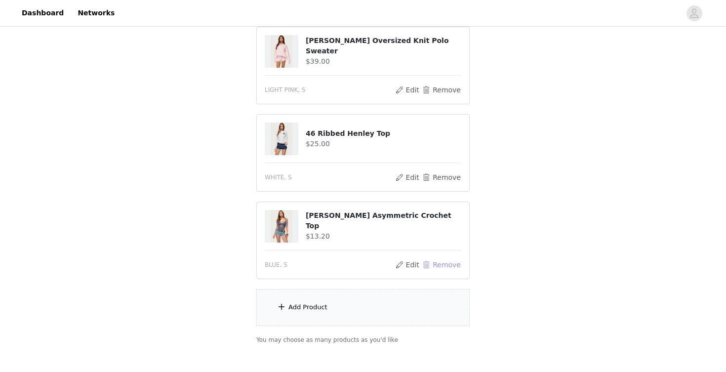
click at [438, 264] on button "Remove" at bounding box center [442, 265] width 40 height 12
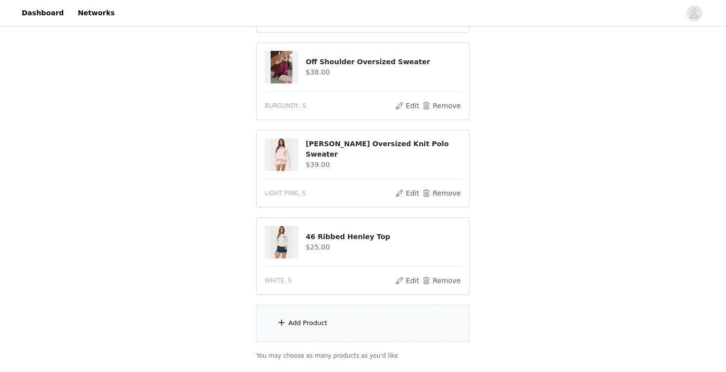
scroll to position [280, 0]
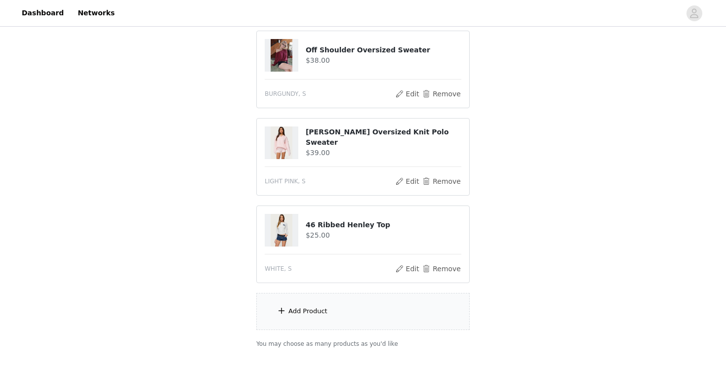
click at [308, 315] on div "Add Product" at bounding box center [307, 311] width 39 height 10
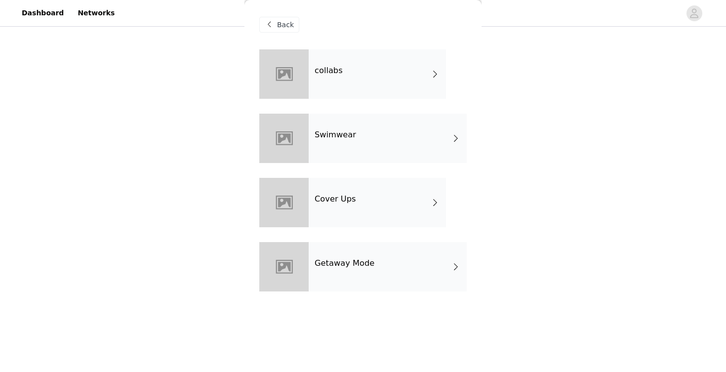
click at [322, 69] on h4 "collabs" at bounding box center [329, 70] width 28 height 9
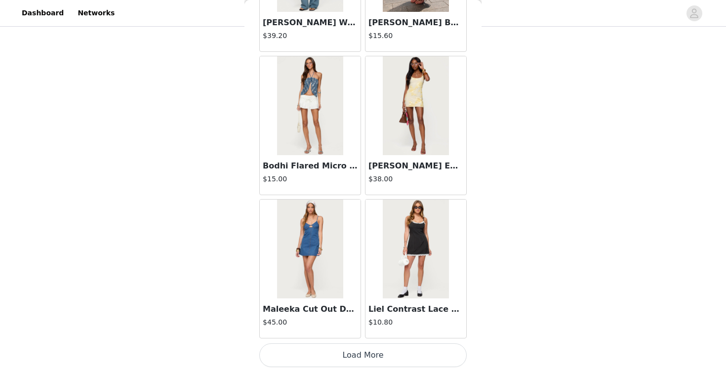
scroll to position [339, 0]
click at [325, 360] on button "Load More" at bounding box center [362, 355] width 207 height 24
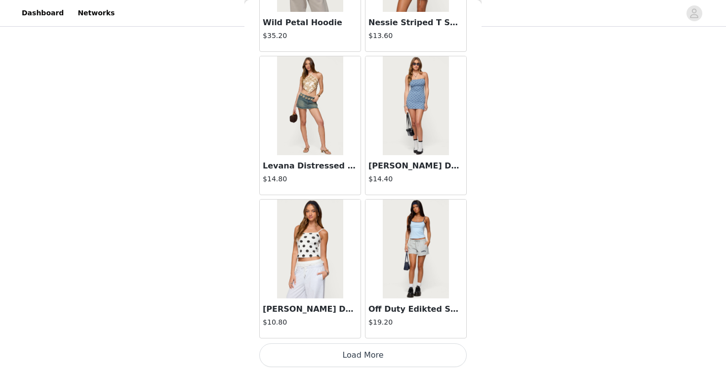
click at [346, 356] on button "Load More" at bounding box center [362, 355] width 207 height 24
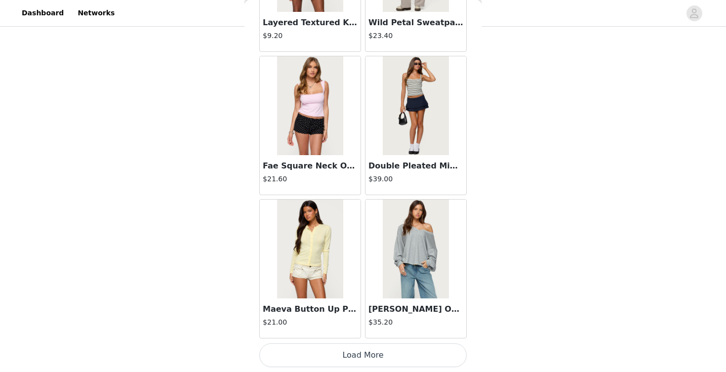
scroll to position [4003, 0]
click at [351, 366] on button "Load More" at bounding box center [362, 355] width 207 height 24
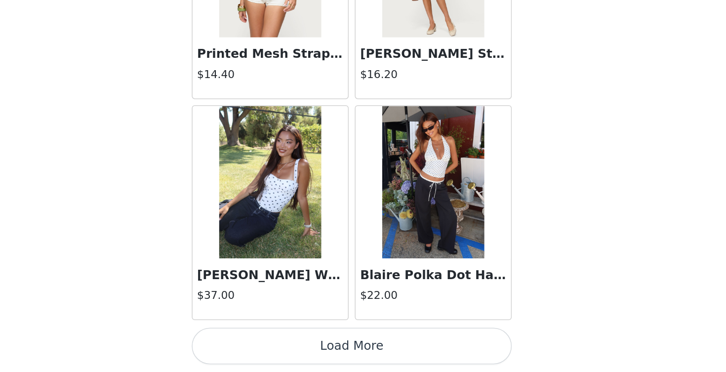
scroll to position [339, 0]
click at [259, 343] on button "Load More" at bounding box center [362, 355] width 207 height 24
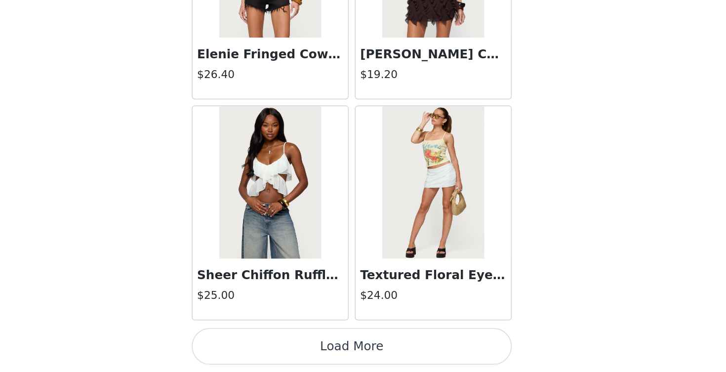
click at [259, 343] on button "Load More" at bounding box center [362, 355] width 207 height 24
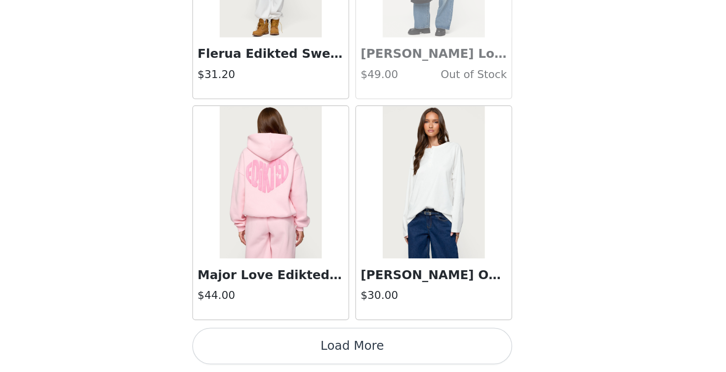
click at [259, 343] on button "Load More" at bounding box center [362, 355] width 207 height 24
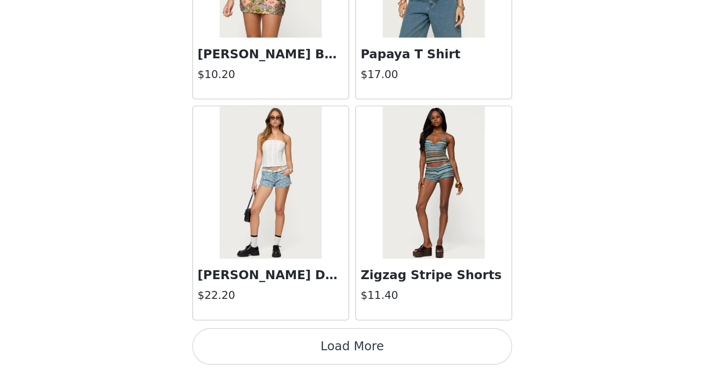
click at [259, 343] on button "Load More" at bounding box center [362, 355] width 207 height 24
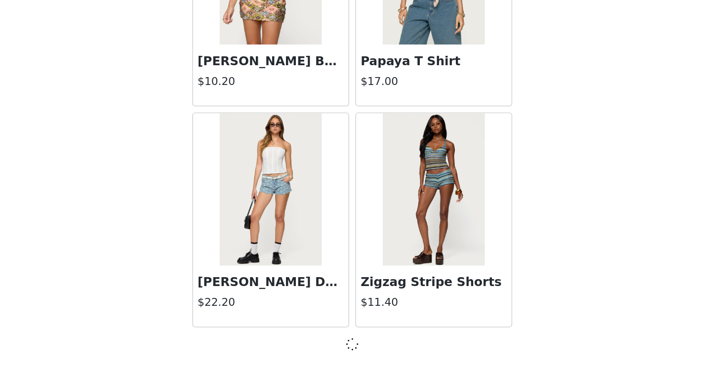
scroll to position [9726, 0]
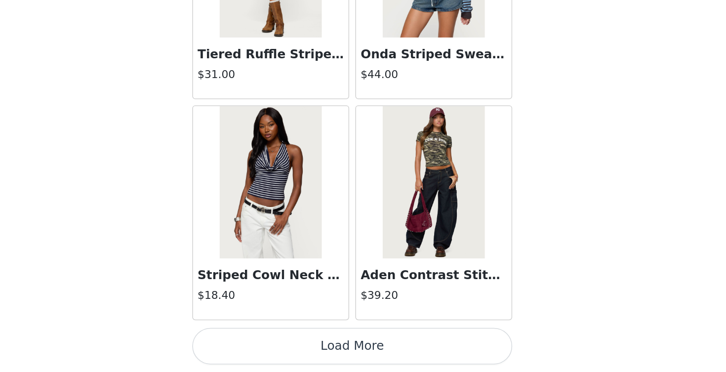
click at [259, 343] on button "Load More" at bounding box center [362, 355] width 207 height 24
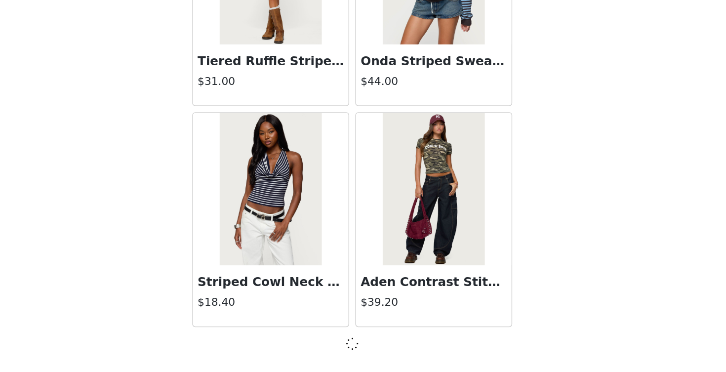
scroll to position [11158, 0]
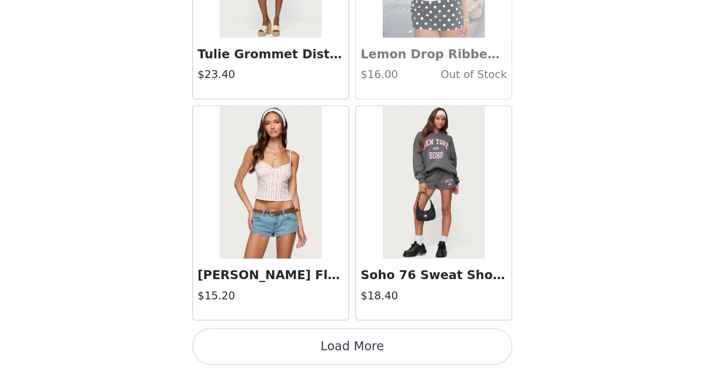
click at [259, 343] on button "Load More" at bounding box center [362, 355] width 207 height 24
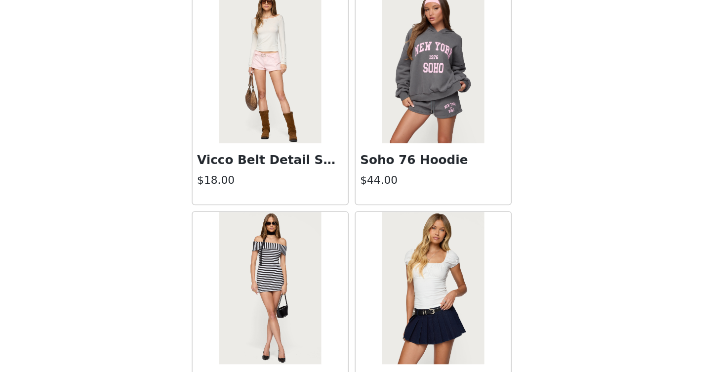
scroll to position [339, 0]
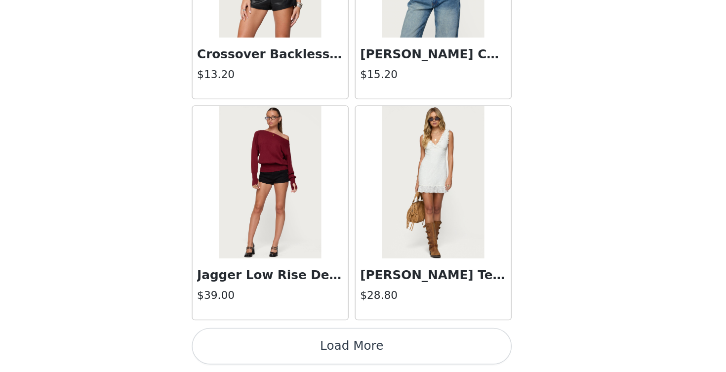
click at [259, 343] on button "Load More" at bounding box center [362, 355] width 207 height 24
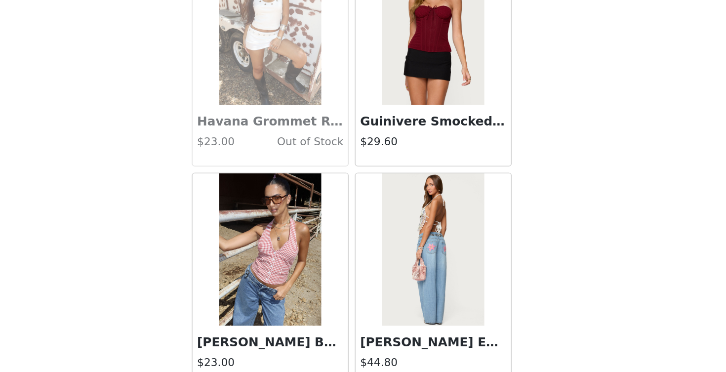
scroll to position [15272, 0]
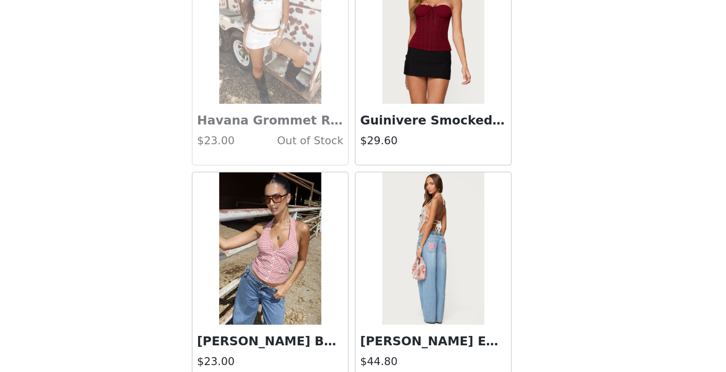
click at [383, 99] on img at bounding box center [416, 148] width 66 height 99
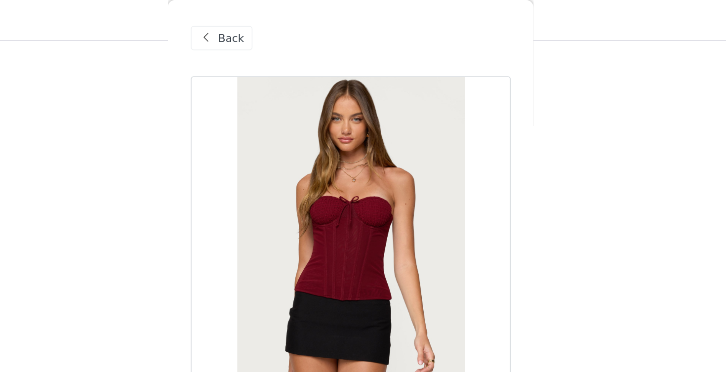
scroll to position [258, 0]
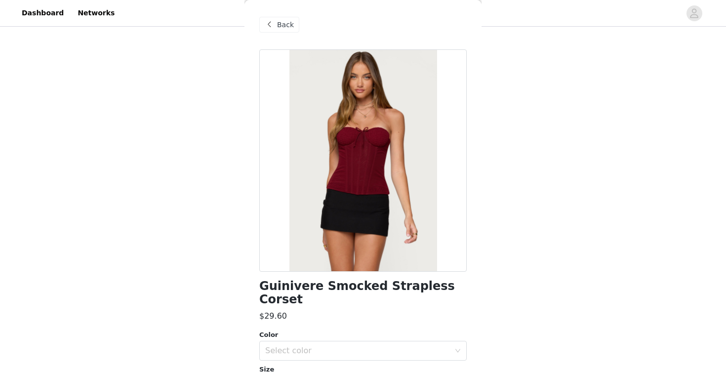
click at [286, 22] on span "Back" at bounding box center [285, 25] width 17 height 10
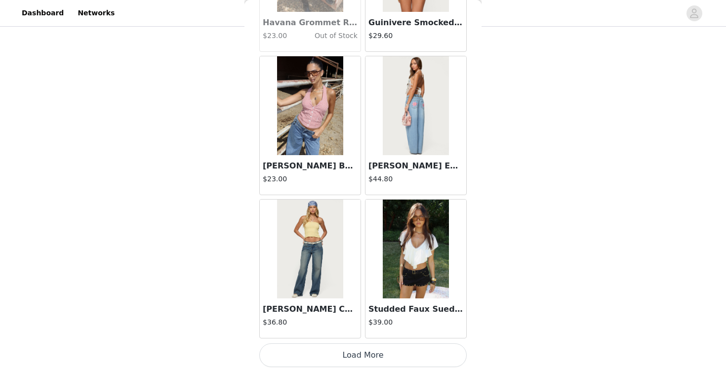
scroll to position [15458, 0]
click at [346, 356] on button "Load More" at bounding box center [362, 355] width 207 height 24
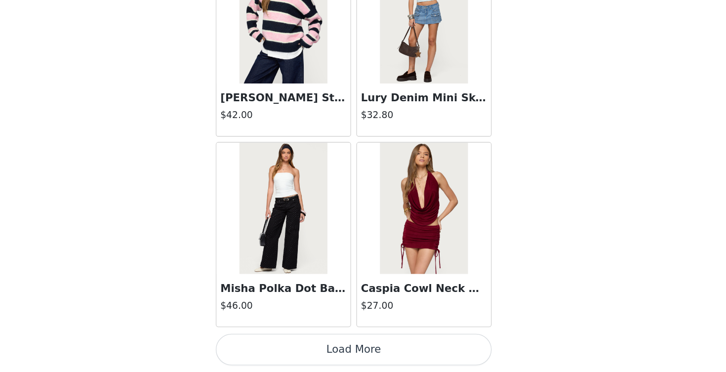
scroll to position [16885, 0]
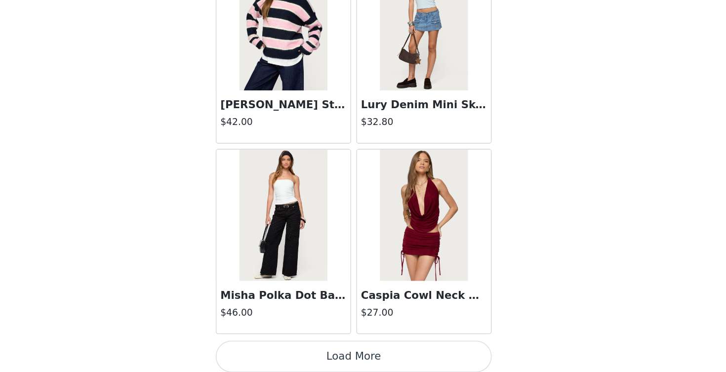
click at [263, 348] on button "Load More" at bounding box center [362, 360] width 207 height 24
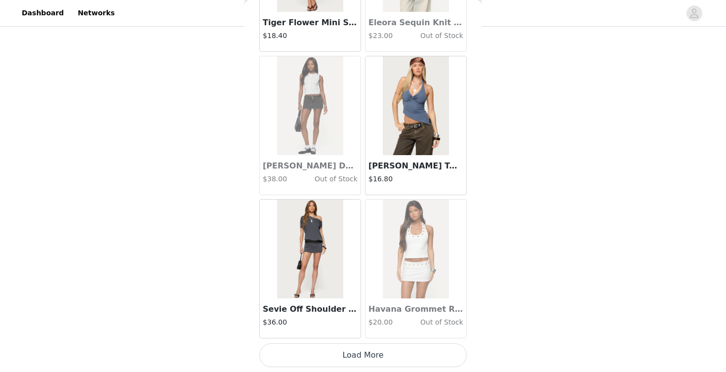
scroll to position [339, 0]
click at [328, 347] on button "Load More" at bounding box center [362, 355] width 207 height 24
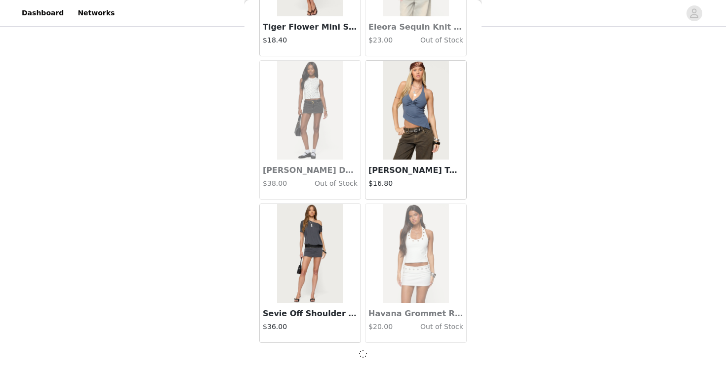
scroll to position [18318, 0]
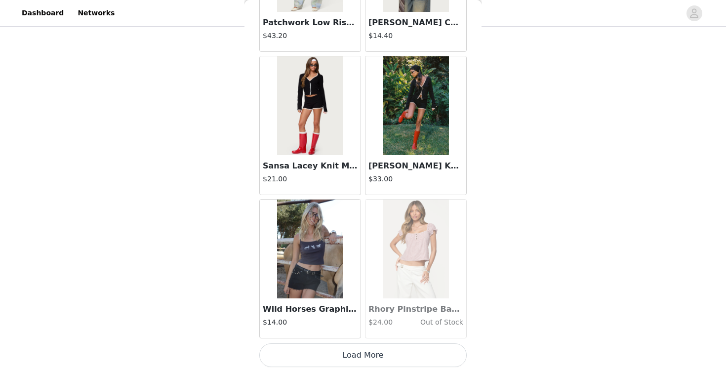
click at [356, 350] on button "Load More" at bounding box center [362, 355] width 207 height 24
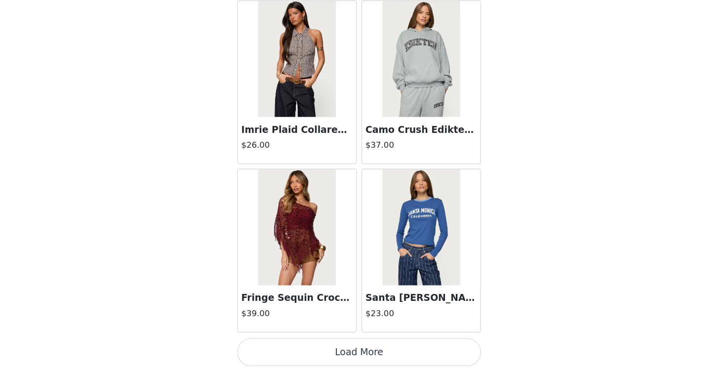
scroll to position [339, 0]
click at [304, 343] on button "Load More" at bounding box center [362, 355] width 207 height 24
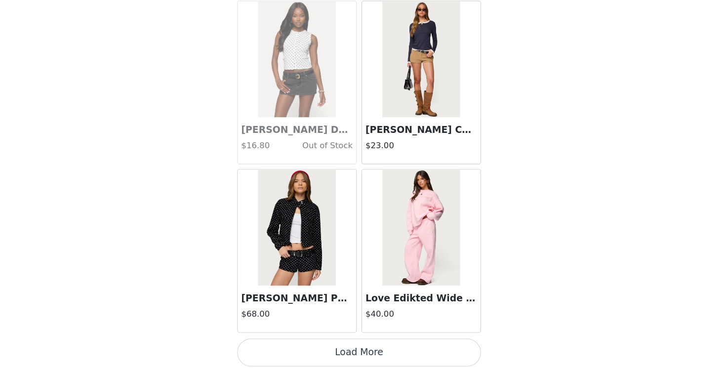
click at [259, 343] on button "Load More" at bounding box center [362, 355] width 207 height 24
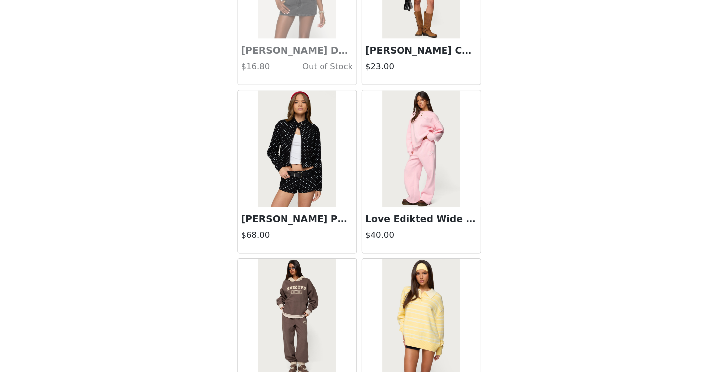
scroll to position [22731, 0]
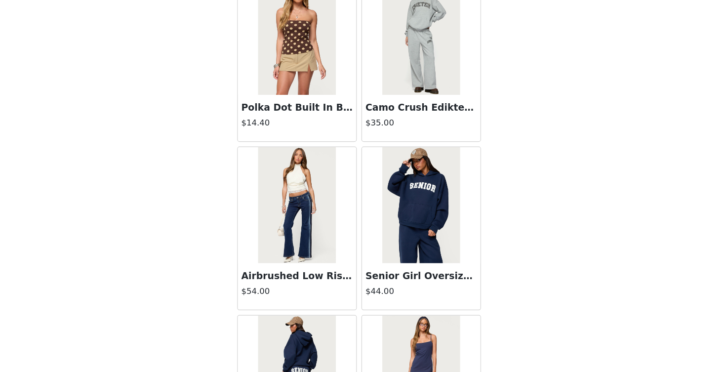
click at [277, 197] on img at bounding box center [310, 229] width 66 height 99
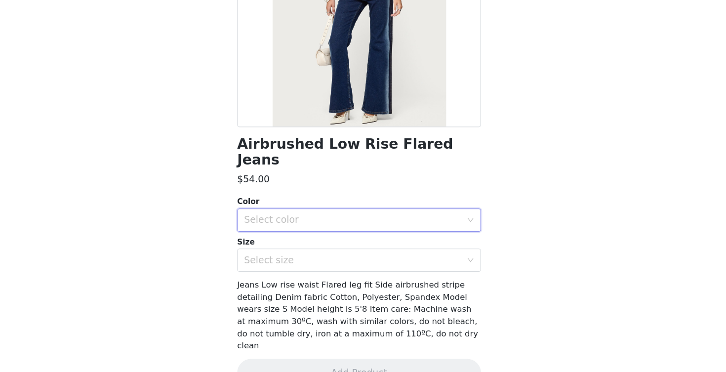
click at [265, 233] on div "Select color" at bounding box center [359, 242] width 189 height 19
click at [259, 242] on li "DARK BLUE WASHED" at bounding box center [362, 250] width 207 height 16
click at [265, 272] on div "Select size" at bounding box center [357, 277] width 185 height 10
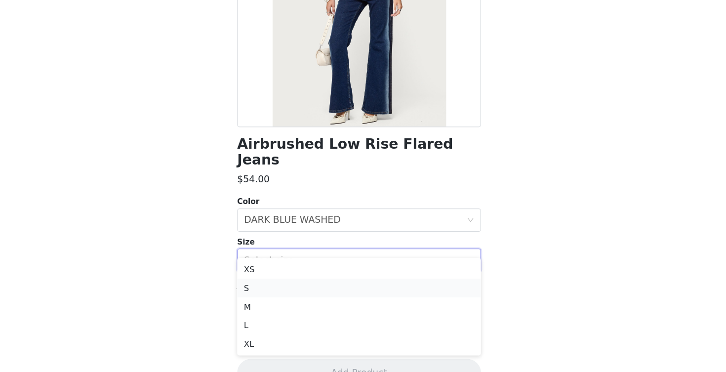
click at [259, 292] on li "S" at bounding box center [362, 300] width 207 height 16
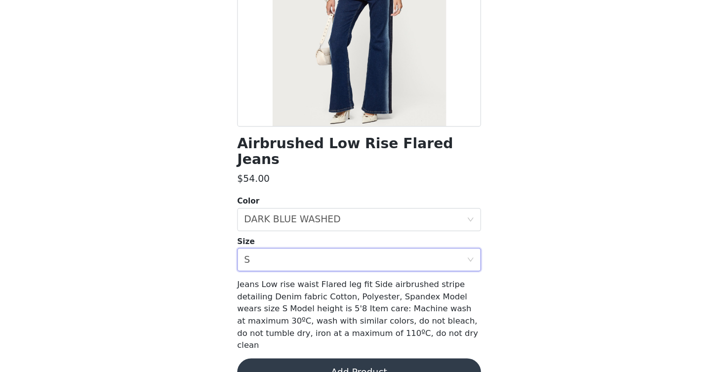
scroll to position [108, 0]
click at [262, 360] on button "Add Product" at bounding box center [362, 372] width 207 height 24
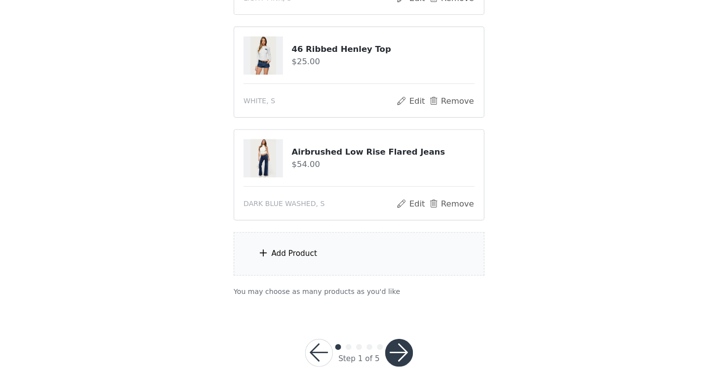
scroll to position [408, 0]
click at [270, 253] on div "Add Product" at bounding box center [362, 271] width 213 height 37
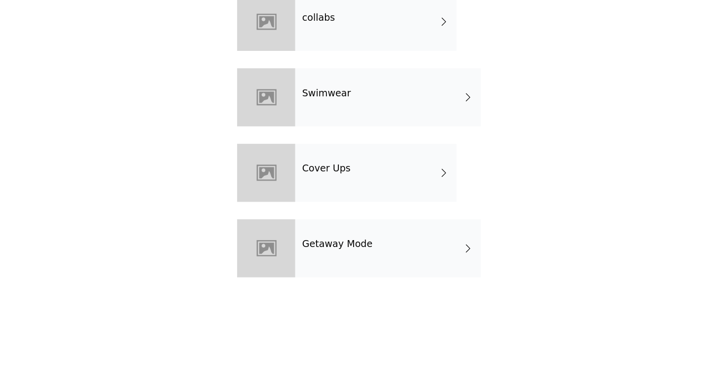
click at [309, 49] on div "collabs" at bounding box center [377, 73] width 137 height 49
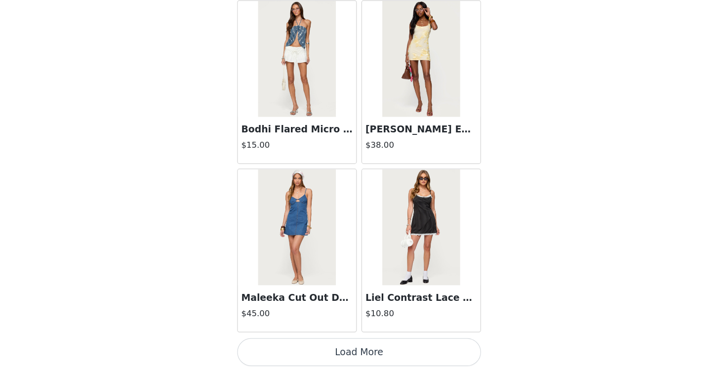
scroll to position [1139, 0]
click at [280, 343] on button "Load More" at bounding box center [362, 355] width 207 height 24
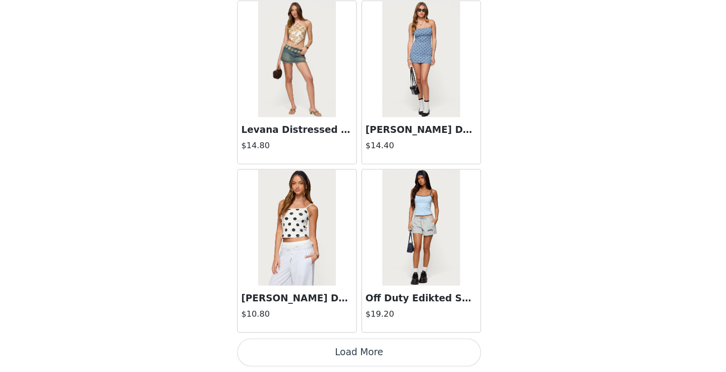
scroll to position [427, 0]
click at [271, 343] on button "Load More" at bounding box center [362, 355] width 207 height 24
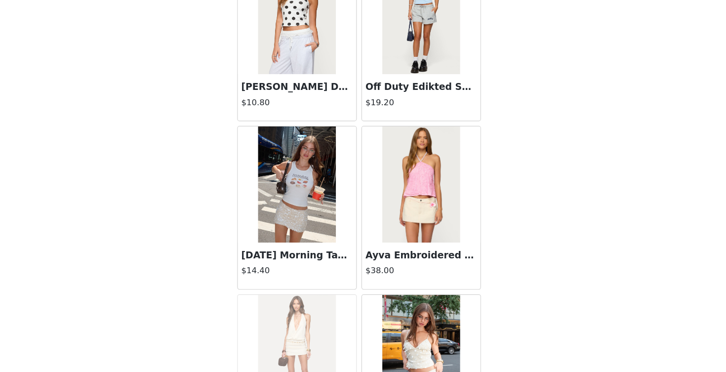
scroll to position [391, 0]
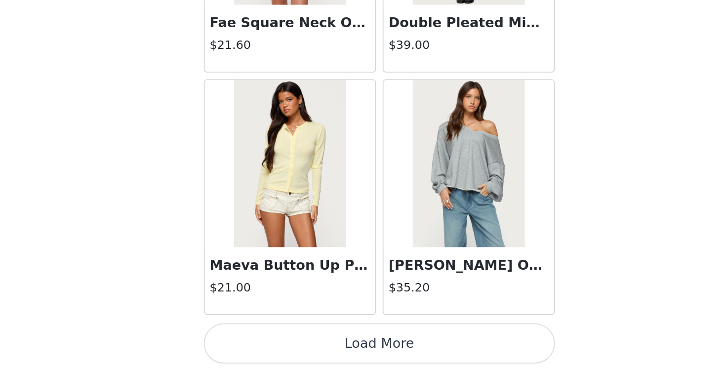
click at [259, 343] on button "Load More" at bounding box center [362, 355] width 207 height 24
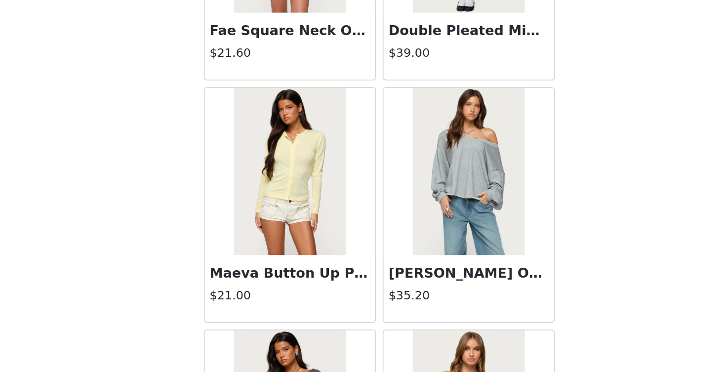
scroll to position [427, 0]
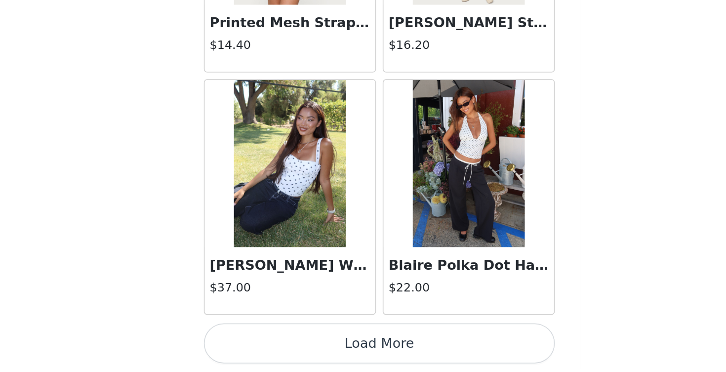
click at [259, 343] on button "Load More" at bounding box center [362, 355] width 207 height 24
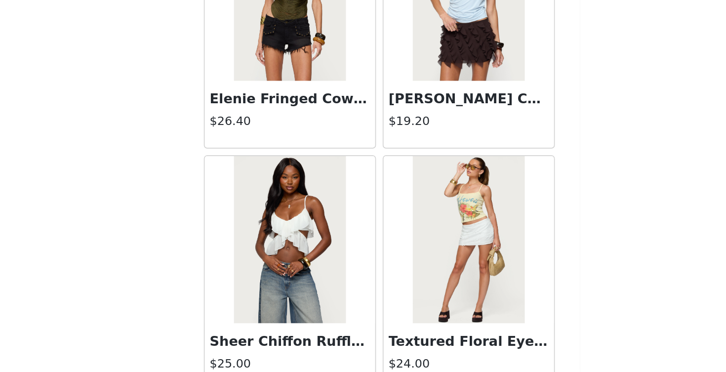
scroll to position [6836, 0]
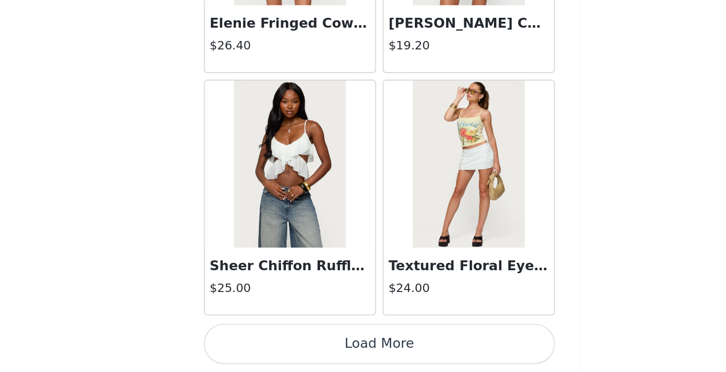
click at [259, 343] on button "Load More" at bounding box center [362, 355] width 207 height 24
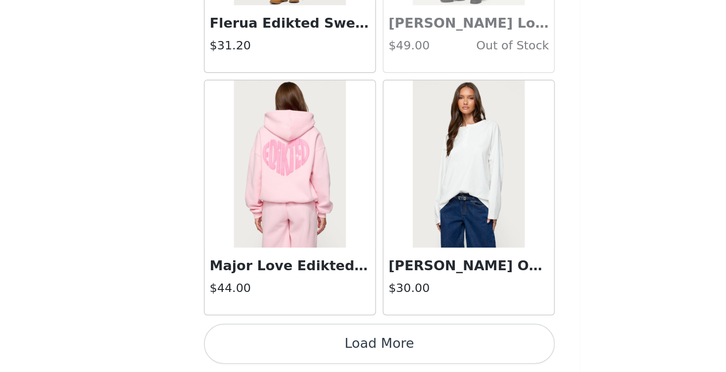
scroll to position [8299, 0]
click at [383, 199] on img at bounding box center [416, 248] width 66 height 99
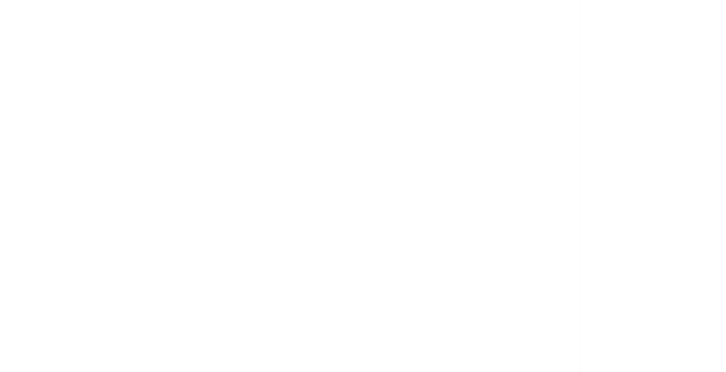
scroll to position [0, 0]
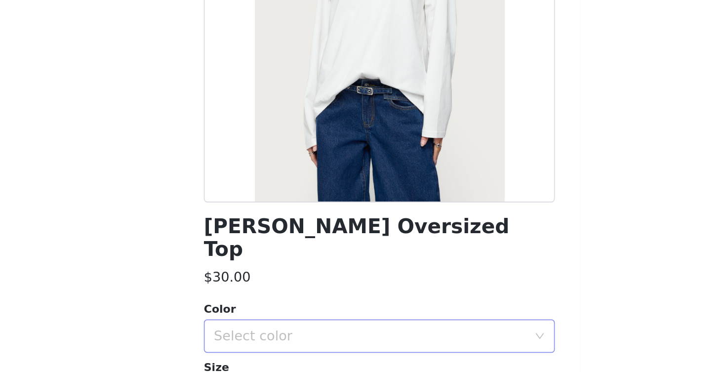
click at [265, 346] on div "Select color" at bounding box center [357, 351] width 185 height 10
click at [259, 351] on li "WHITE" at bounding box center [362, 359] width 207 height 16
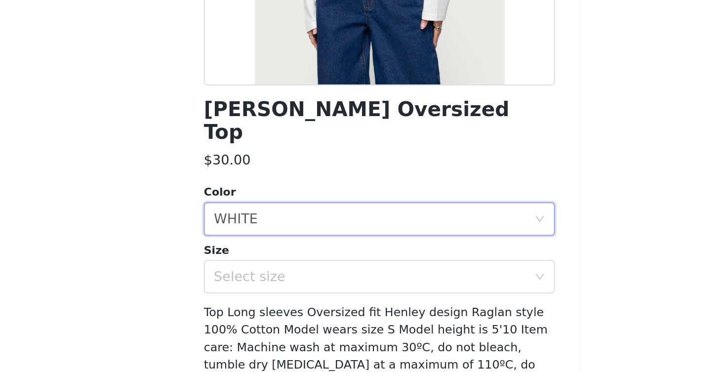
scroll to position [73, 0]
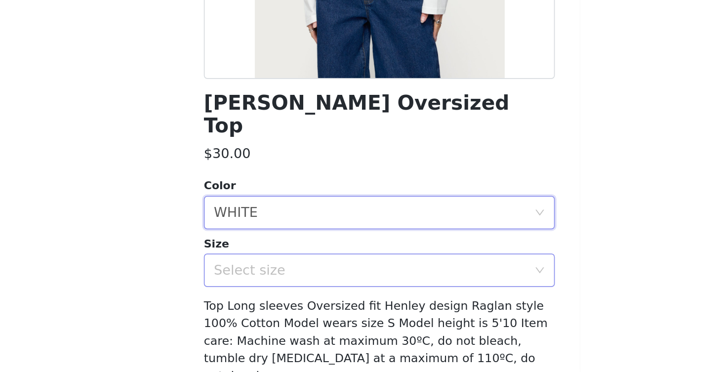
click at [265, 307] on div "Select size" at bounding box center [357, 312] width 185 height 10
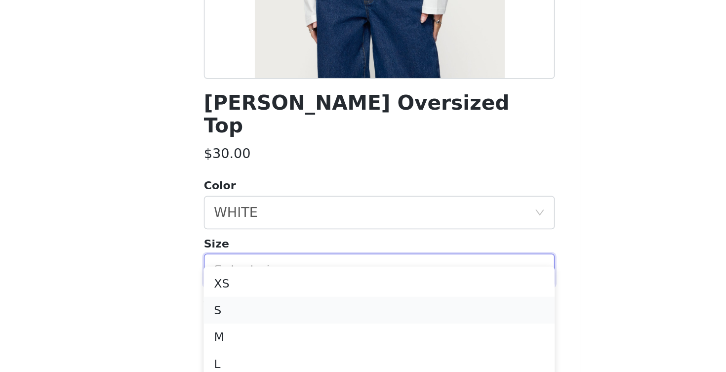
click at [259, 327] on li "S" at bounding box center [362, 335] width 207 height 16
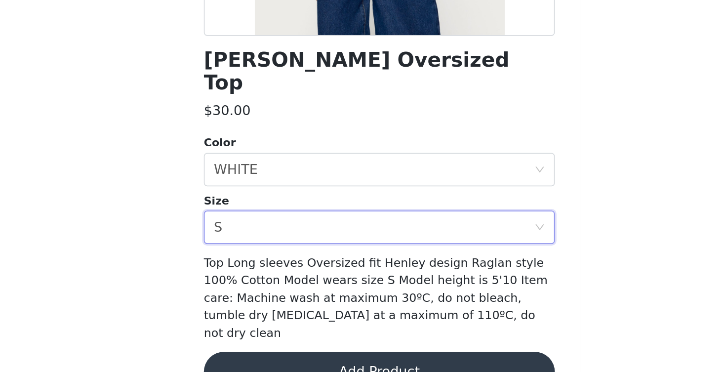
scroll to position [98, 0]
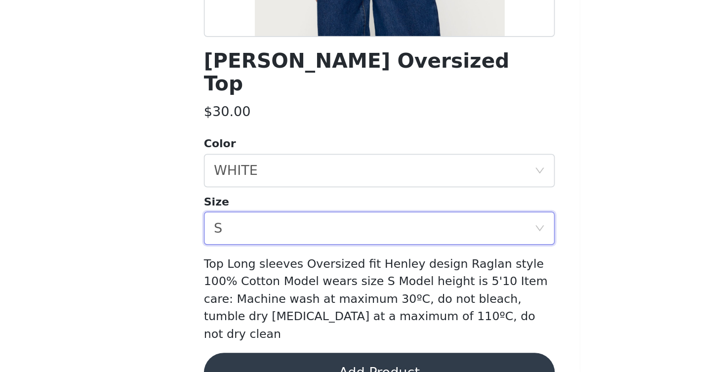
click at [259, 360] on button "Add Product" at bounding box center [362, 372] width 207 height 24
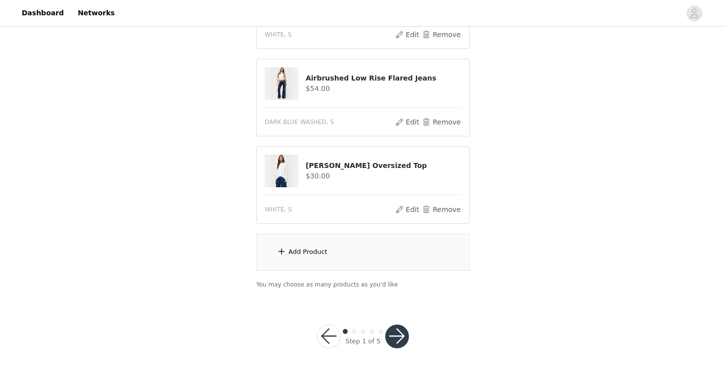
scroll to position [514, 0]
click at [327, 263] on div "Add Product" at bounding box center [362, 252] width 213 height 37
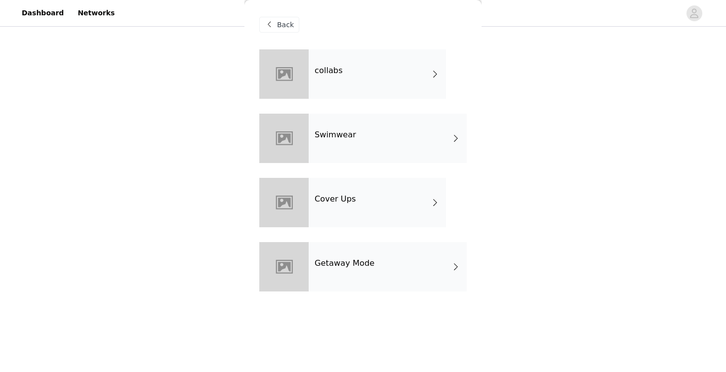
click at [366, 70] on div "collabs" at bounding box center [377, 73] width 137 height 49
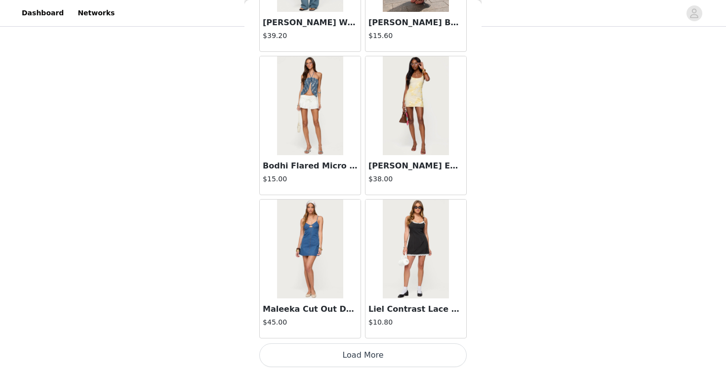
click at [326, 359] on button "Load More" at bounding box center [362, 355] width 207 height 24
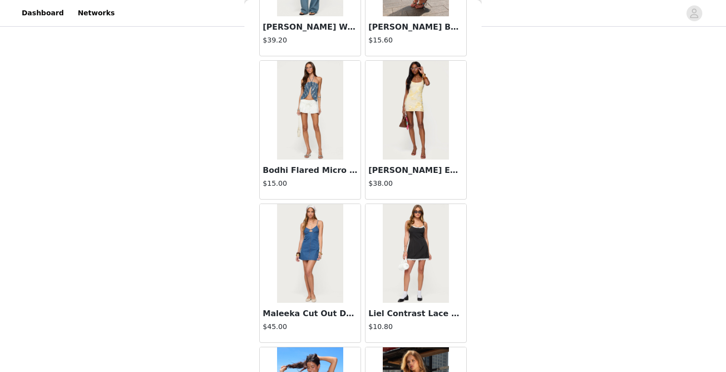
scroll to position [456, 0]
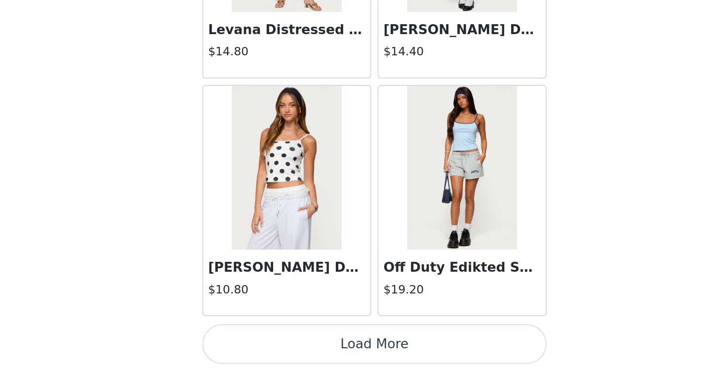
click at [259, 343] on button "Load More" at bounding box center [362, 355] width 207 height 24
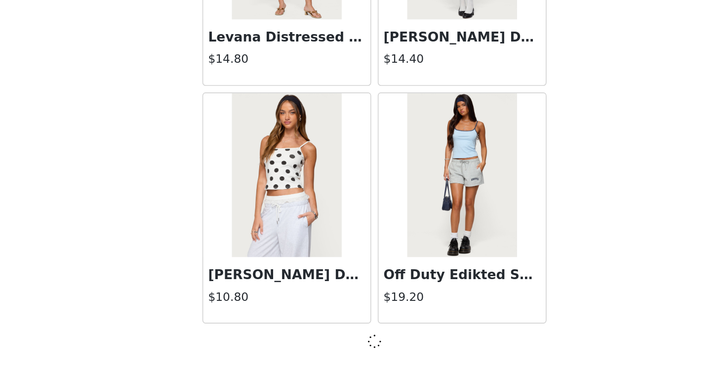
scroll to position [2567, 0]
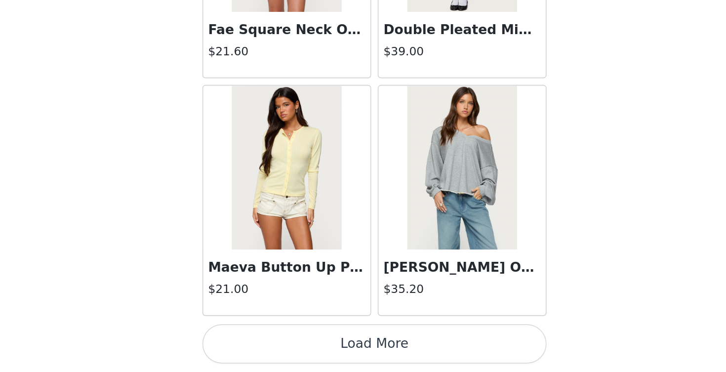
click at [259, 343] on button "Load More" at bounding box center [362, 355] width 207 height 24
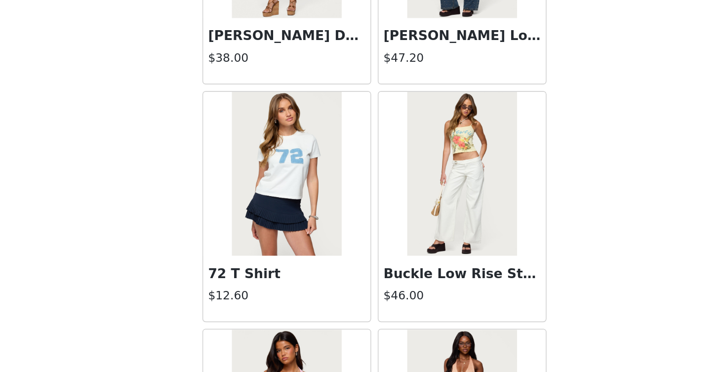
scroll to position [4435, 0]
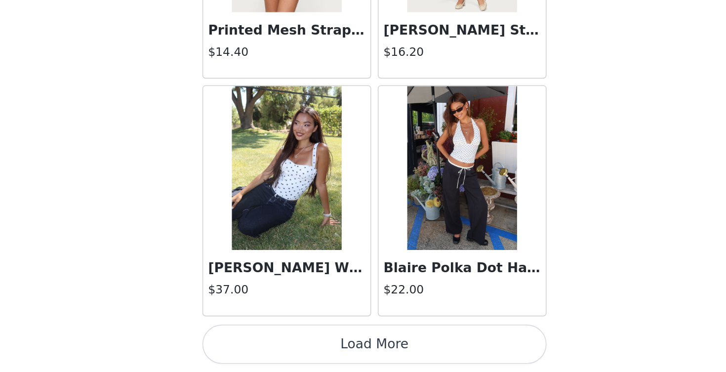
click at [259, 343] on button "Load More" at bounding box center [362, 355] width 207 height 24
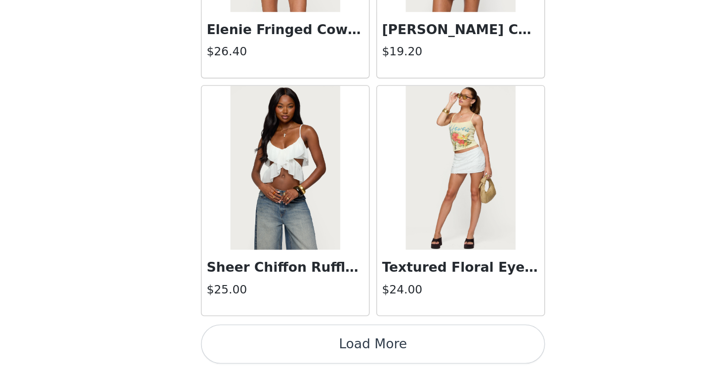
scroll to position [514, 0]
click at [259, 343] on button "Load More" at bounding box center [362, 355] width 207 height 24
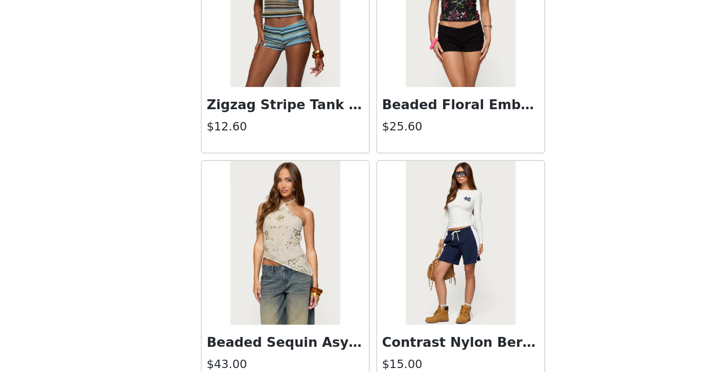
scroll to position [7539, 0]
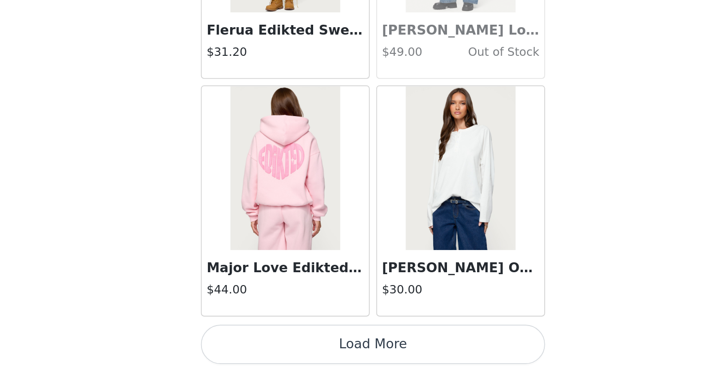
click at [259, 343] on button "Load More" at bounding box center [362, 355] width 207 height 24
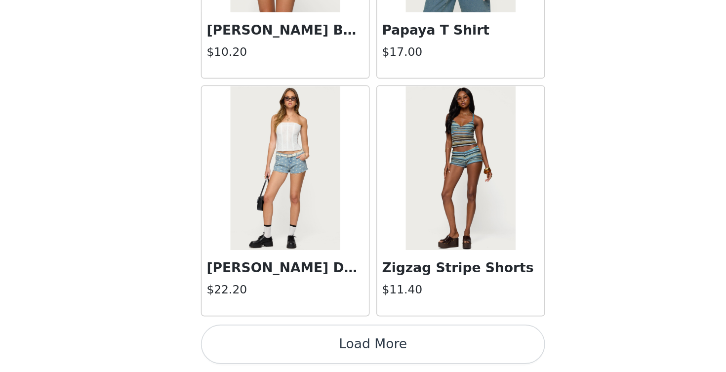
scroll to position [9731, 0]
click at [259, 343] on button "Load More" at bounding box center [362, 355] width 207 height 24
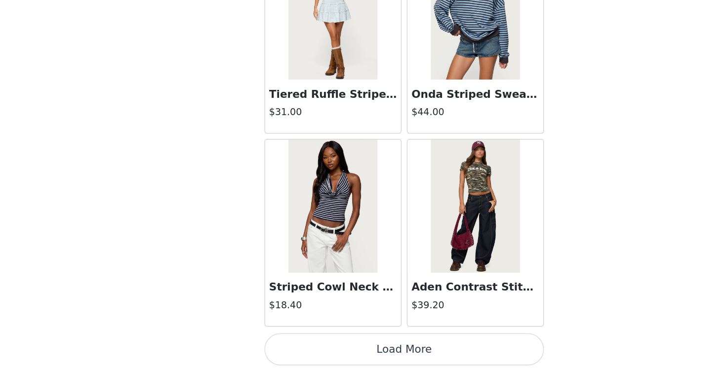
scroll to position [514, 0]
click at [312, 343] on button "Load More" at bounding box center [362, 355] width 207 height 24
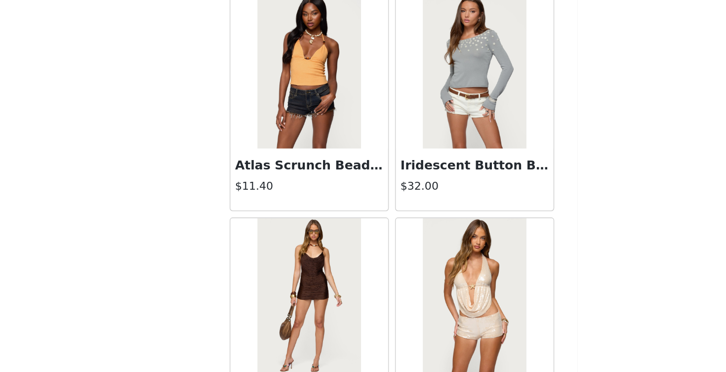
scroll to position [11678, 0]
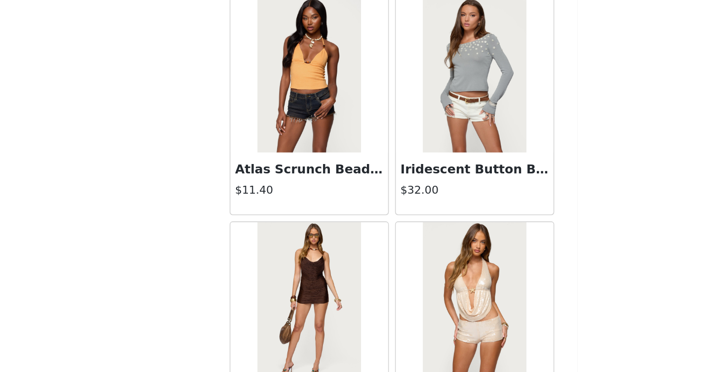
click at [383, 114] on img at bounding box center [416, 163] width 66 height 99
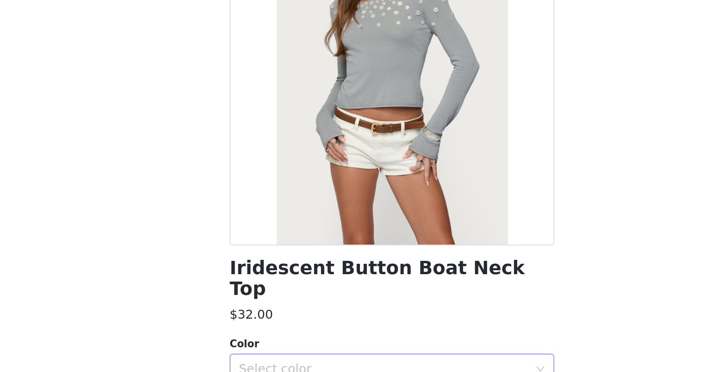
scroll to position [514, 0]
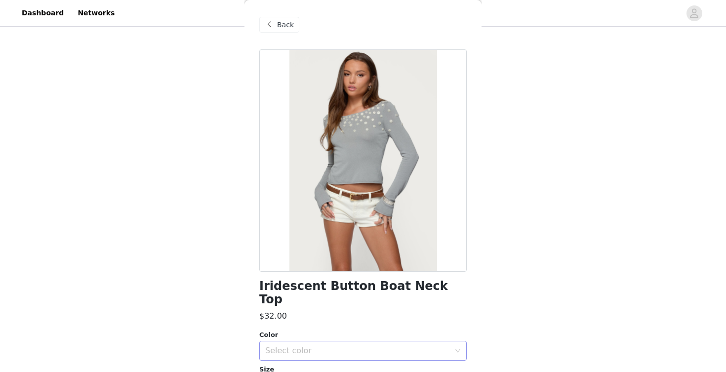
click at [356, 346] on div "Select color" at bounding box center [357, 351] width 185 height 10
click at [348, 362] on li "LIGHT GRAY" at bounding box center [362, 359] width 207 height 16
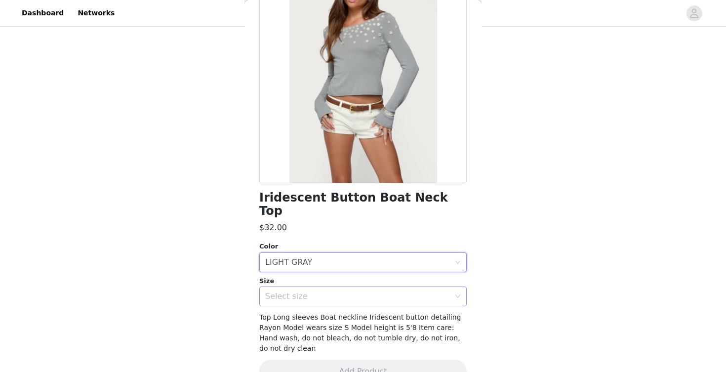
scroll to position [87, 0]
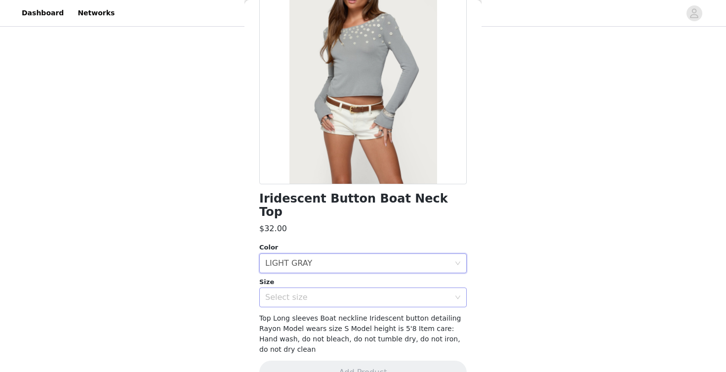
click at [340, 292] on div "Select size" at bounding box center [357, 297] width 185 height 10
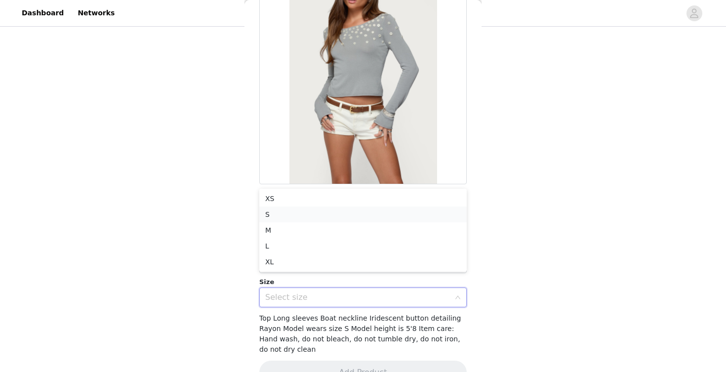
click at [335, 210] on li "S" at bounding box center [362, 214] width 207 height 16
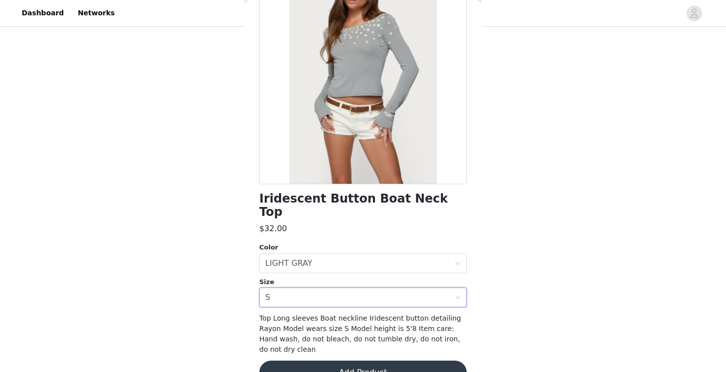
click at [343, 360] on button "Add Product" at bounding box center [362, 372] width 207 height 24
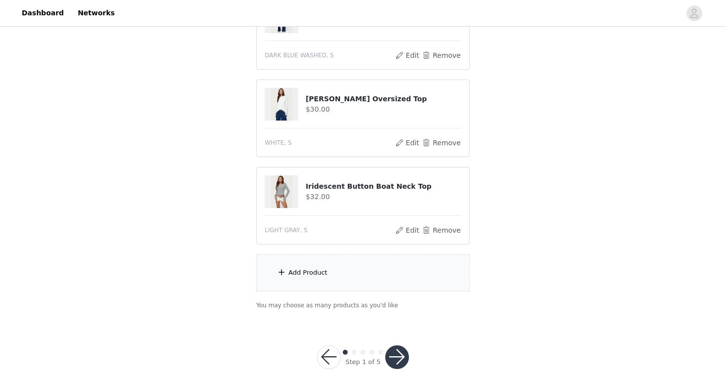
scroll to position [582, 0]
click at [343, 272] on div "Add Product" at bounding box center [362, 271] width 213 height 37
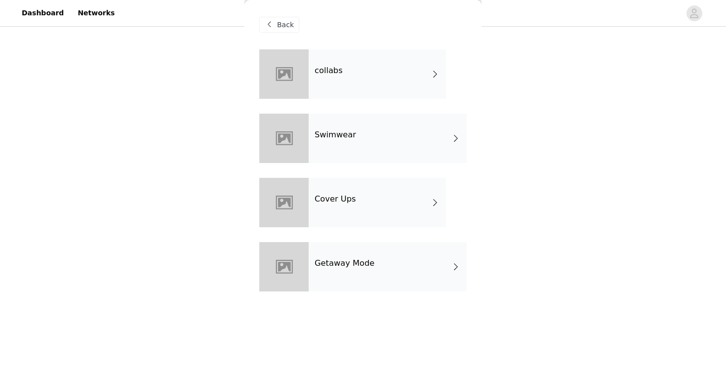
click at [366, 79] on div "collabs" at bounding box center [377, 73] width 137 height 49
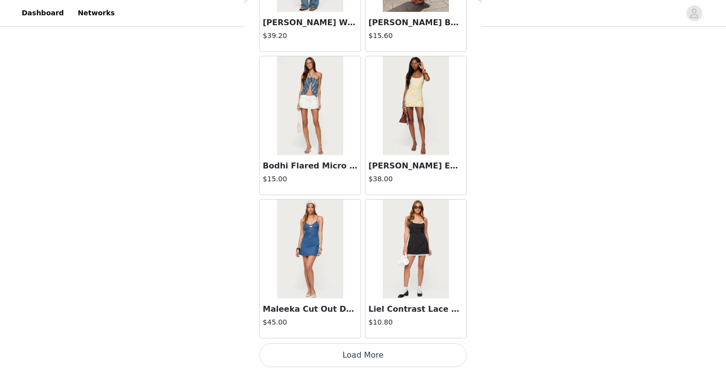
click at [377, 356] on button "Load More" at bounding box center [362, 355] width 207 height 24
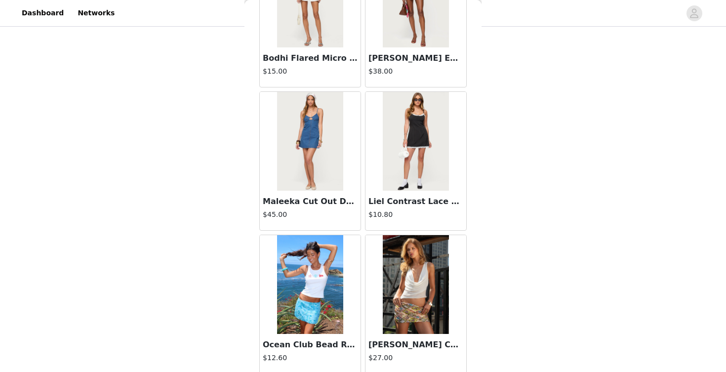
scroll to position [601, 0]
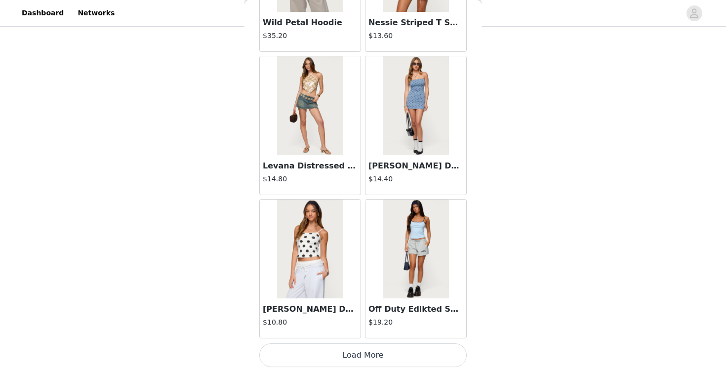
click at [360, 355] on button "Load More" at bounding box center [362, 355] width 207 height 24
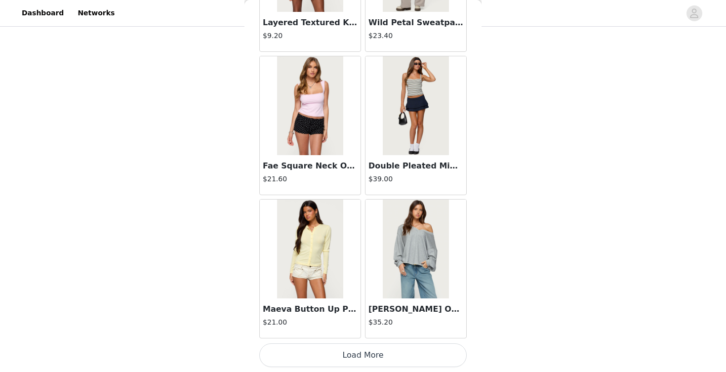
click at [347, 355] on button "Load More" at bounding box center [362, 355] width 207 height 24
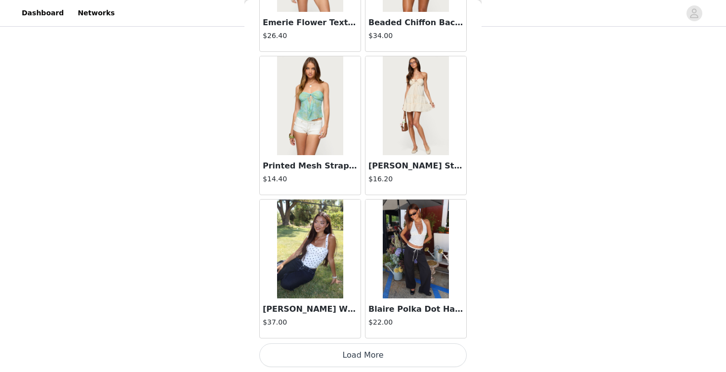
click at [357, 349] on button "Load More" at bounding box center [362, 355] width 207 height 24
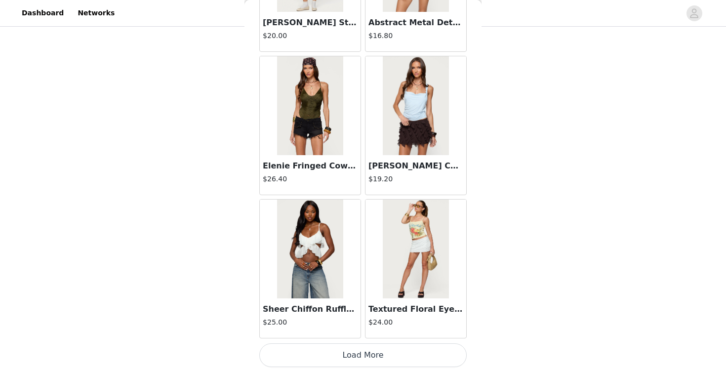
click at [339, 362] on button "Load More" at bounding box center [362, 355] width 207 height 24
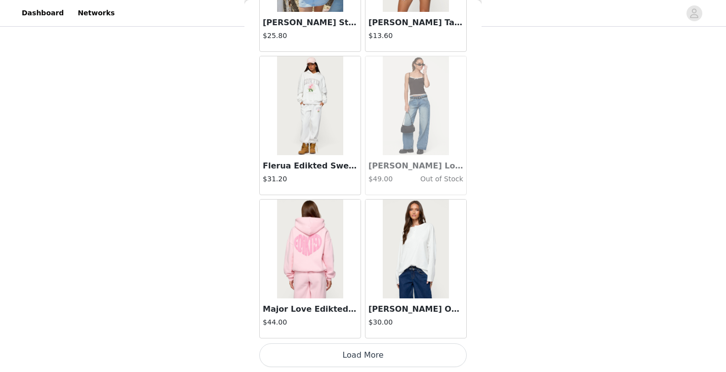
click at [361, 353] on button "Load More" at bounding box center [362, 355] width 207 height 24
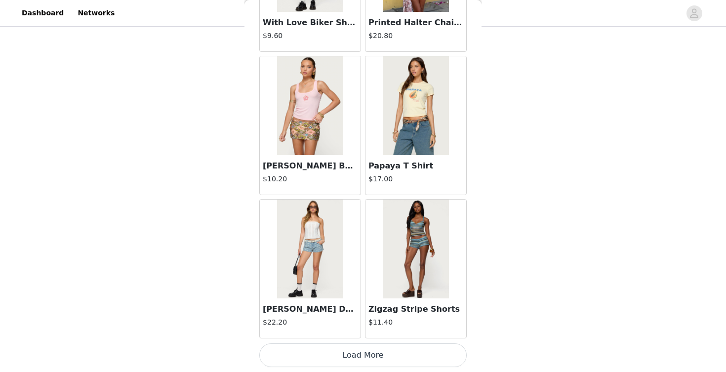
click at [341, 347] on button "Load More" at bounding box center [362, 355] width 207 height 24
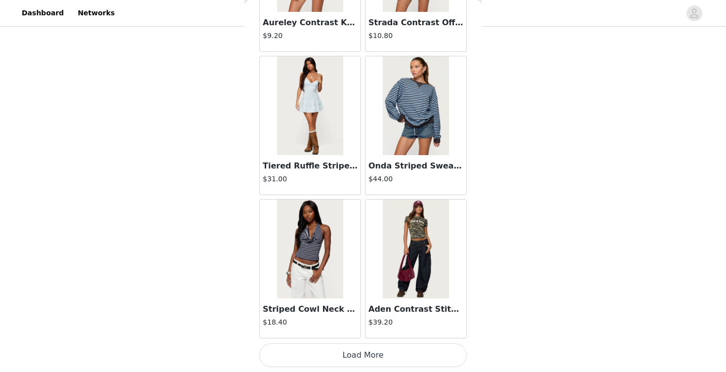
click at [339, 358] on button "Load More" at bounding box center [362, 355] width 207 height 24
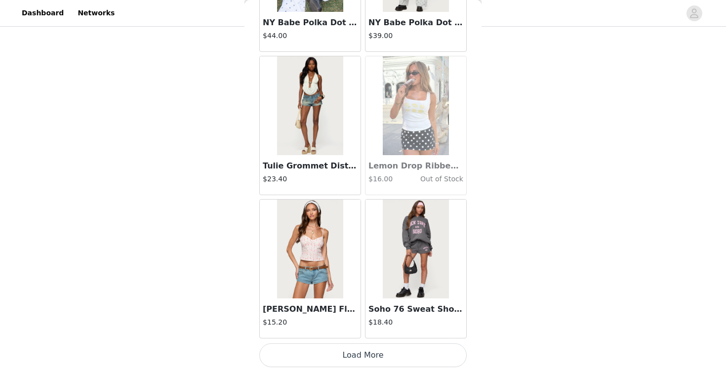
click at [334, 347] on button "Load More" at bounding box center [362, 355] width 207 height 24
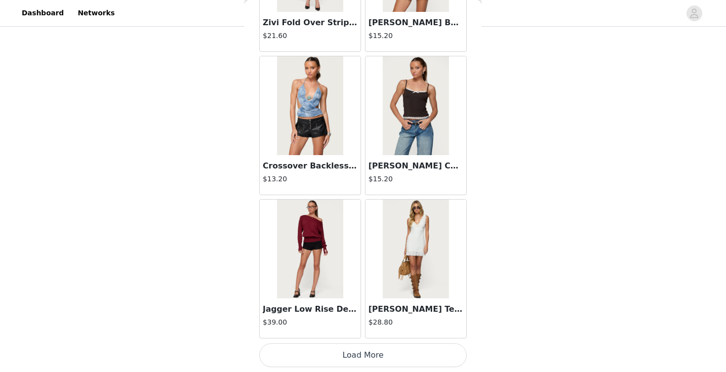
click at [335, 347] on button "Load More" at bounding box center [362, 355] width 207 height 24
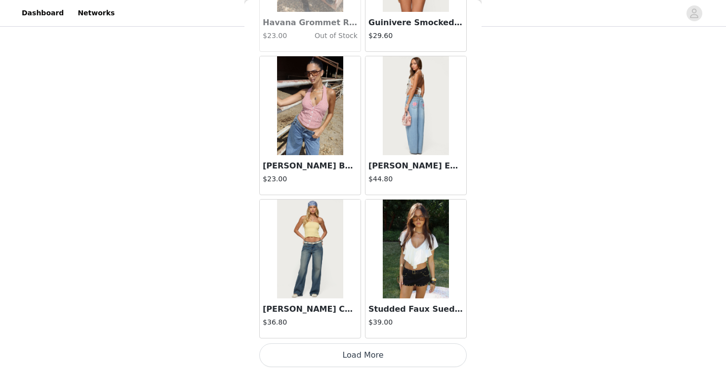
click at [367, 358] on button "Load More" at bounding box center [362, 355] width 207 height 24
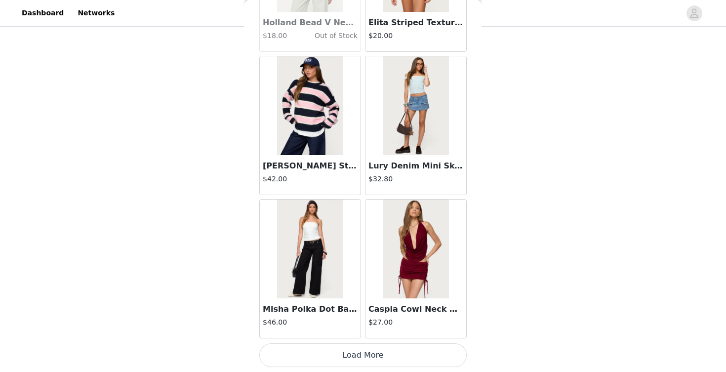
scroll to position [16890, 0]
click at [351, 360] on button "Load More" at bounding box center [362, 355] width 207 height 24
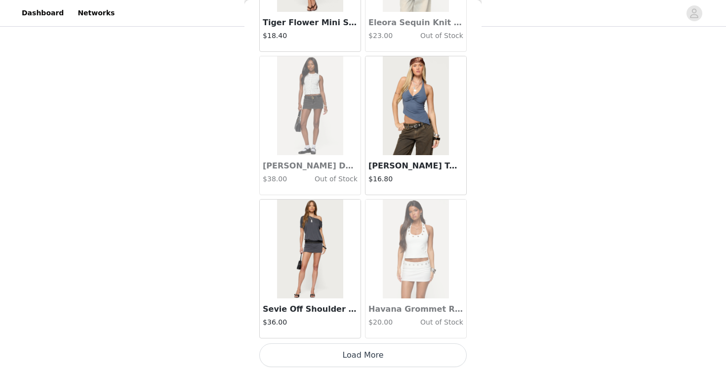
scroll to position [601, 0]
click at [339, 354] on button "Load More" at bounding box center [362, 355] width 207 height 24
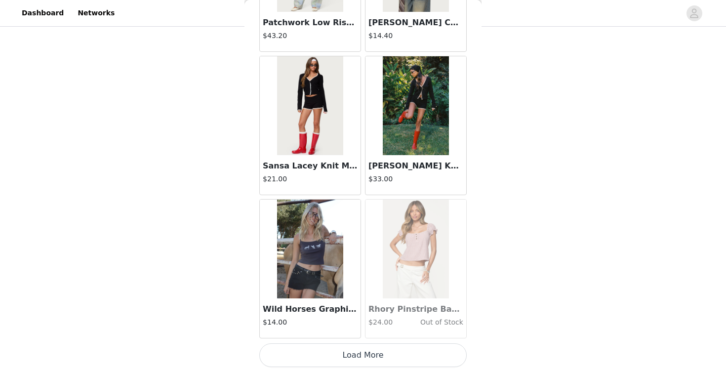
click at [385, 345] on button "Load More" at bounding box center [362, 355] width 207 height 24
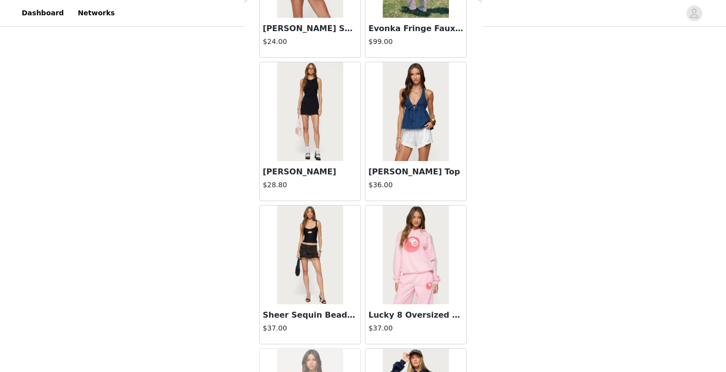
scroll to position [20180, 0]
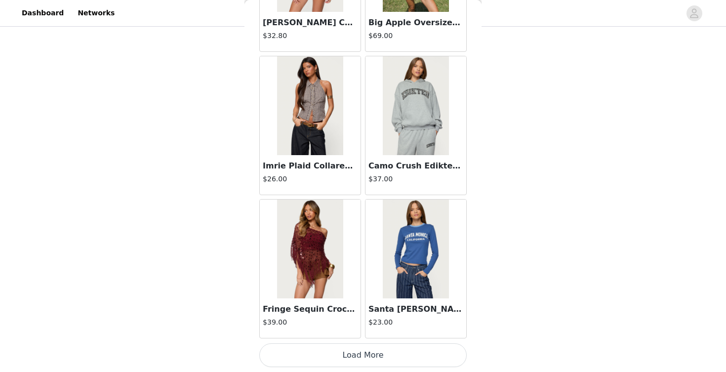
click at [349, 354] on button "Load More" at bounding box center [362, 355] width 207 height 24
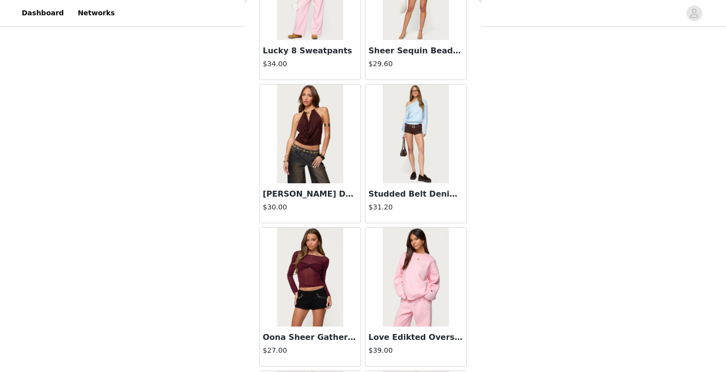
scroll to position [21589, 0]
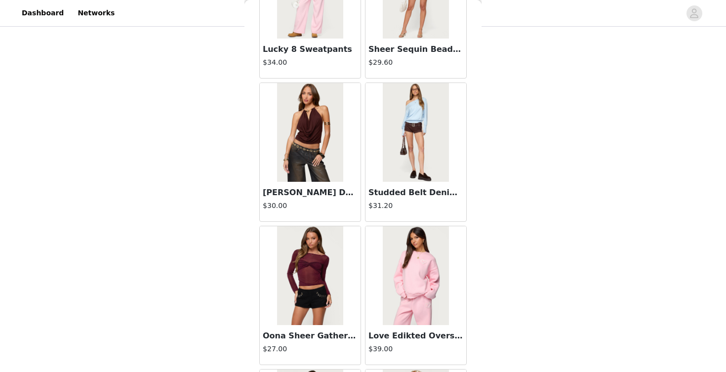
click at [315, 132] on img at bounding box center [310, 132] width 66 height 99
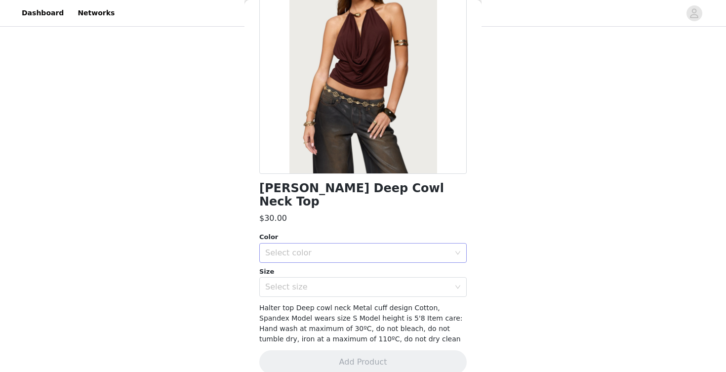
scroll to position [68, 0]
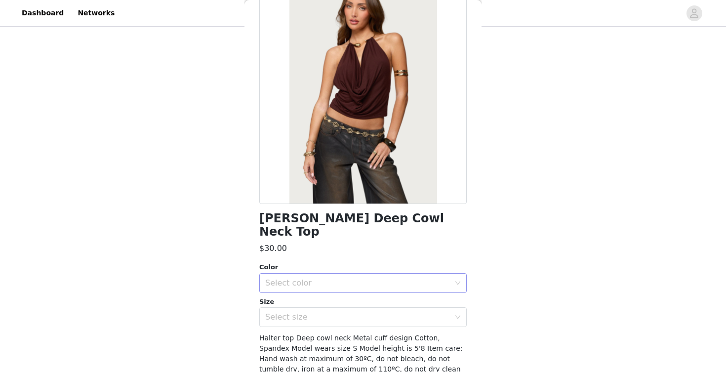
click at [350, 278] on div "Select color" at bounding box center [357, 283] width 185 height 10
click at [344, 294] on li "BROWN" at bounding box center [362, 291] width 207 height 16
click at [343, 312] on div "Select size" at bounding box center [357, 317] width 185 height 10
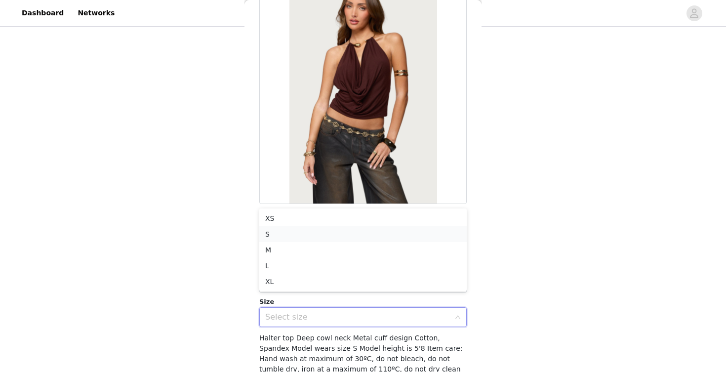
click at [341, 232] on li "S" at bounding box center [362, 234] width 207 height 16
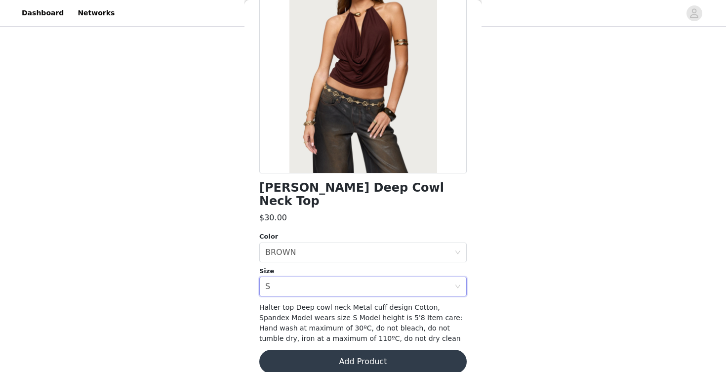
scroll to position [98, 0]
click at [350, 350] on button "Add Product" at bounding box center [362, 362] width 207 height 24
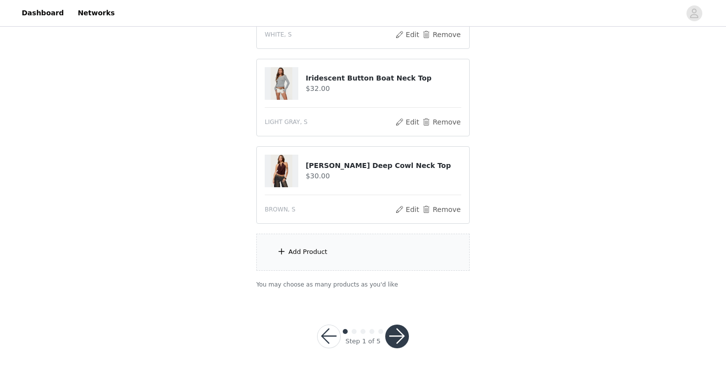
scroll to position [689, 0]
click at [393, 337] on button "button" at bounding box center [397, 337] width 24 height 24
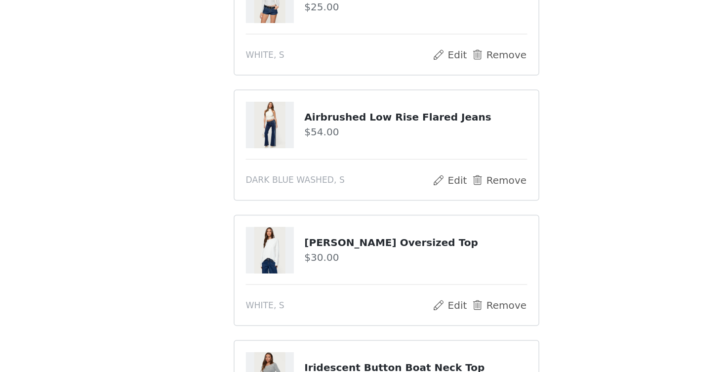
scroll to position [446, 0]
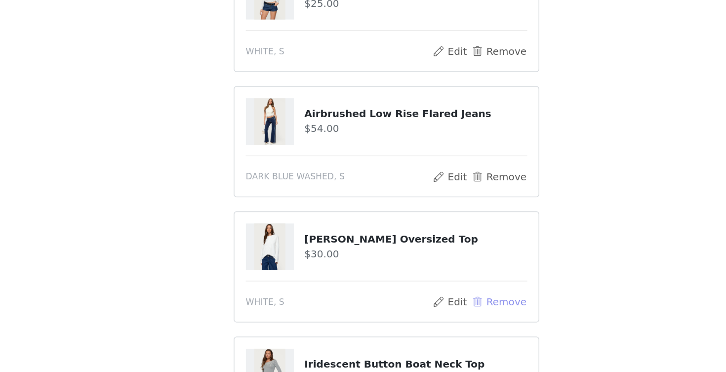
click at [422, 317] on button "Remove" at bounding box center [442, 323] width 40 height 12
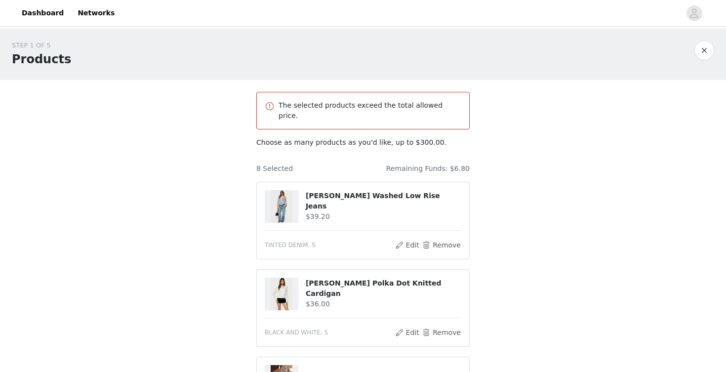
scroll to position [0, 0]
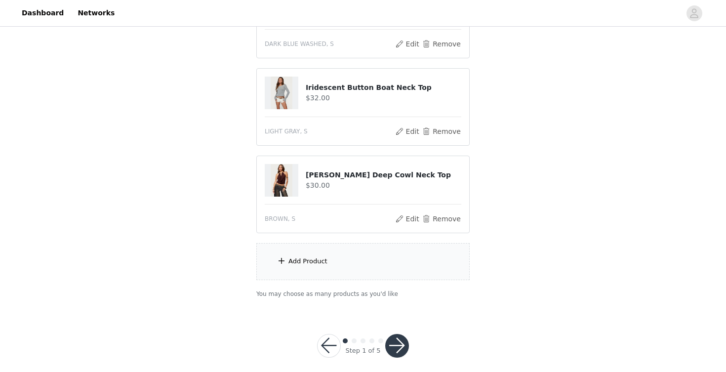
click at [394, 334] on button "button" at bounding box center [397, 346] width 24 height 24
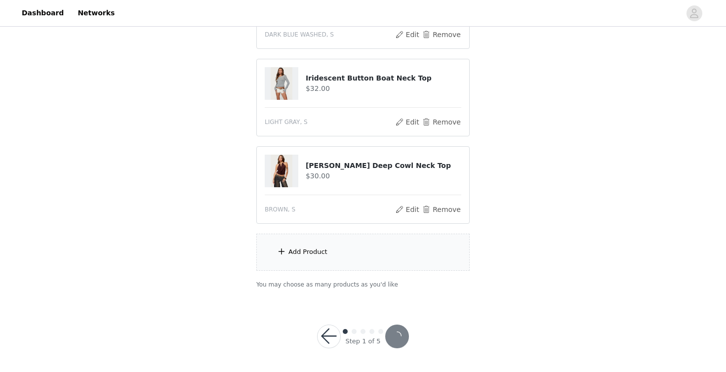
scroll to position [601, 0]
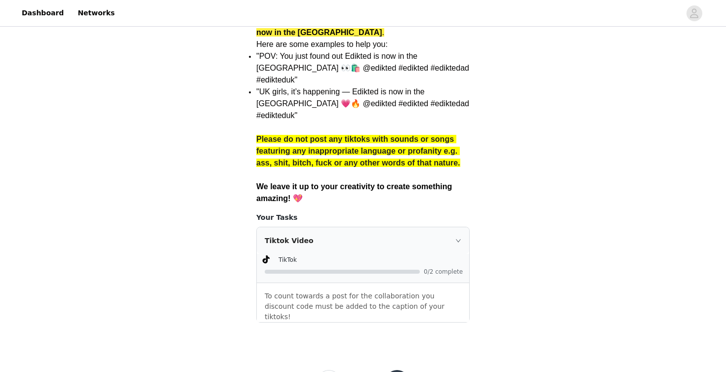
scroll to position [780, 0]
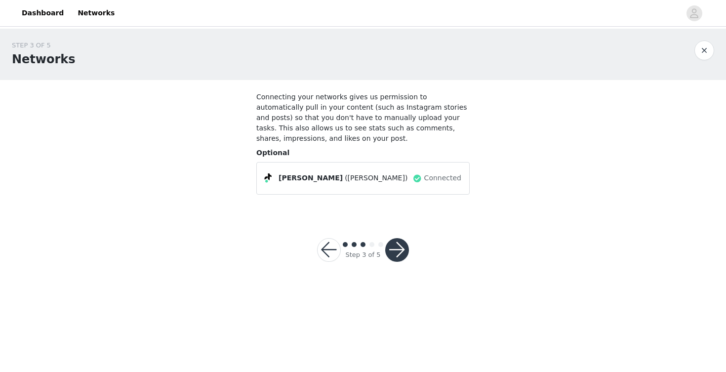
click at [391, 262] on div "Step 3 of 5" at bounding box center [363, 249] width 116 height 47
click at [397, 248] on button "button" at bounding box center [397, 250] width 24 height 24
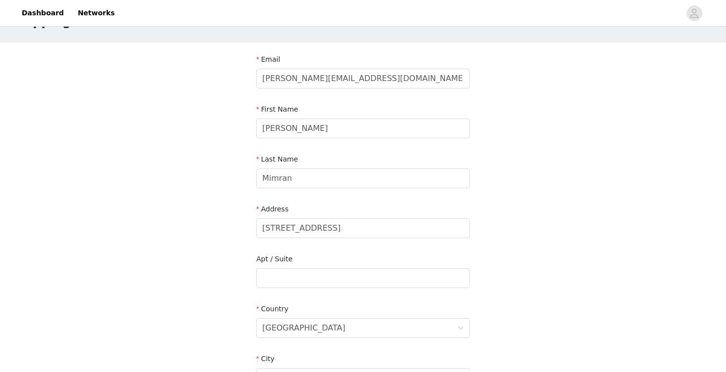
scroll to position [39, 0]
drag, startPoint x: 355, startPoint y: 230, endPoint x: 246, endPoint y: 232, distance: 108.6
click at [273, 219] on input "[STREET_ADDRESS]" at bounding box center [362, 227] width 213 height 20
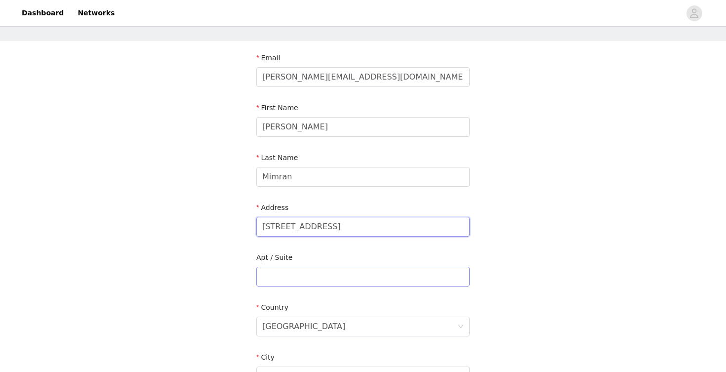
type input "716 Colombus Ave"
click at [273, 283] on input "text" at bounding box center [362, 277] width 213 height 20
type input "£"
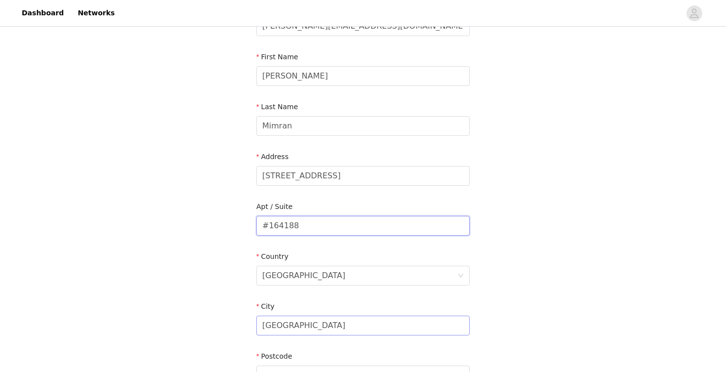
scroll to position [99, 0]
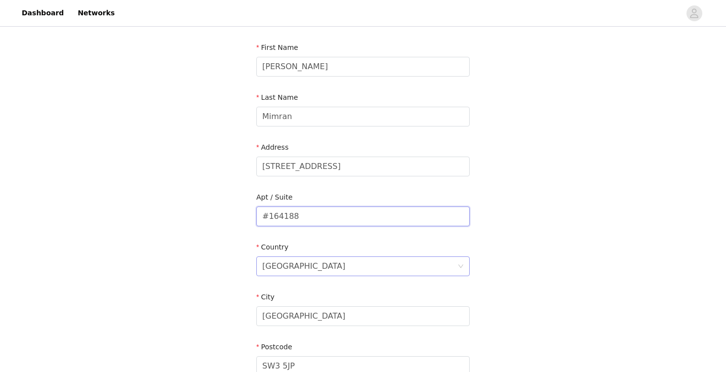
type input "#164188"
click at [316, 267] on div "[GEOGRAPHIC_DATA]" at bounding box center [303, 266] width 83 height 19
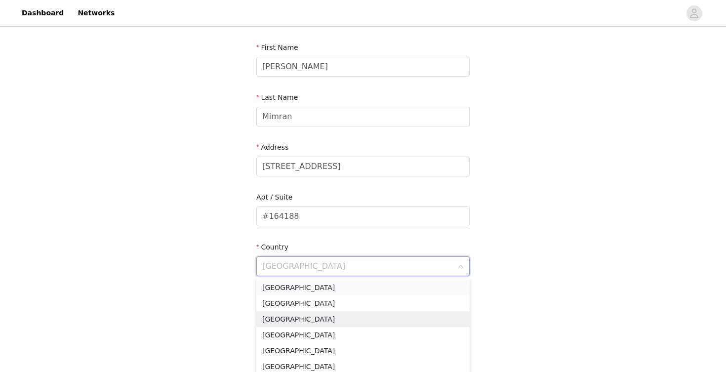
click at [310, 288] on li "United States" at bounding box center [362, 287] width 213 height 16
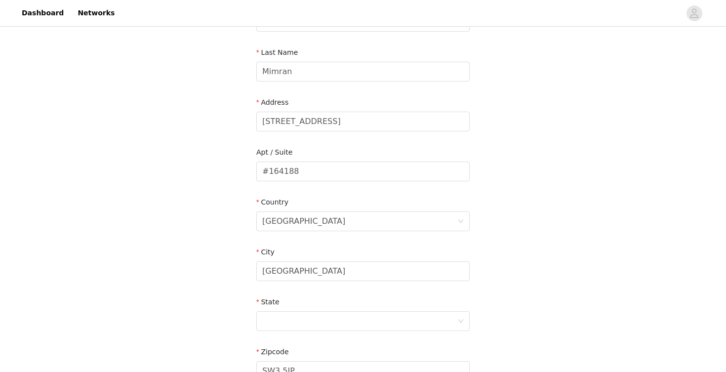
scroll to position [169, 0]
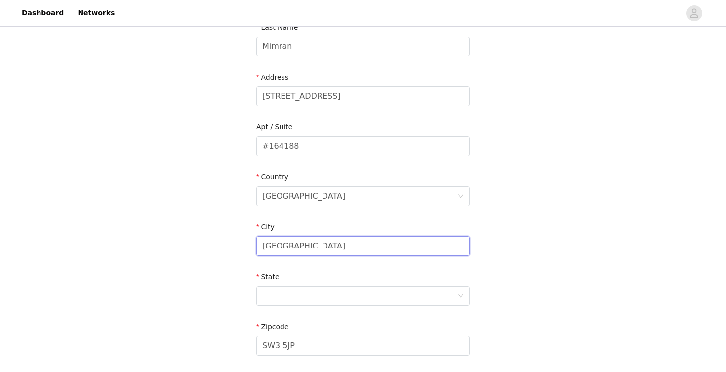
click at [303, 246] on input "London" at bounding box center [362, 246] width 213 height 20
type input "Boston"
click at [288, 307] on div "State" at bounding box center [362, 291] width 213 height 38
click at [289, 294] on div at bounding box center [359, 295] width 195 height 19
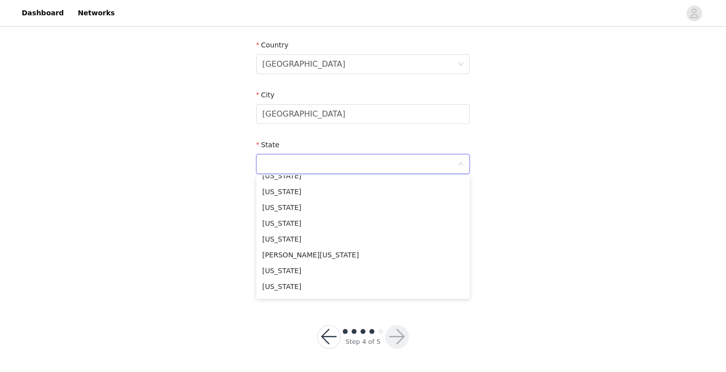
scroll to position [342, 0]
click at [292, 292] on li "Massachusetts" at bounding box center [362, 286] width 213 height 16
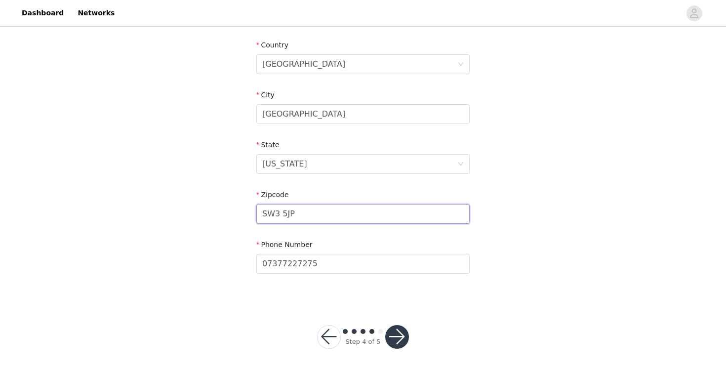
click at [304, 214] on input "SW3 5JP" at bounding box center [362, 214] width 213 height 20
type input "02120"
click at [301, 267] on input "07377227275" at bounding box center [362, 264] width 213 height 20
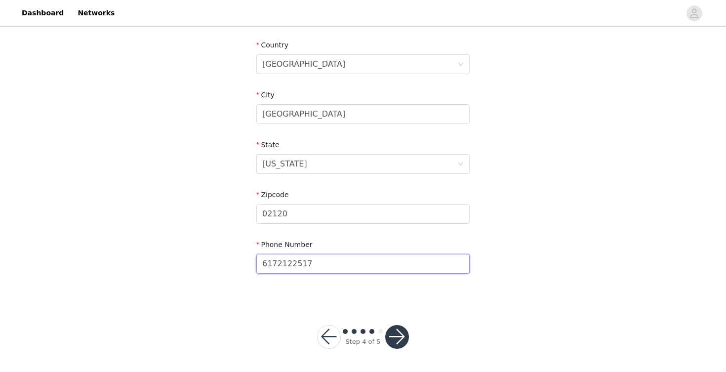
type input "6172122517"
click at [399, 342] on button "button" at bounding box center [397, 337] width 24 height 24
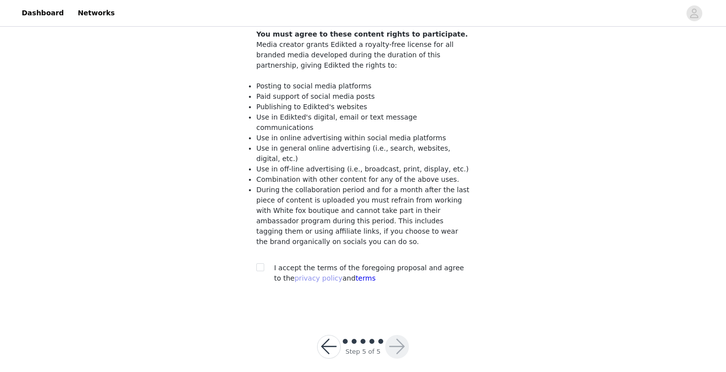
scroll to position [84, 0]
click at [262, 264] on input "checkbox" at bounding box center [259, 267] width 7 height 7
checkbox input "true"
click at [403, 338] on button "button" at bounding box center [397, 347] width 24 height 24
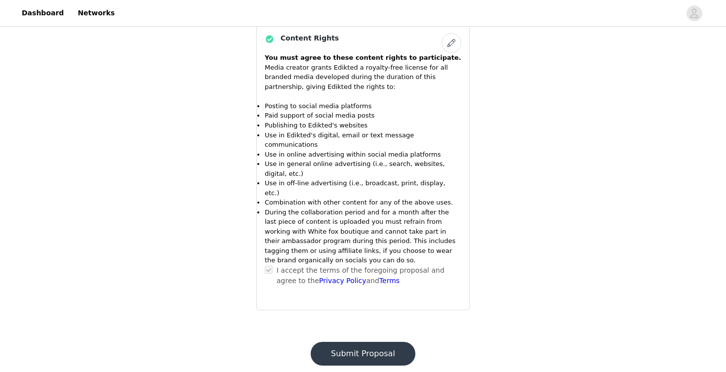
scroll to position [998, 0]
click at [376, 342] on button "Submit Proposal" at bounding box center [363, 354] width 105 height 24
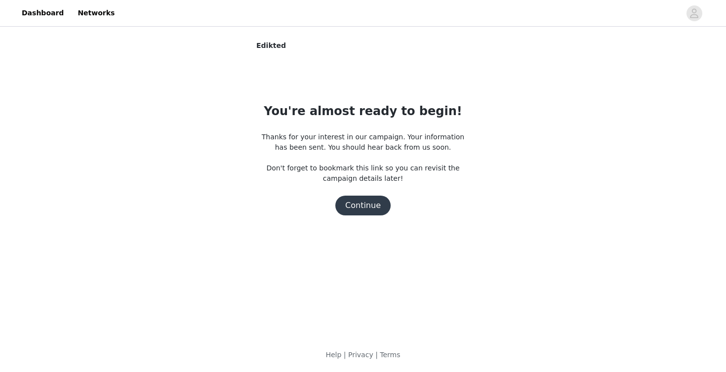
scroll to position [0, 0]
click at [364, 201] on button "Continue" at bounding box center [362, 206] width 55 height 20
